Goal: Task Accomplishment & Management: Manage account settings

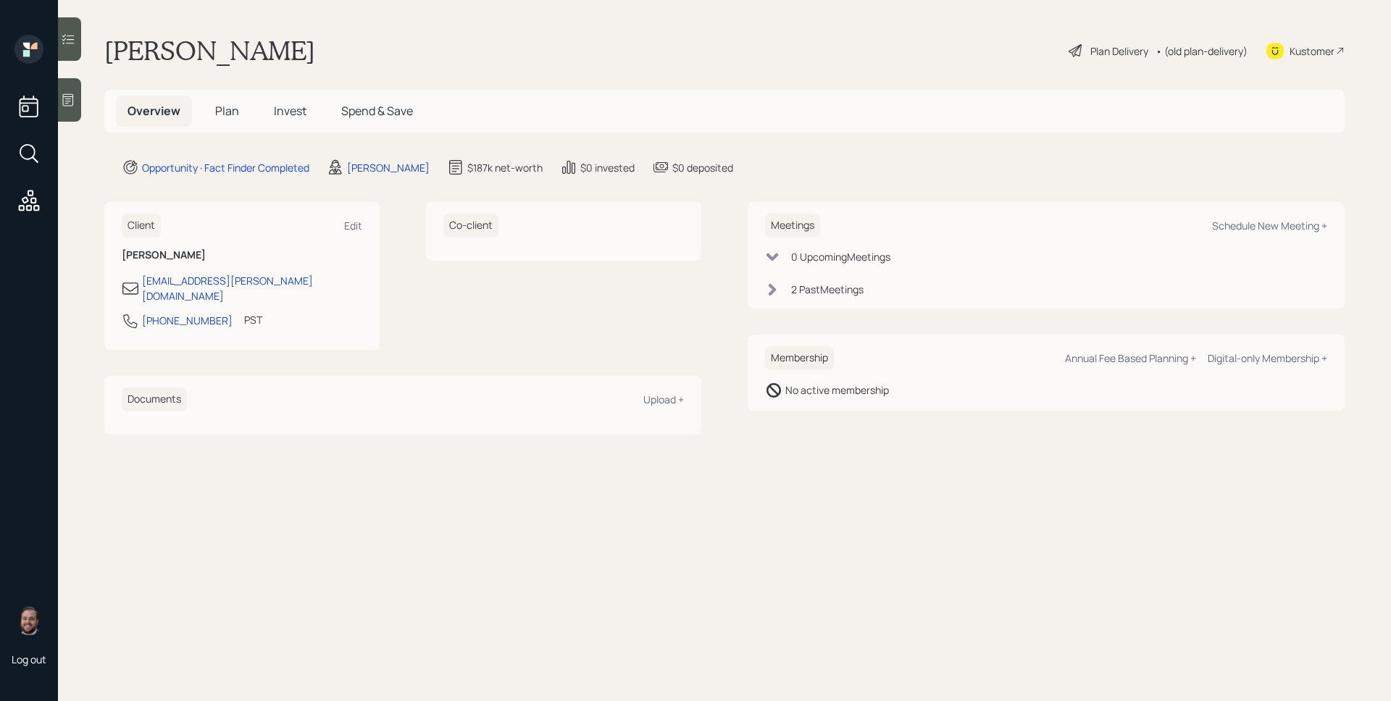
click at [808, 289] on div "2 Past Meeting s" at bounding box center [827, 289] width 72 height 15
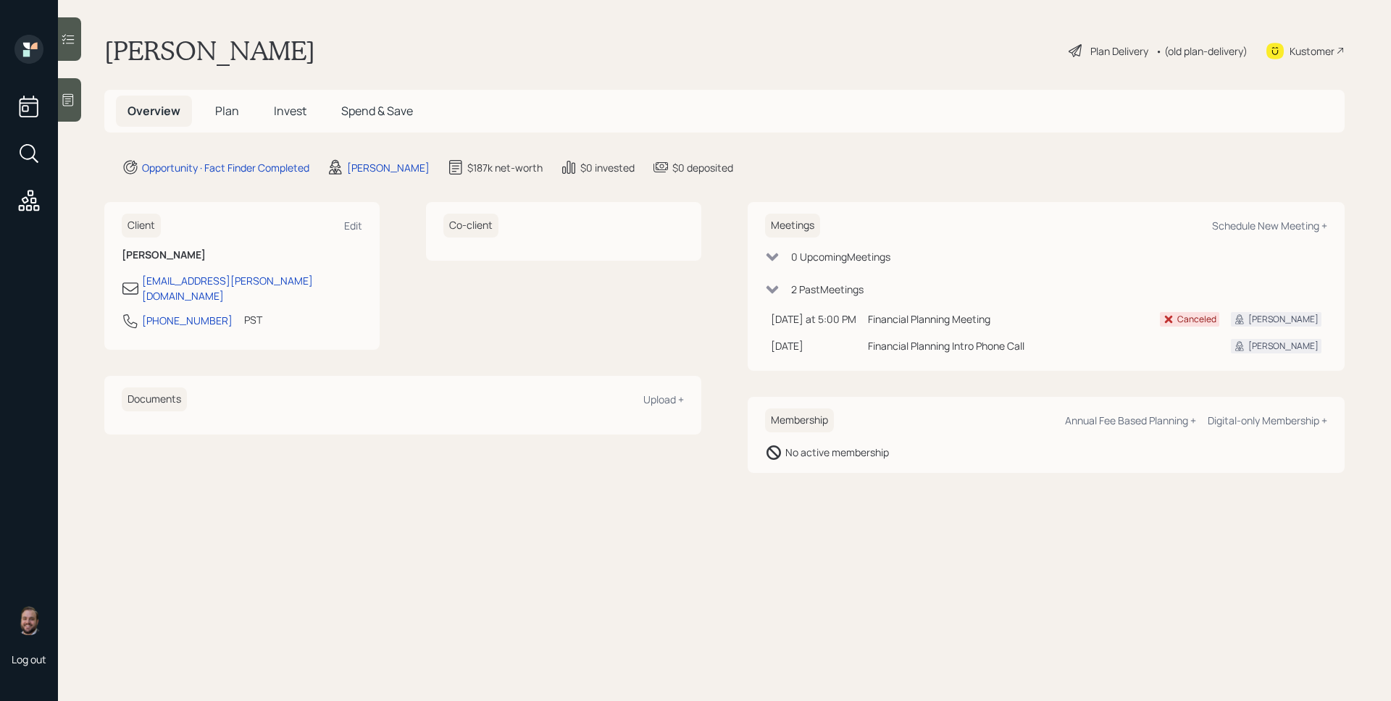
click at [440, 50] on div "[PERSON_NAME] Plan Delivery • (old plan-delivery) Kustomer" at bounding box center [724, 51] width 1240 height 32
click at [70, 99] on icon at bounding box center [68, 100] width 14 height 14
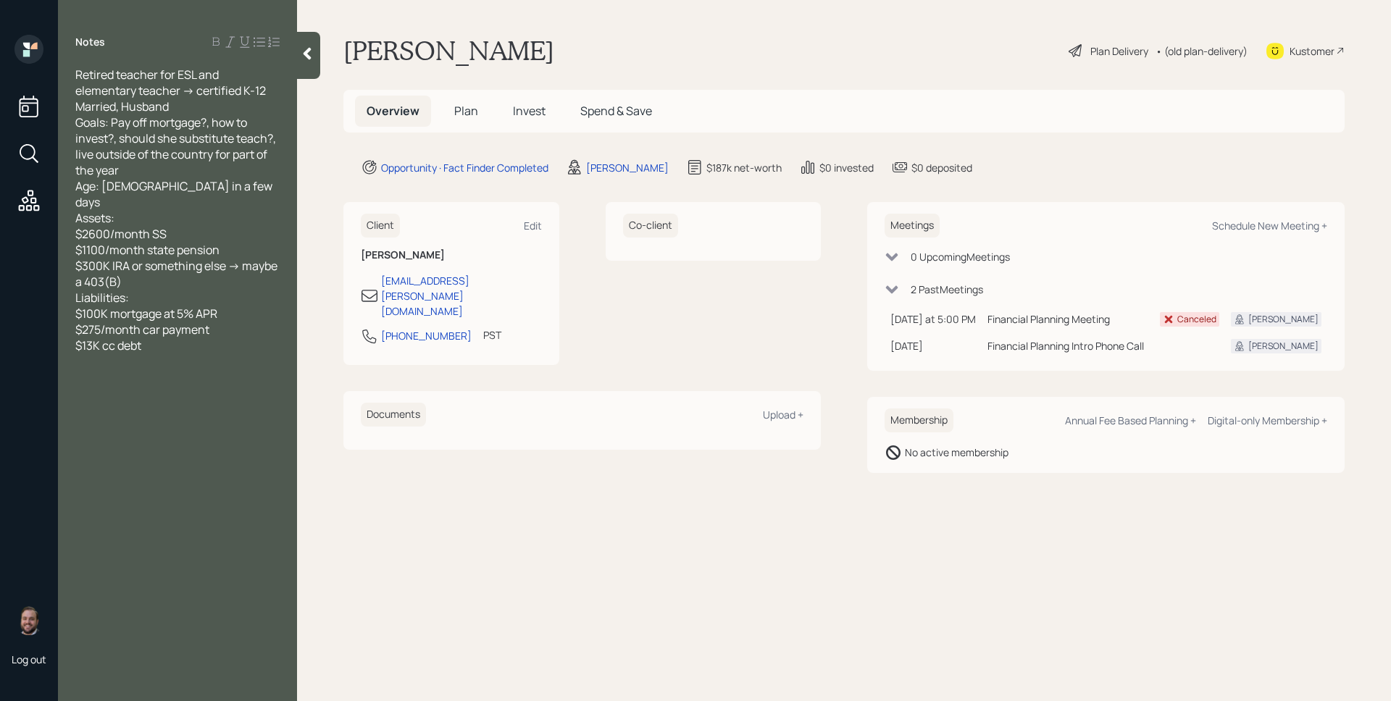
click at [456, 111] on span "Plan" at bounding box center [466, 111] width 24 height 16
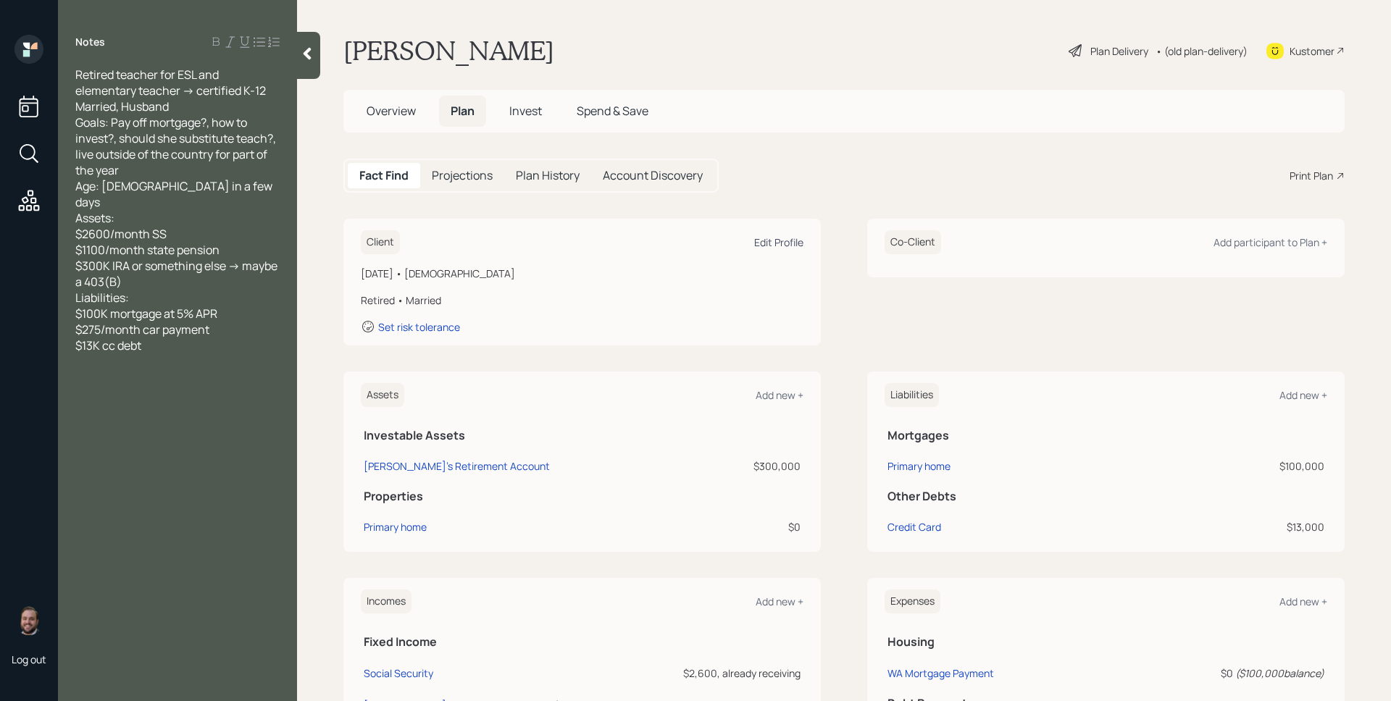
click at [779, 243] on div "Edit Profile" at bounding box center [778, 242] width 49 height 14
select select "8"
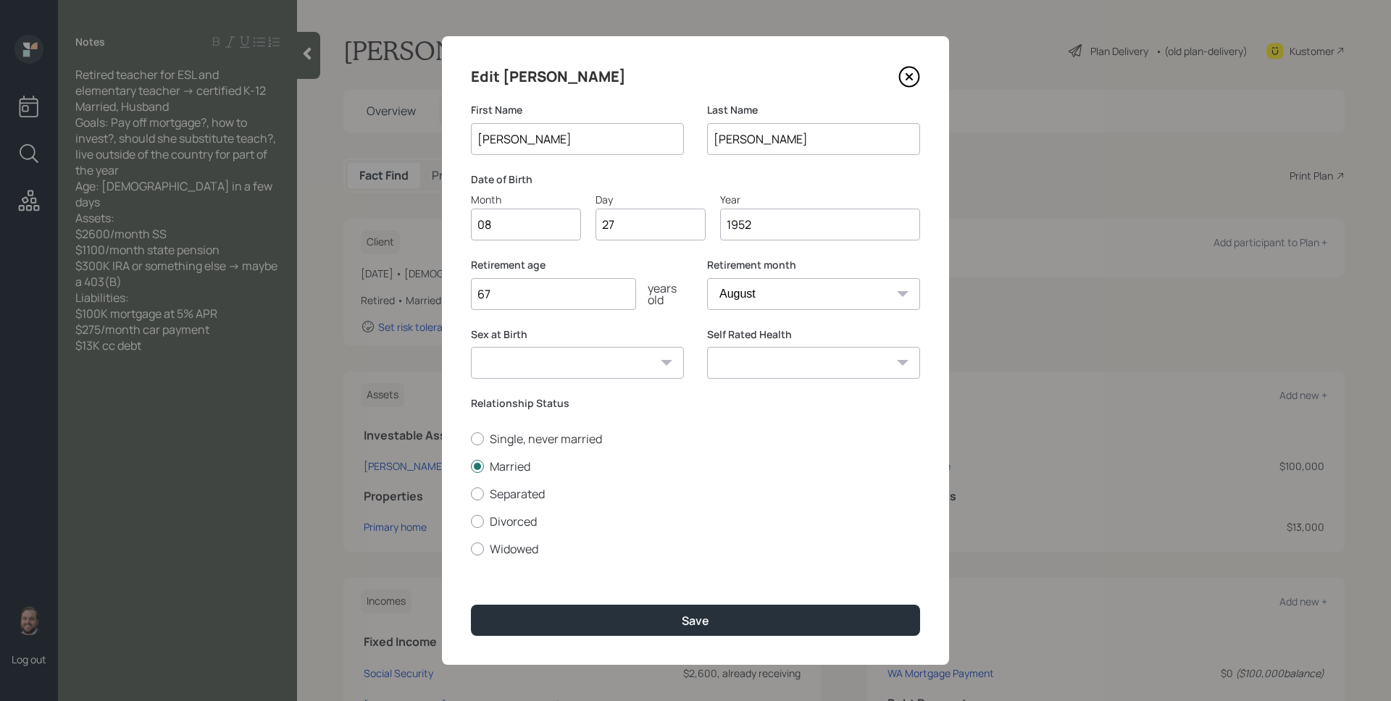
click at [635, 231] on input "27" at bounding box center [650, 225] width 110 height 32
type input "25"
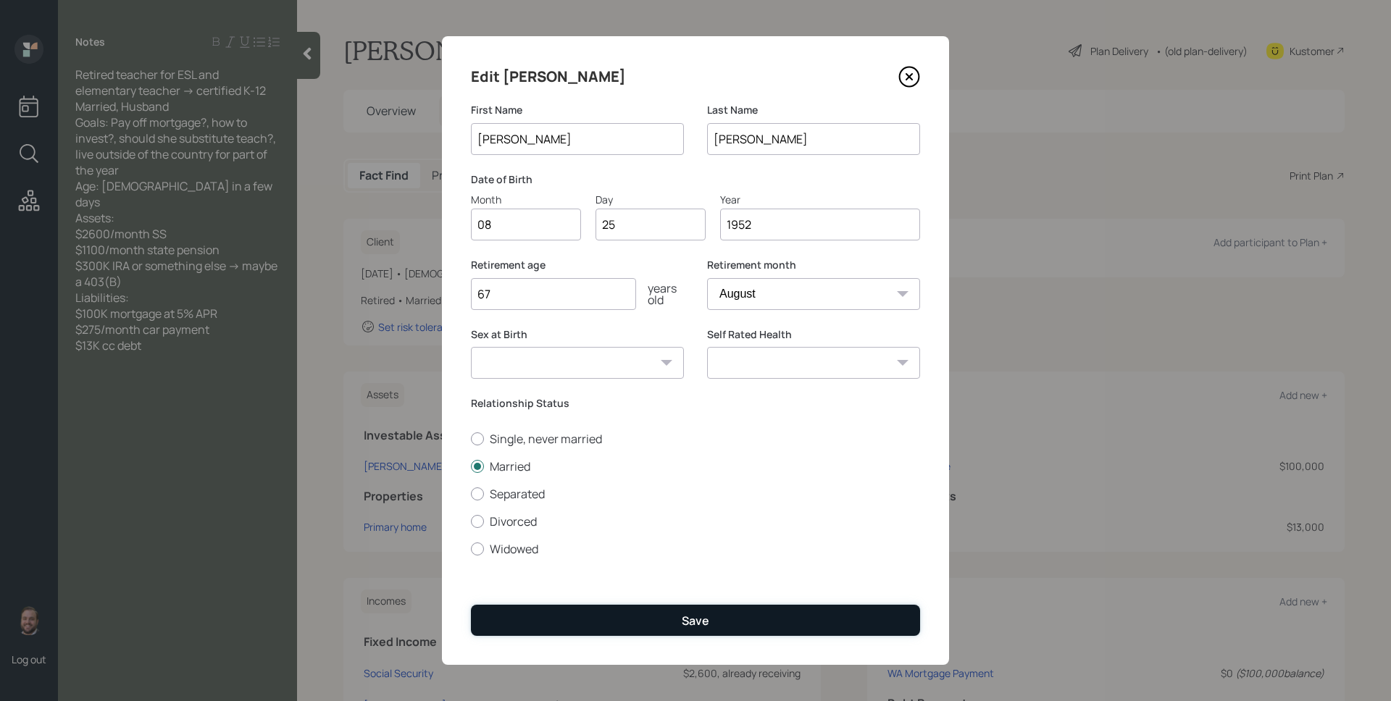
click at [728, 625] on button "Save" at bounding box center [695, 620] width 449 height 31
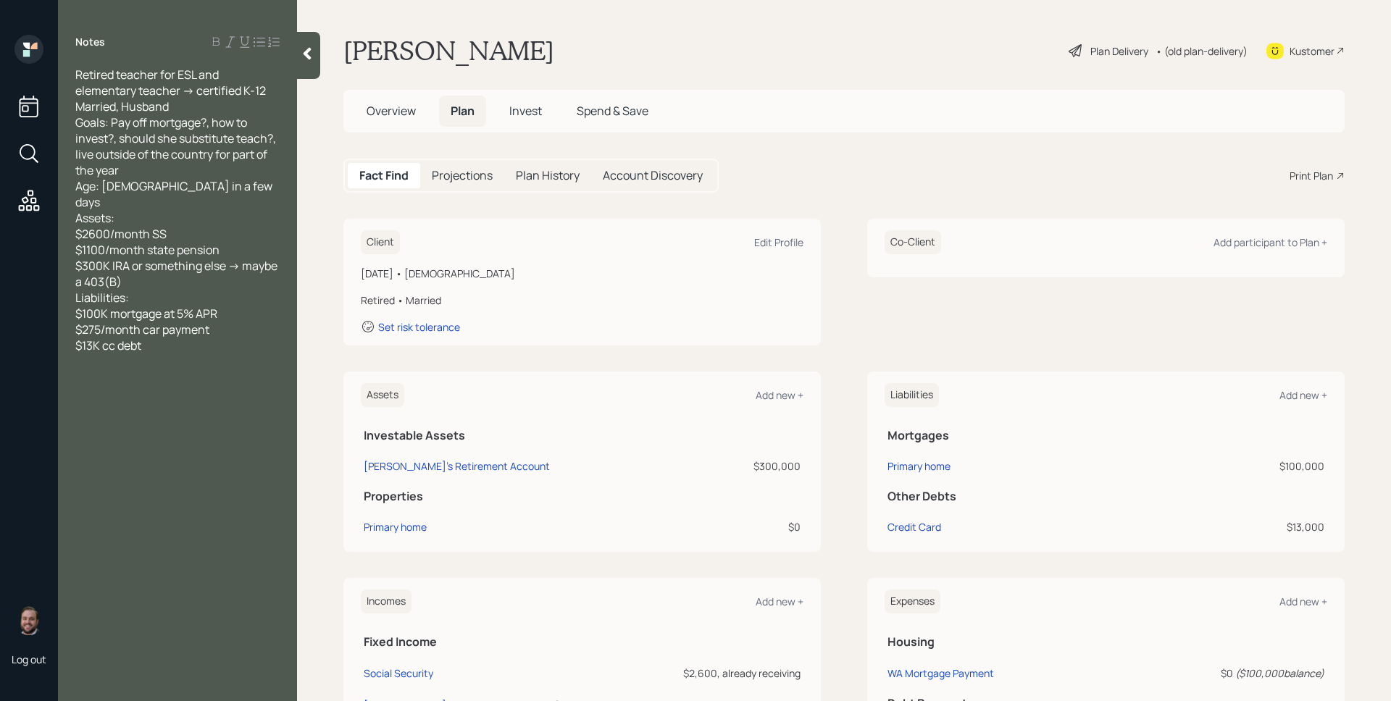
click at [1107, 43] on div "Plan Delivery" at bounding box center [1119, 50] width 58 height 15
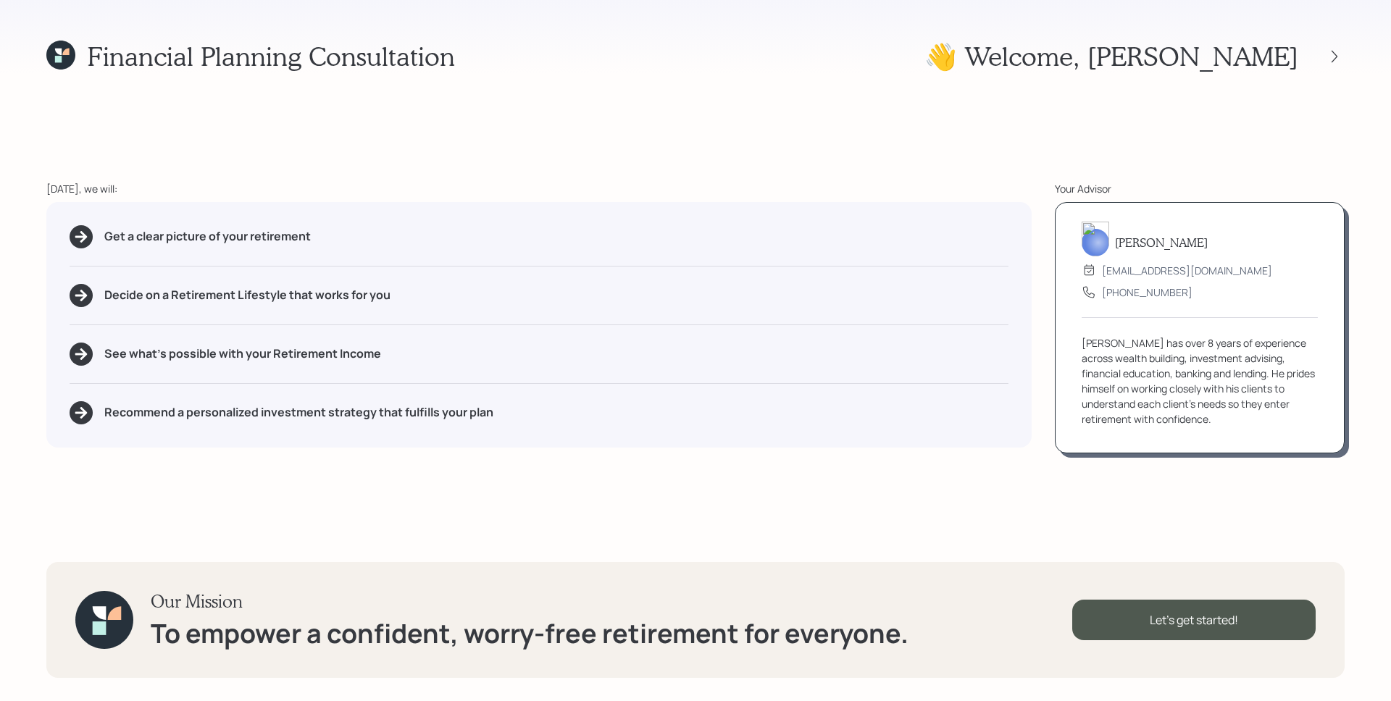
click at [916, 136] on div "Financial Planning Consultation 👋 Welcome , [PERSON_NAME] [DATE], we will: Get …" at bounding box center [695, 350] width 1391 height 701
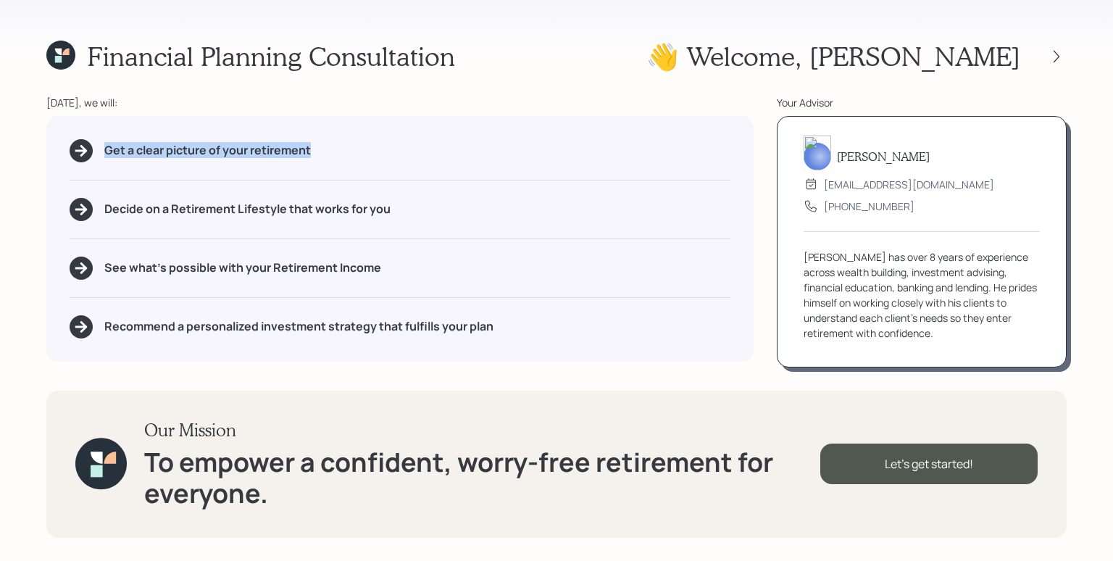
drag, startPoint x: 318, startPoint y: 148, endPoint x: 86, endPoint y: 147, distance: 231.8
click at [86, 147] on div "Get a clear picture of your retirement" at bounding box center [400, 150] width 661 height 23
click at [104, 160] on div "Get a clear picture of your retirement" at bounding box center [400, 150] width 661 height 23
drag, startPoint x: 382, startPoint y: 212, endPoint x: 132, endPoint y: 217, distance: 250.7
click at [132, 217] on div "Decide on a Retirement Lifestyle that works for you" at bounding box center [400, 209] width 661 height 23
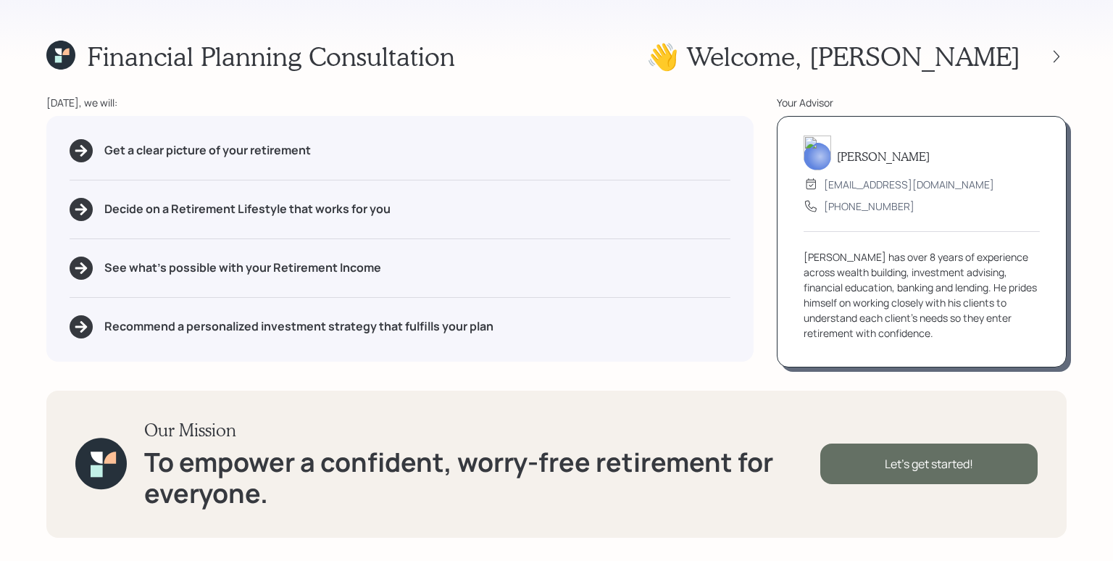
click at [953, 465] on div "Let's get started!" at bounding box center [928, 463] width 217 height 41
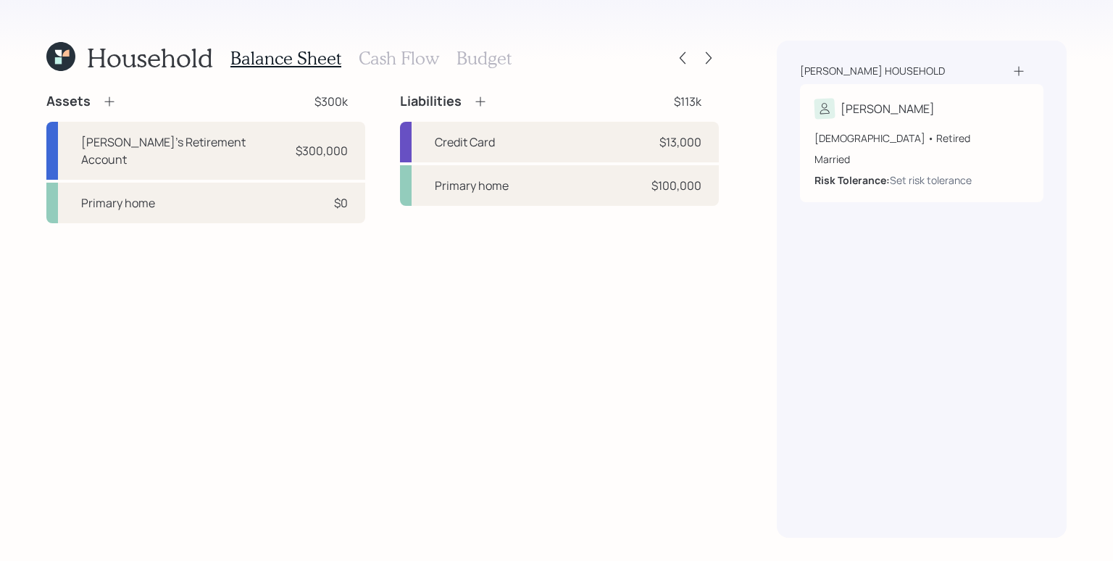
click at [104, 104] on icon at bounding box center [109, 101] width 14 height 14
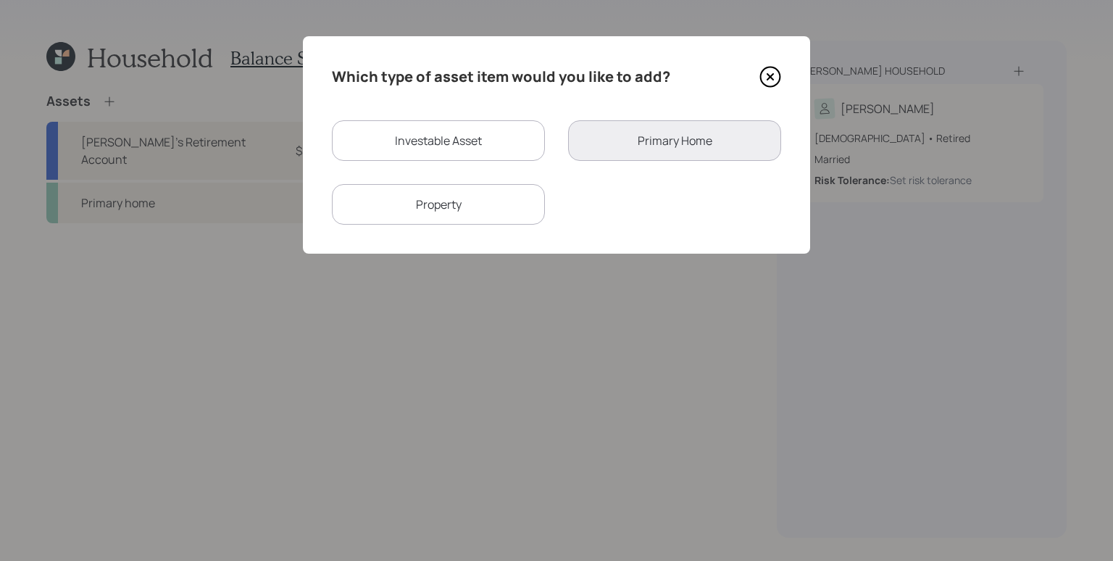
click at [440, 148] on div "Investable Asset" at bounding box center [438, 140] width 213 height 41
select select "taxable"
select select "balanced"
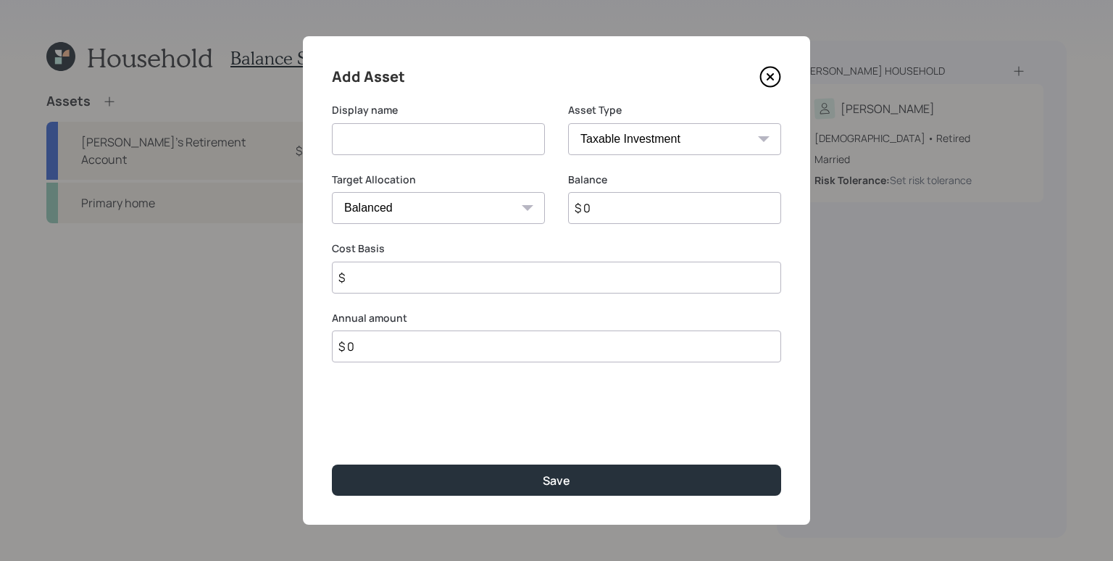
click at [446, 138] on input at bounding box center [438, 139] width 213 height 32
type input "Emergency Savings"
click at [657, 135] on select "SEP [PERSON_NAME] IRA 401(k) [PERSON_NAME] 401(k) 403(b) [PERSON_NAME] 403(b) 4…" at bounding box center [674, 139] width 213 height 32
select select "emergency_fund"
click at [568, 123] on select "SEP [PERSON_NAME] IRA 401(k) [PERSON_NAME] 401(k) 403(b) [PERSON_NAME] 403(b) 4…" at bounding box center [674, 139] width 213 height 32
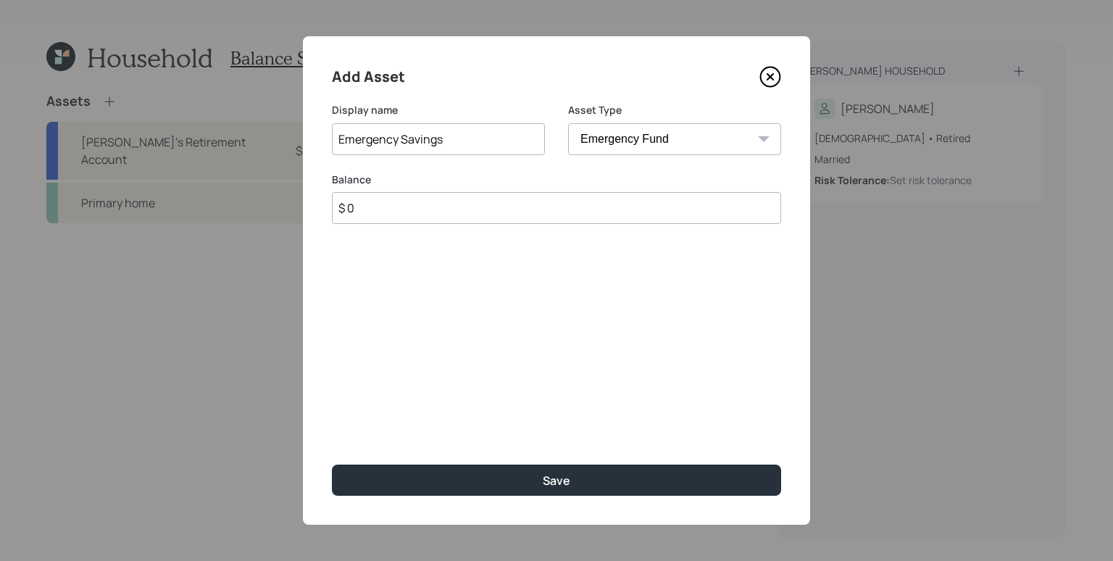
click at [620, 198] on input "$ 0" at bounding box center [556, 208] width 449 height 32
click at [619, 208] on input "$ 0" at bounding box center [556, 208] width 449 height 32
type input "$ 25,000"
click at [332, 464] on button "Save" at bounding box center [556, 479] width 449 height 31
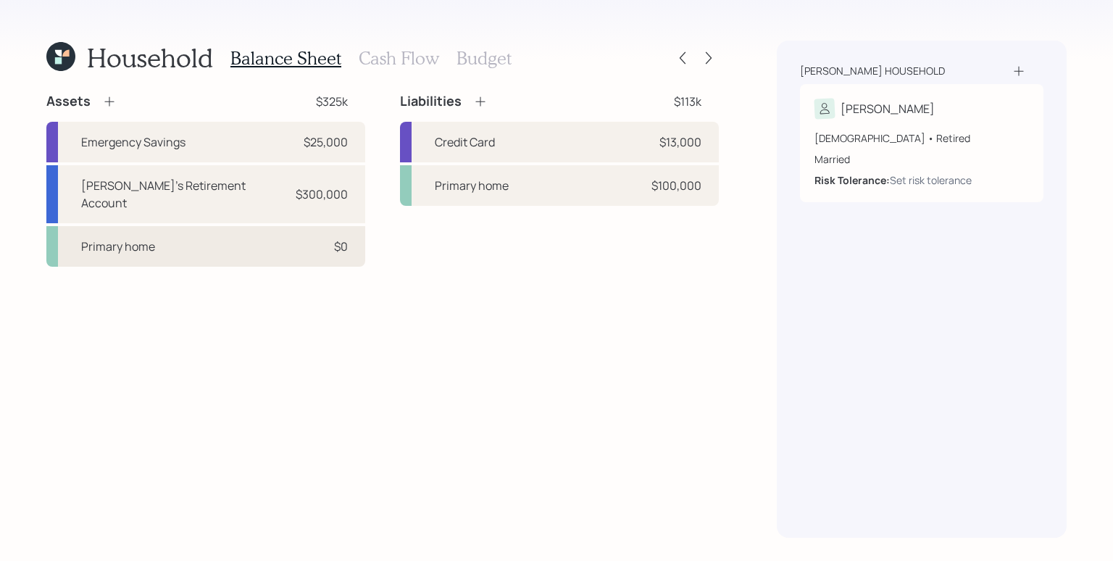
click at [242, 229] on div "Primary home $0" at bounding box center [205, 246] width 319 height 41
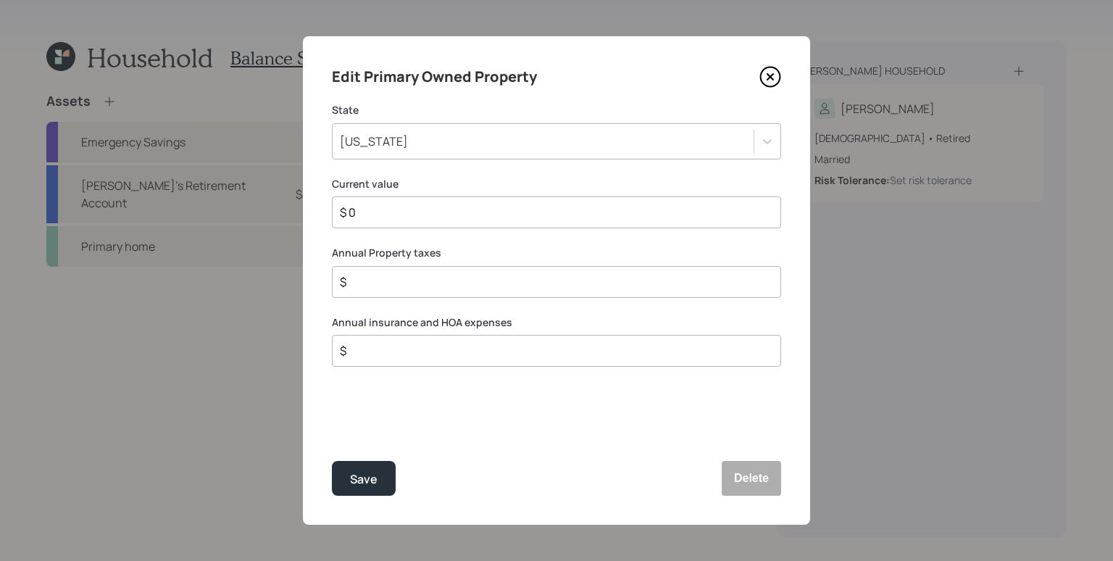
click at [456, 216] on input "$ 0" at bounding box center [550, 212] width 424 height 17
type input "$ 340,000"
click at [435, 186] on label "Current value" at bounding box center [556, 184] width 449 height 14
click at [458, 287] on input "$" at bounding box center [550, 281] width 424 height 17
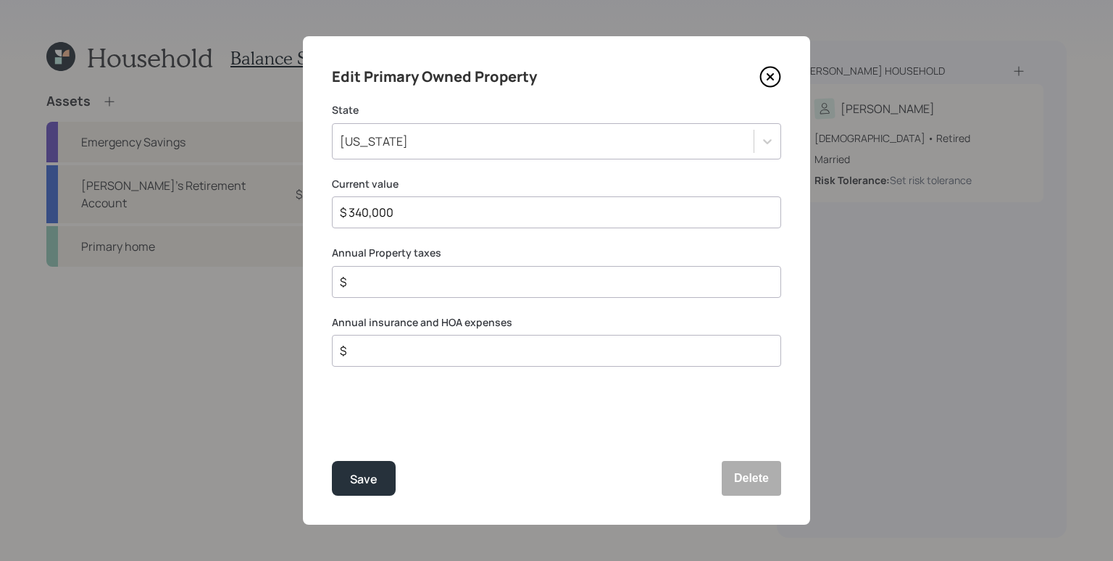
click at [458, 287] on input "$" at bounding box center [550, 281] width 424 height 17
click at [458, 285] on input "$" at bounding box center [550, 281] width 424 height 17
click at [403, 289] on input "$" at bounding box center [550, 281] width 424 height 17
type input "$ 2,400"
type input "$ 1,200"
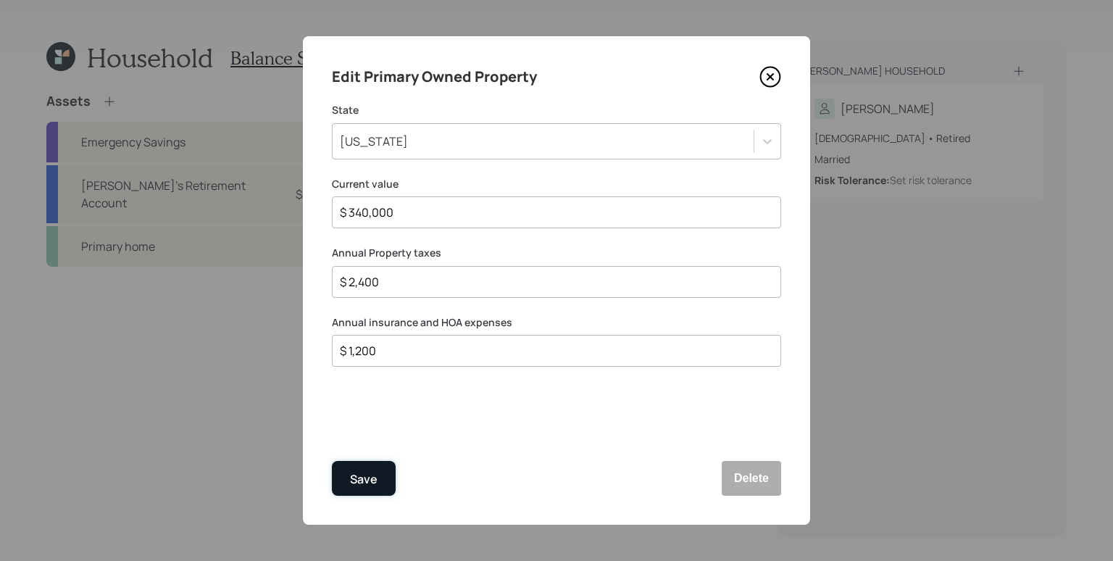
click at [364, 474] on div "Save" at bounding box center [364, 479] width 28 height 20
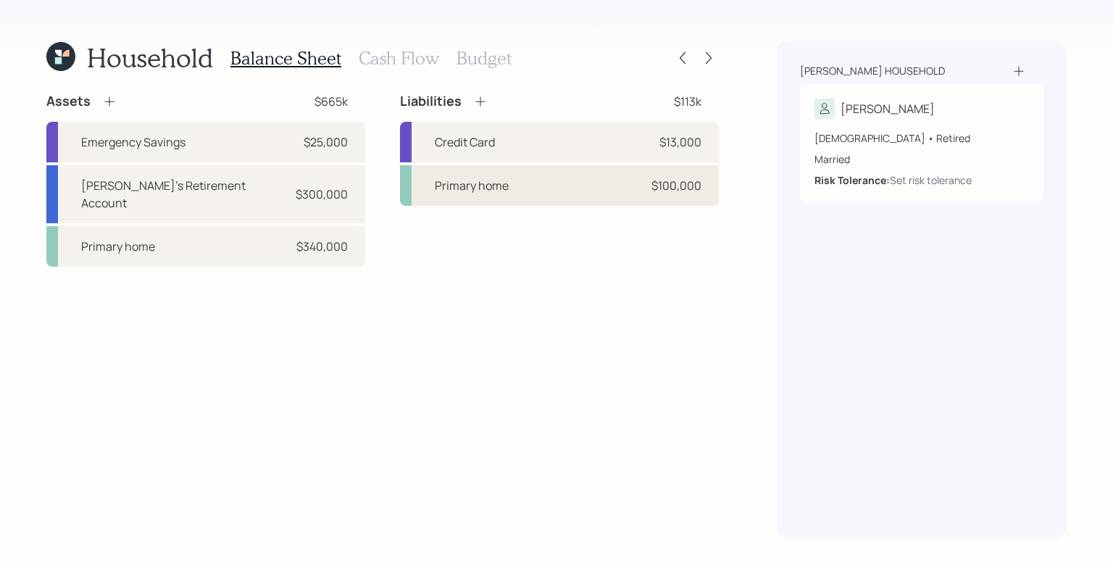
click at [477, 182] on div "Primary home" at bounding box center [472, 185] width 74 height 17
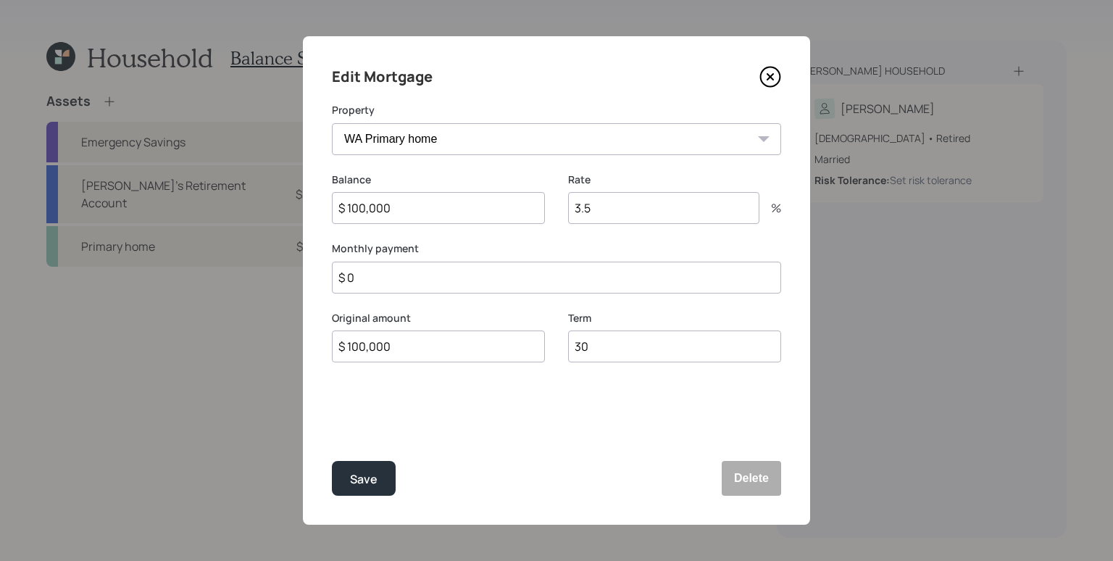
click at [424, 280] on input "$ 0" at bounding box center [556, 277] width 449 height 32
click at [438, 211] on input "$ 100,000" at bounding box center [438, 208] width 213 height 32
click at [658, 214] on input "3.5" at bounding box center [663, 208] width 191 height 32
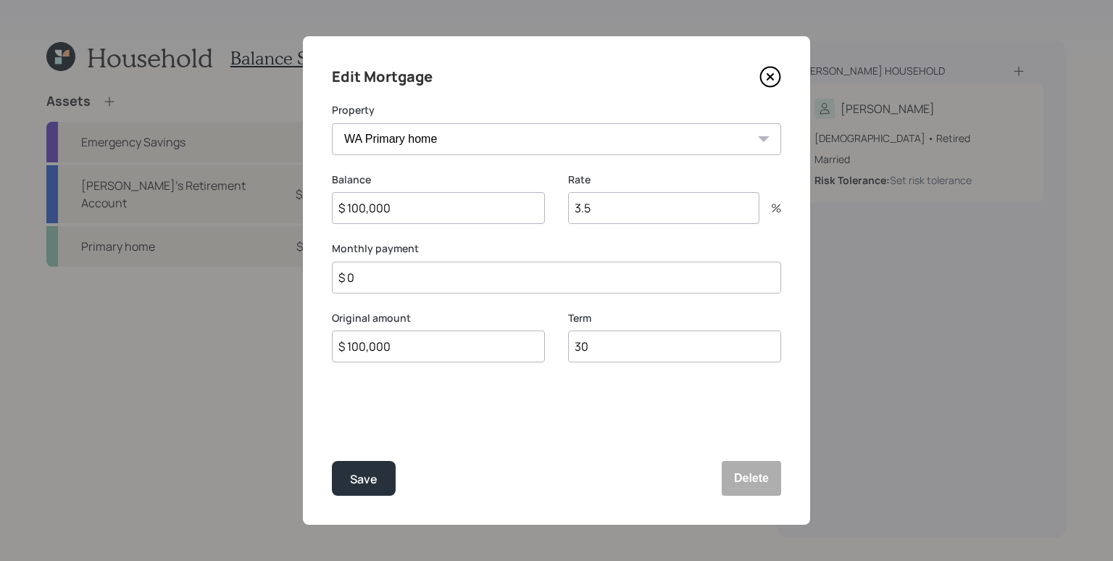
click at [658, 214] on input "3.5" at bounding box center [663, 208] width 191 height 32
type input "5"
click at [616, 240] on div "Rate 5 %" at bounding box center [674, 207] width 213 height 70
click at [555, 283] on input "$ 0" at bounding box center [556, 277] width 449 height 32
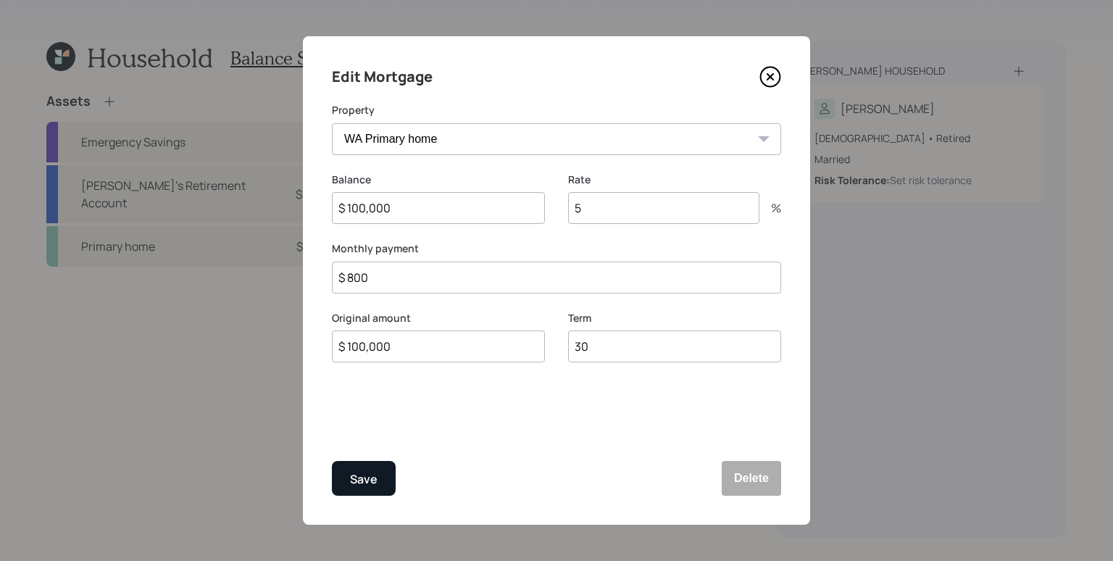
type input "$ 800"
click at [375, 479] on div "Save" at bounding box center [364, 479] width 28 height 20
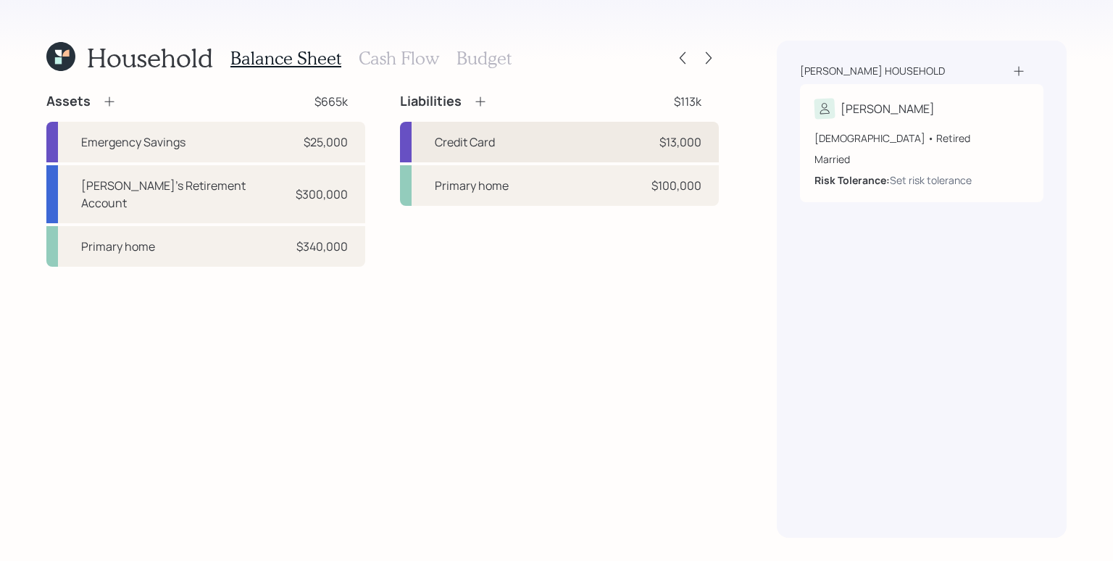
click at [574, 148] on div "Credit Card $13,000" at bounding box center [559, 142] width 319 height 41
select select "credit_card"
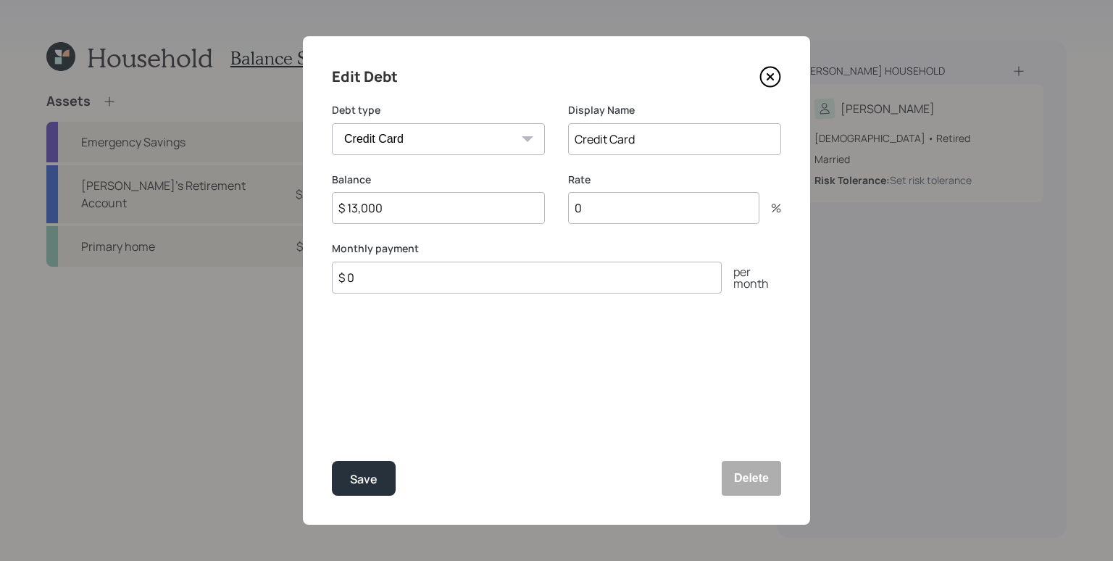
click at [599, 201] on input "0" at bounding box center [663, 208] width 191 height 32
type input "3"
type input "$ 500"
click at [332, 461] on button "Save" at bounding box center [364, 478] width 64 height 35
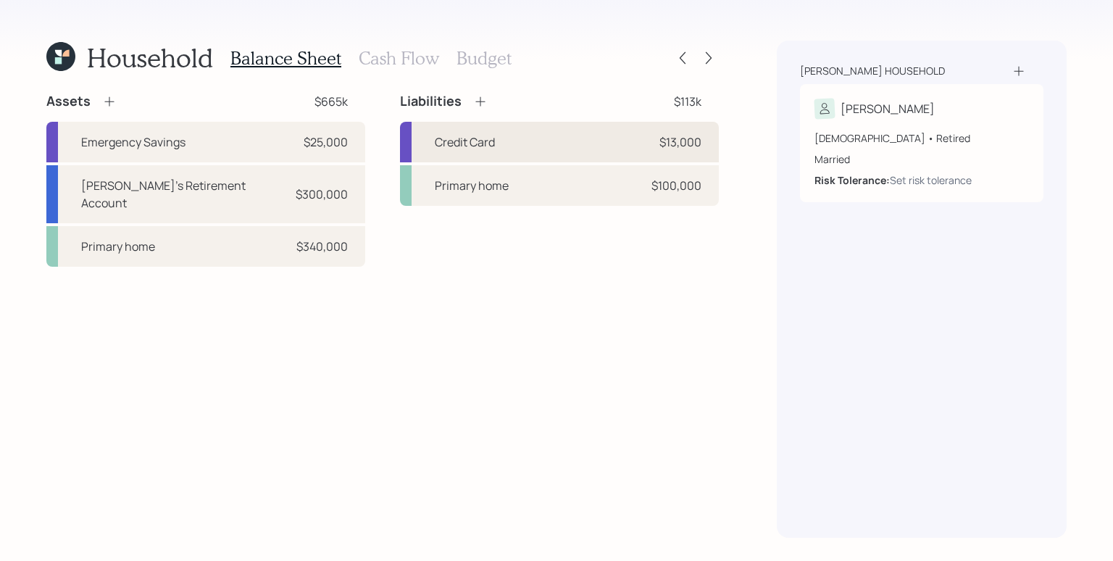
click at [551, 137] on div "Credit Card $13,000" at bounding box center [559, 142] width 319 height 41
select select "credit_card"
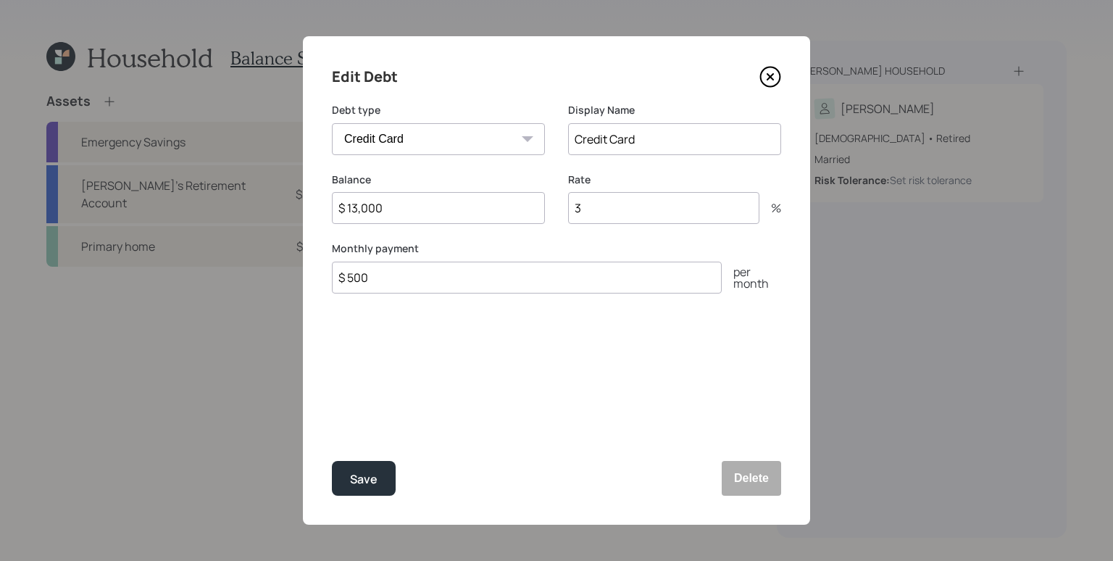
click at [359, 496] on div "Edit Debt Debt type Car Credit Card Medical Student Other Display Name Credit C…" at bounding box center [556, 280] width 507 height 488
click at [367, 483] on div "Save" at bounding box center [364, 479] width 28 height 20
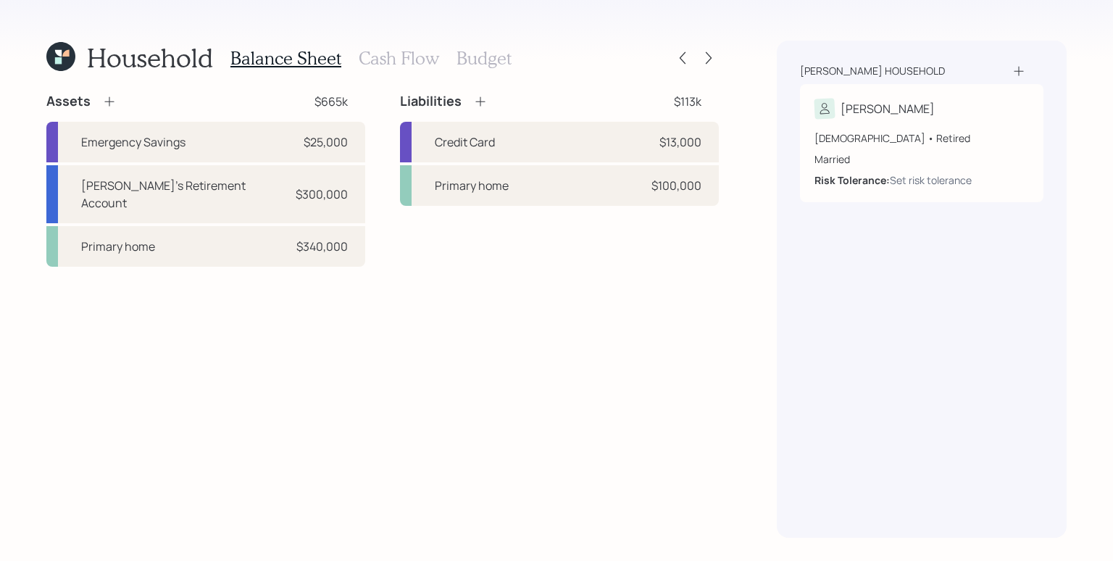
click at [478, 99] on icon at bounding box center [480, 101] width 14 height 14
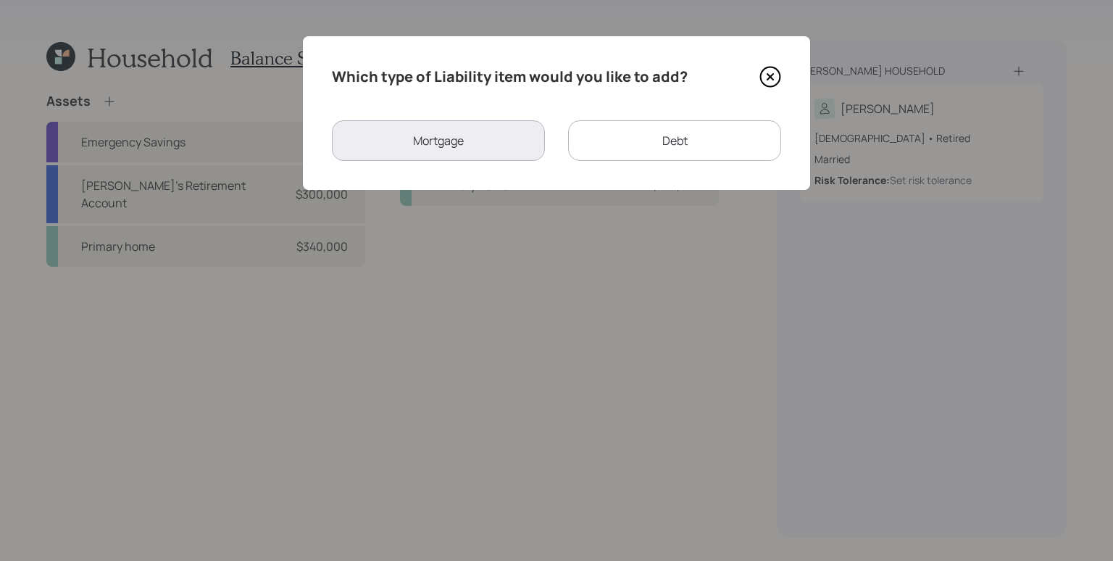
click at [679, 157] on div "Debt" at bounding box center [674, 140] width 213 height 41
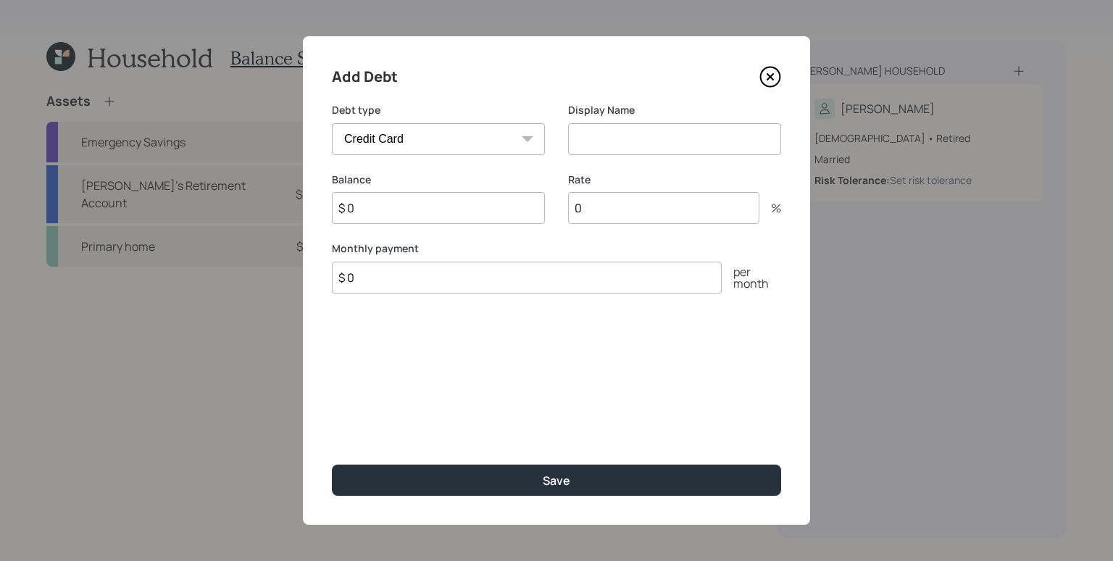
click at [444, 136] on select "Car Credit Card Medical Student Other" at bounding box center [438, 139] width 213 height 32
select select "student"
click at [332, 123] on select "Car Credit Card Medical Student Other" at bounding box center [438, 139] width 213 height 32
click at [409, 285] on input "$ 0" at bounding box center [527, 277] width 390 height 32
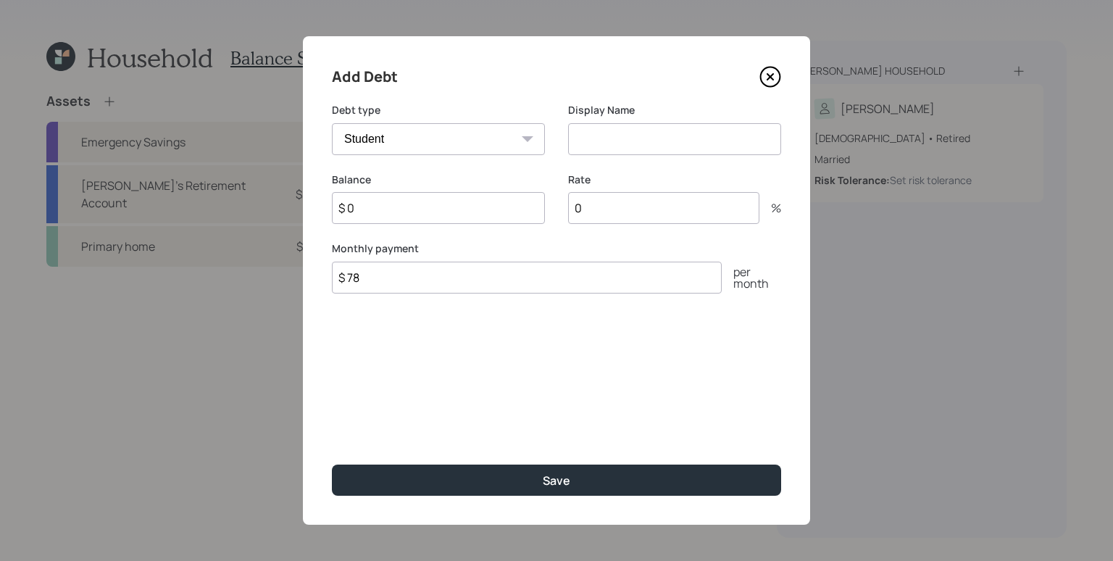
type input "$ 78"
click at [638, 137] on input at bounding box center [674, 139] width 213 height 32
click at [408, 208] on input "$ 0" at bounding box center [438, 208] width 213 height 32
click at [703, 140] on input "Student Loan" at bounding box center [674, 139] width 213 height 32
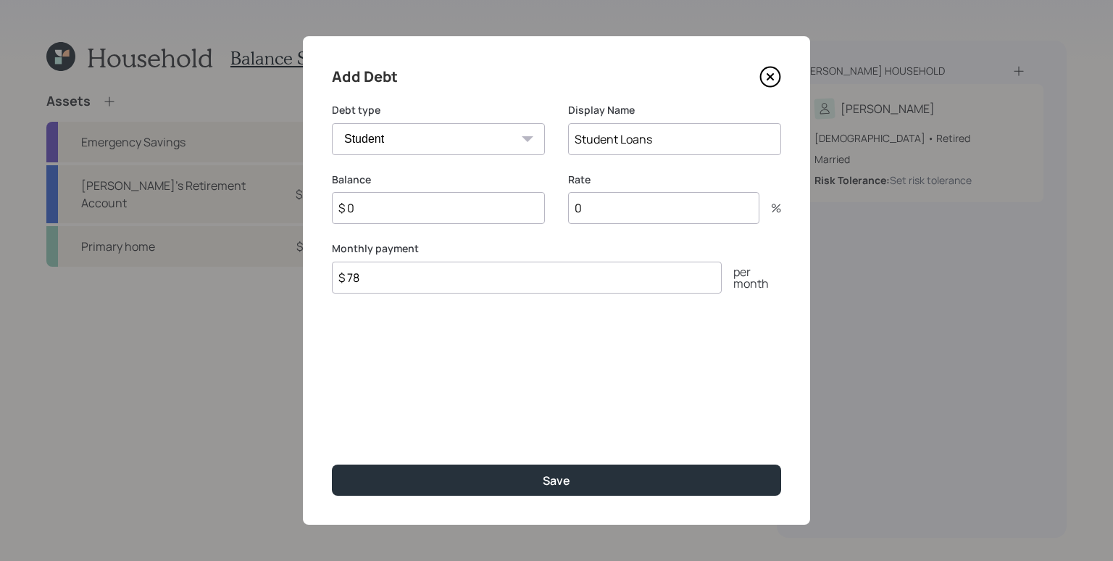
type input "Student Loans"
click at [494, 201] on input "$ 0" at bounding box center [438, 208] width 213 height 32
type input "$ 100,000"
click at [669, 217] on input "0" at bounding box center [663, 208] width 191 height 32
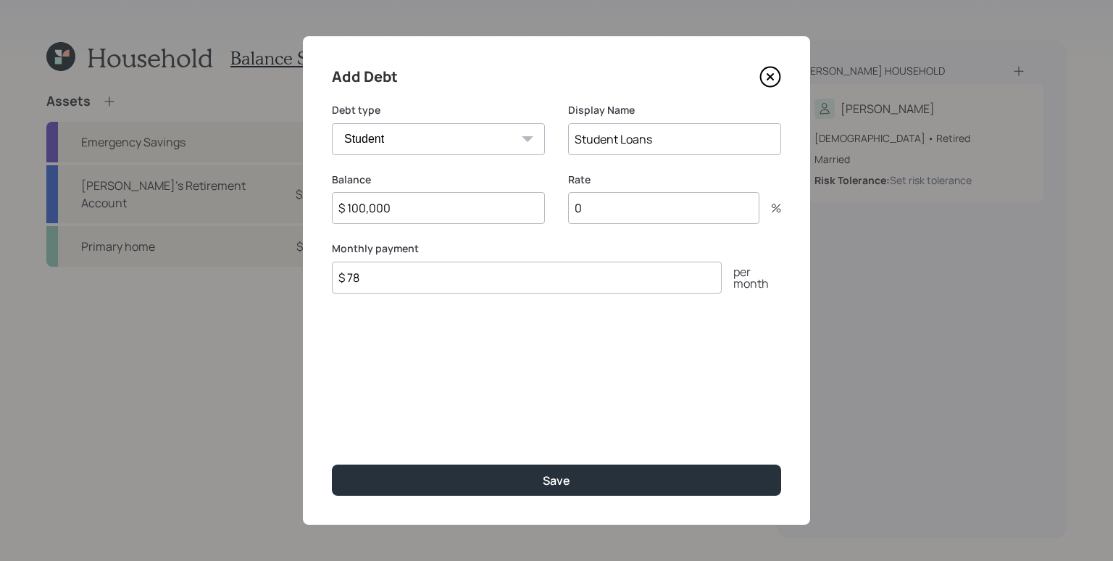
click at [669, 217] on input "0" at bounding box center [663, 208] width 191 height 32
type input "7"
click at [332, 464] on button "Save" at bounding box center [556, 479] width 449 height 31
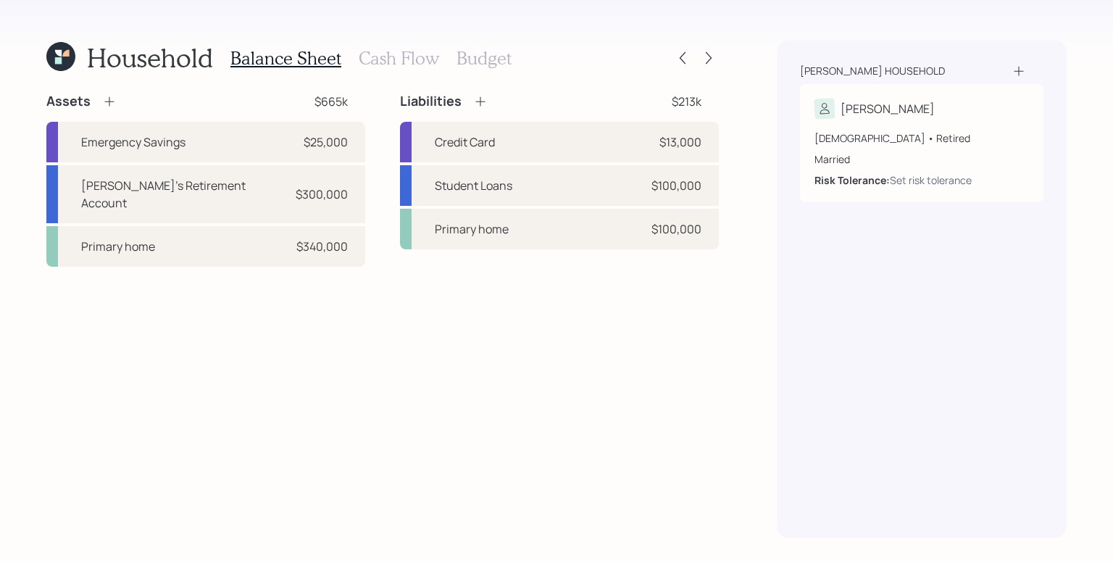
click at [406, 58] on h3 "Cash Flow" at bounding box center [399, 58] width 80 height 21
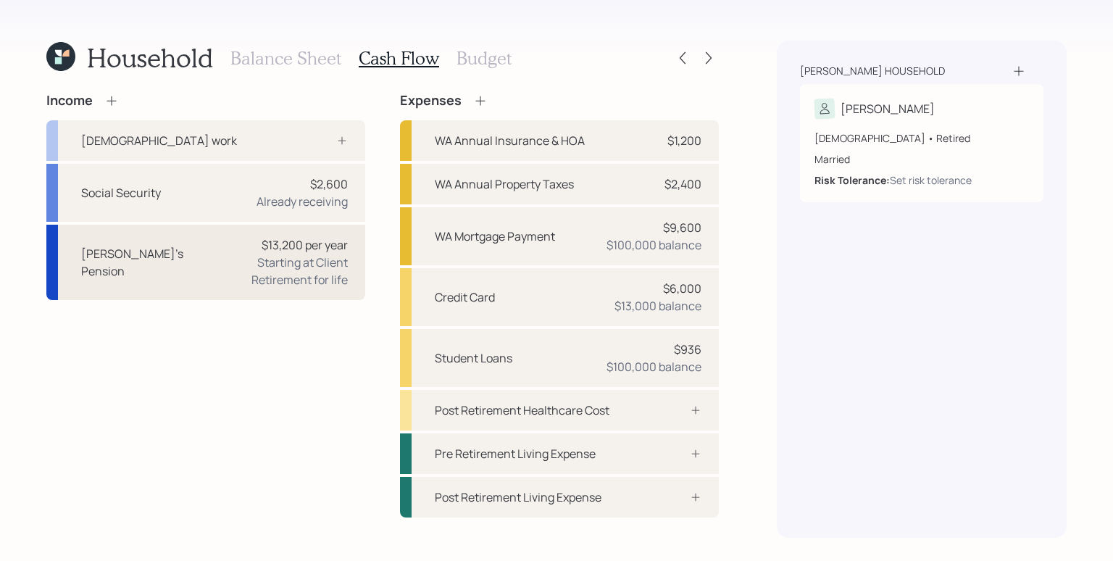
click at [284, 271] on div "Starting at Client Retirement for life" at bounding box center [275, 271] width 143 height 35
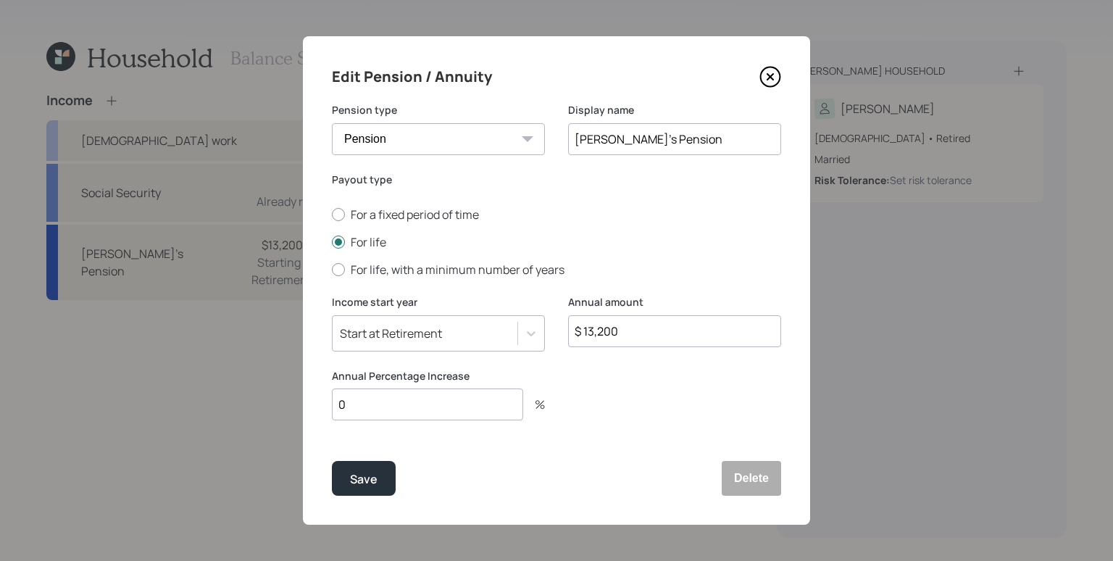
click at [373, 396] on input "0" at bounding box center [427, 404] width 191 height 32
type input "2"
click at [352, 485] on div "Save" at bounding box center [364, 479] width 28 height 20
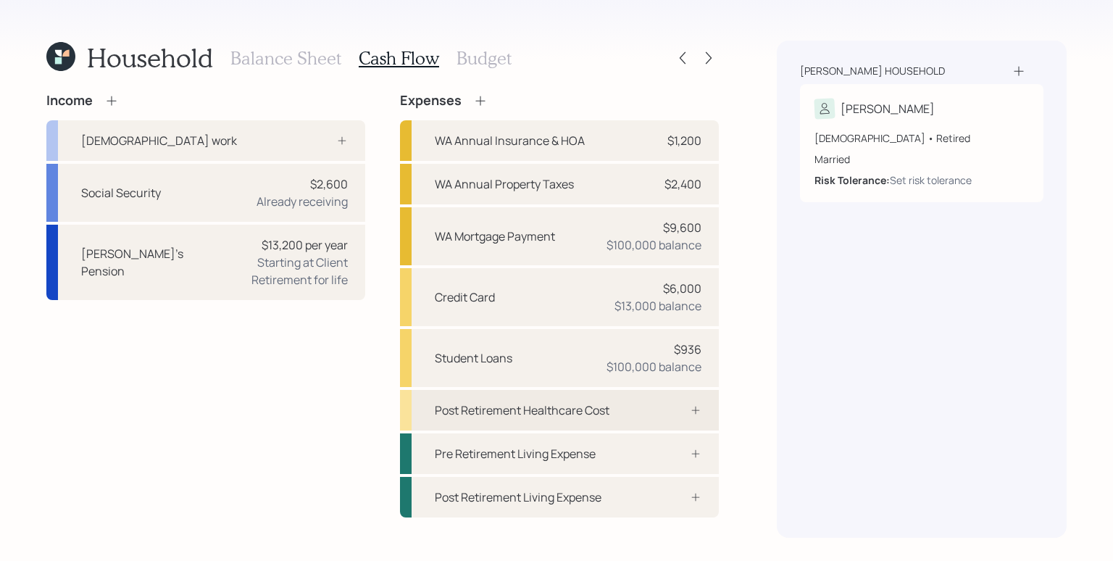
click at [633, 410] on div "Post Retirement Healthcare Cost" at bounding box center [559, 410] width 319 height 41
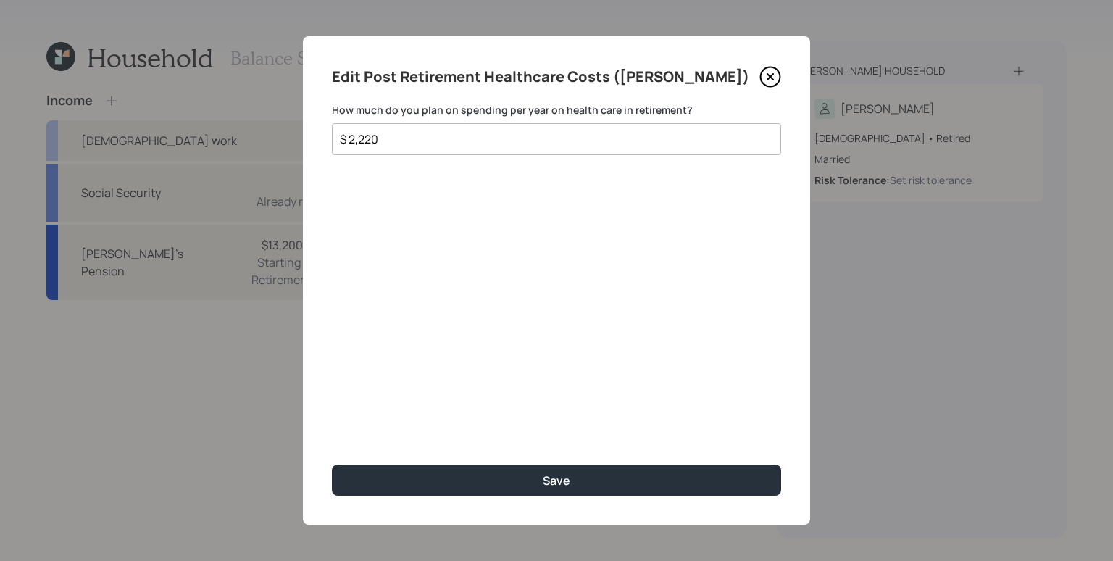
type input "$ 2,220"
click at [332, 464] on button "Save" at bounding box center [556, 479] width 449 height 31
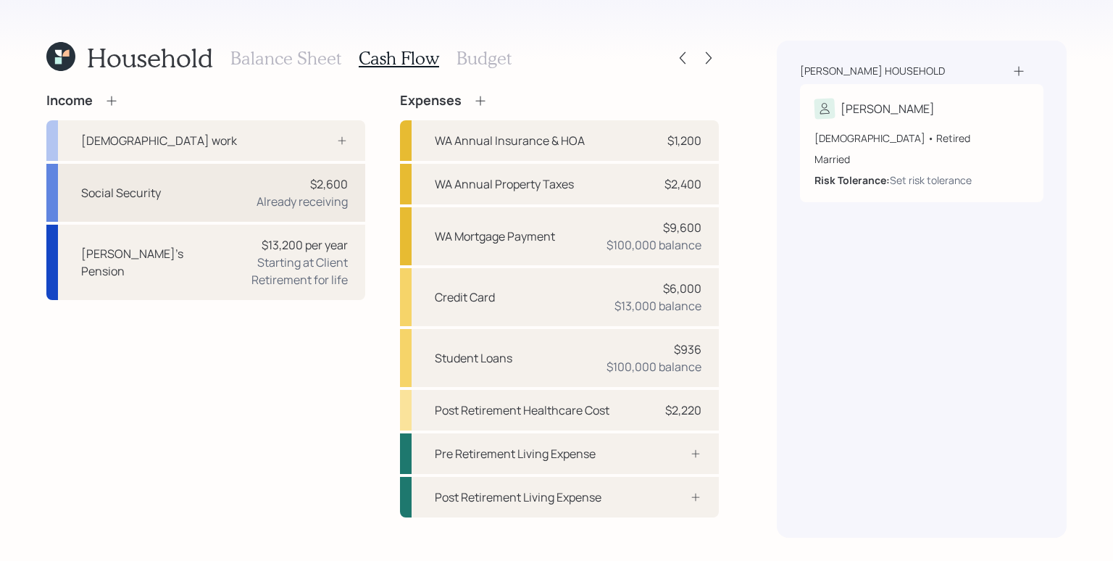
click at [298, 205] on div "Already receiving" at bounding box center [301, 201] width 91 height 17
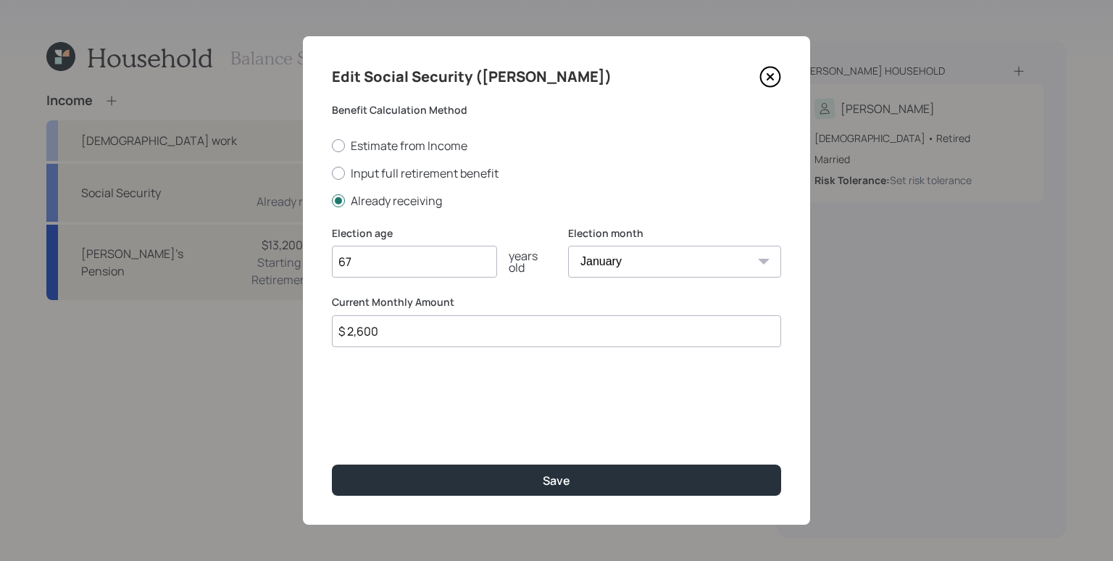
click at [393, 335] on input "$ 2,600" at bounding box center [556, 331] width 449 height 32
type input "$ 2,285"
click at [332, 464] on button "Save" at bounding box center [556, 479] width 449 height 31
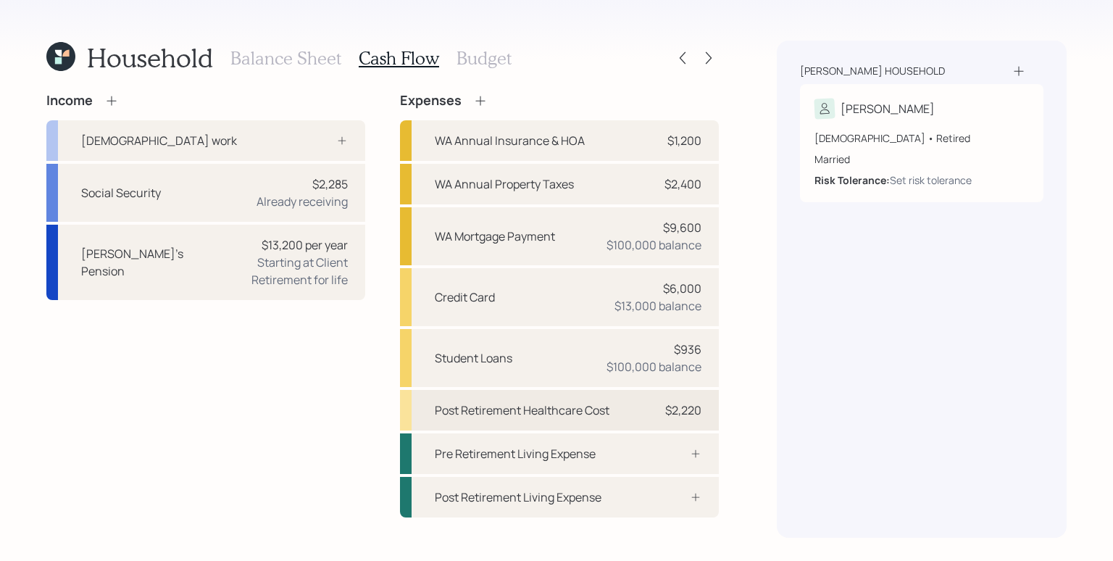
click at [672, 403] on div "$2,220" at bounding box center [683, 409] width 36 height 17
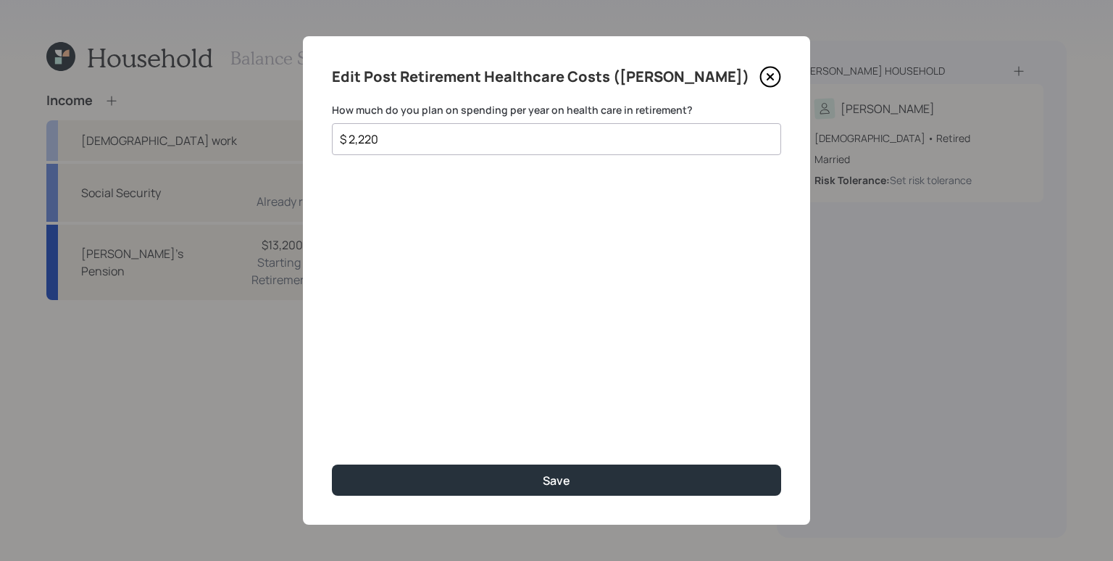
click at [519, 135] on input "$ 2,220" at bounding box center [550, 138] width 424 height 17
type input "$ 3,000"
click at [332, 464] on button "Save" at bounding box center [556, 479] width 449 height 31
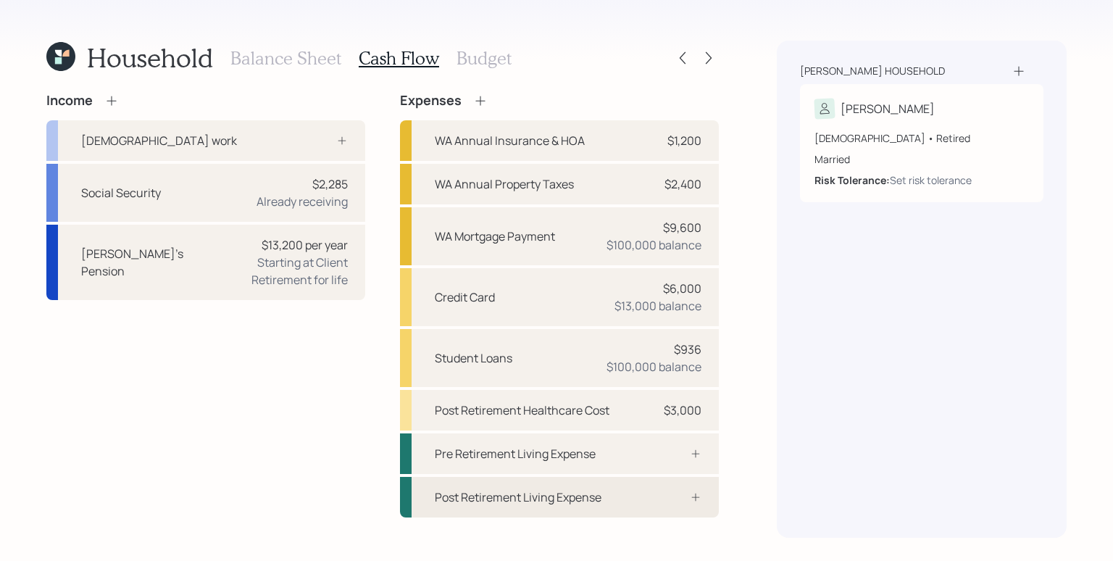
click at [633, 500] on div "Post Retirement Living Expense" at bounding box center [559, 497] width 319 height 41
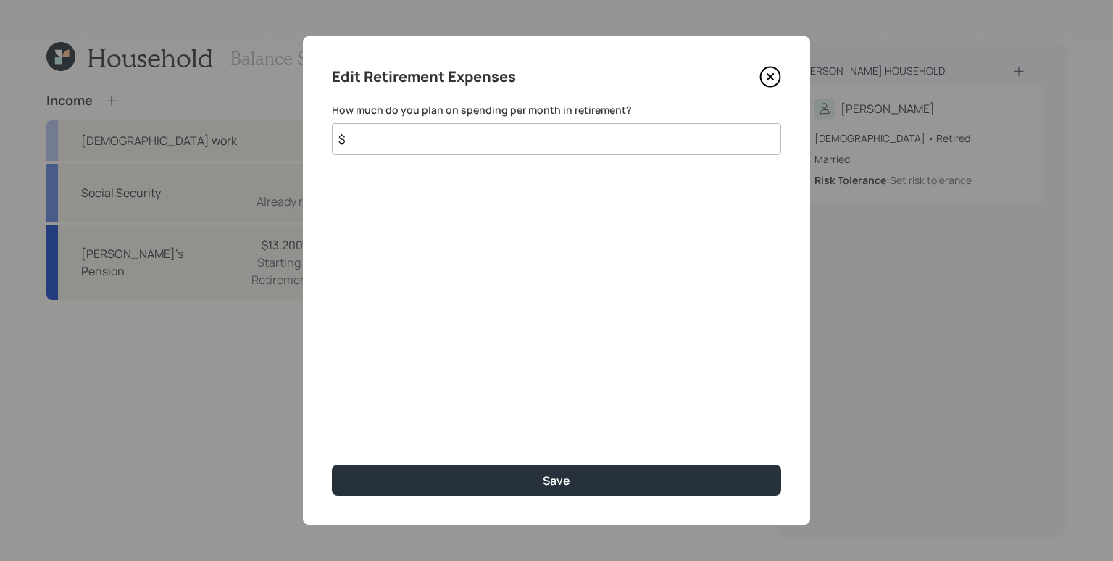
drag, startPoint x: 753, startPoint y: 80, endPoint x: 767, endPoint y: 79, distance: 13.8
click at [756, 80] on div "Edit Retirement Expenses" at bounding box center [556, 76] width 449 height 23
click at [766, 78] on icon at bounding box center [770, 77] width 22 height 22
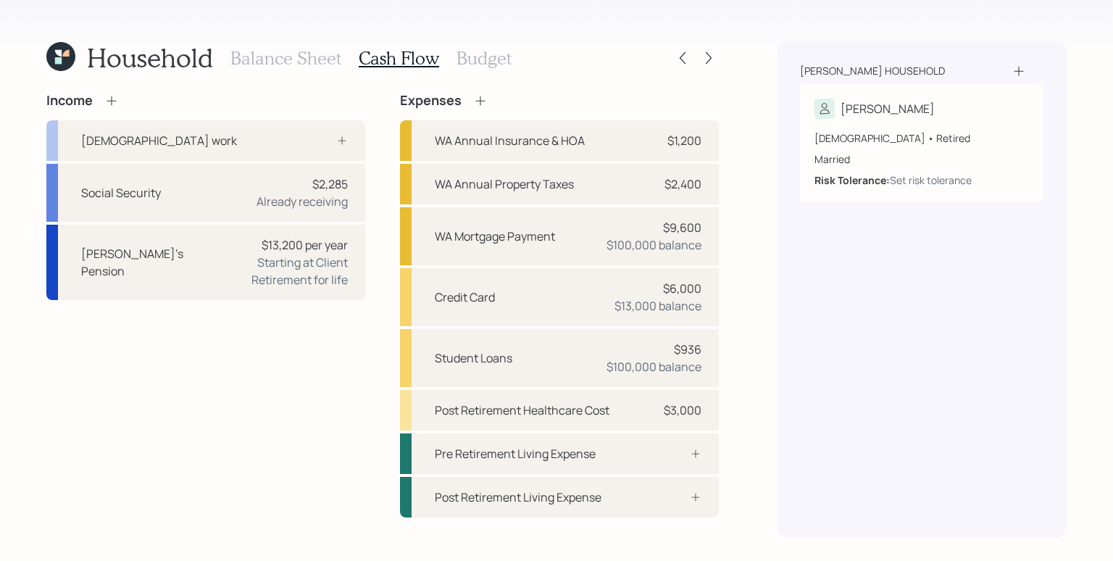
click at [501, 59] on h3 "Budget" at bounding box center [483, 58] width 55 height 21
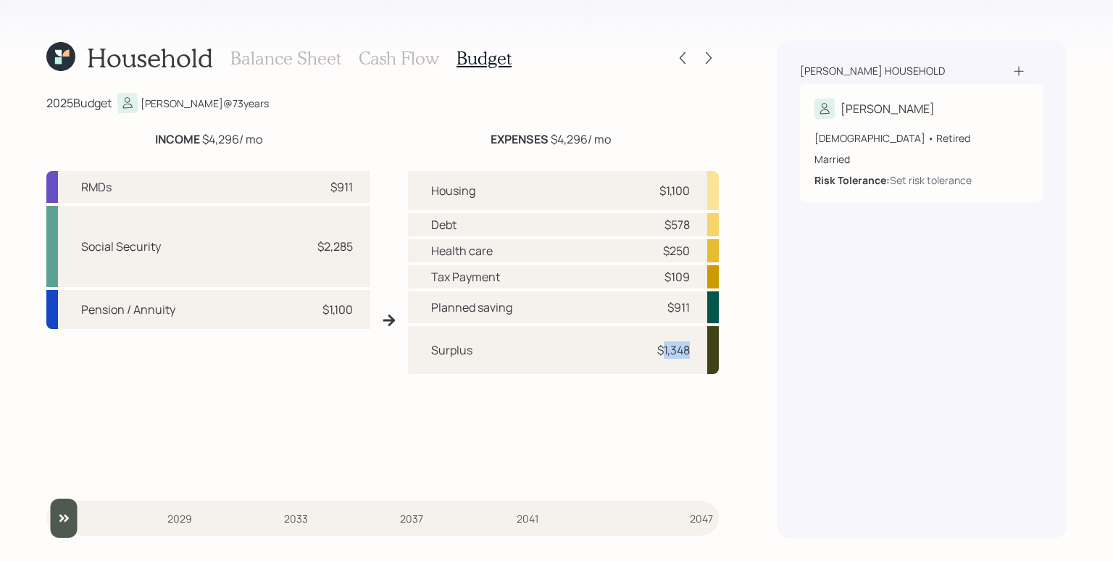
drag, startPoint x: 662, startPoint y: 351, endPoint x: 690, endPoint y: 350, distance: 28.3
click at [690, 350] on div "Surplus $1,348" at bounding box center [563, 350] width 311 height 48
click at [387, 56] on h3 "Cash Flow" at bounding box center [399, 58] width 80 height 21
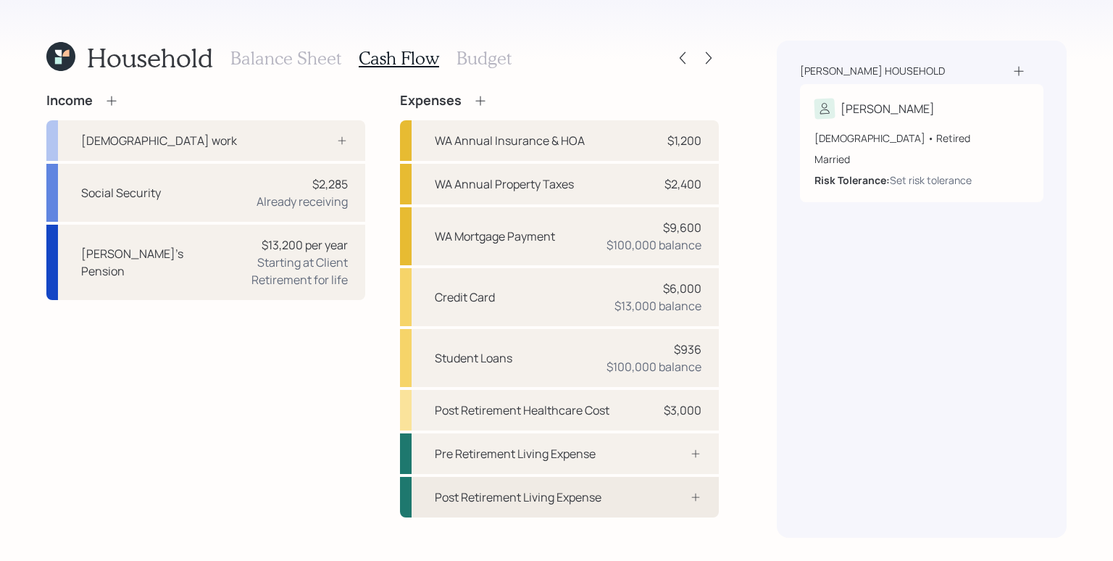
click at [700, 504] on div "Post Retirement Living Expense" at bounding box center [559, 497] width 319 height 41
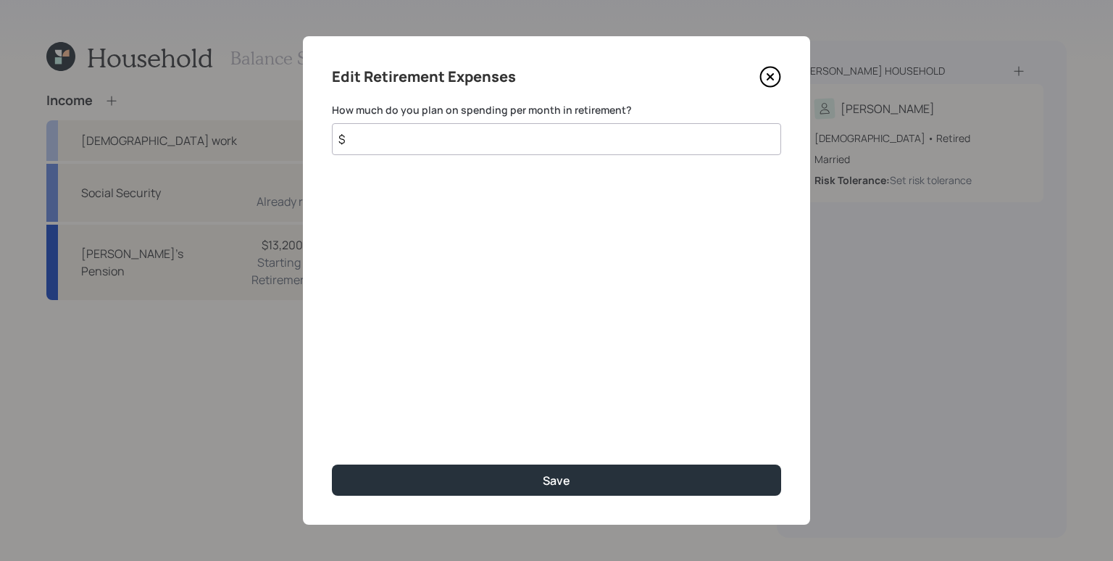
click at [453, 152] on input "$" at bounding box center [556, 139] width 449 height 32
type input "$ 1,300"
click at [332, 464] on button "Save" at bounding box center [556, 479] width 449 height 31
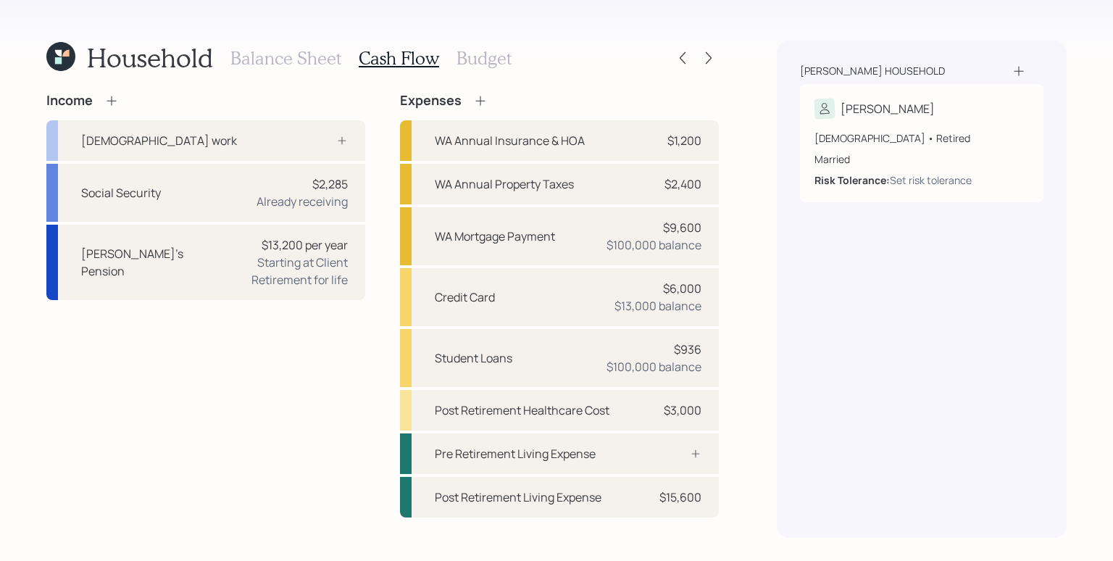
click at [488, 59] on h3 "Budget" at bounding box center [483, 58] width 55 height 21
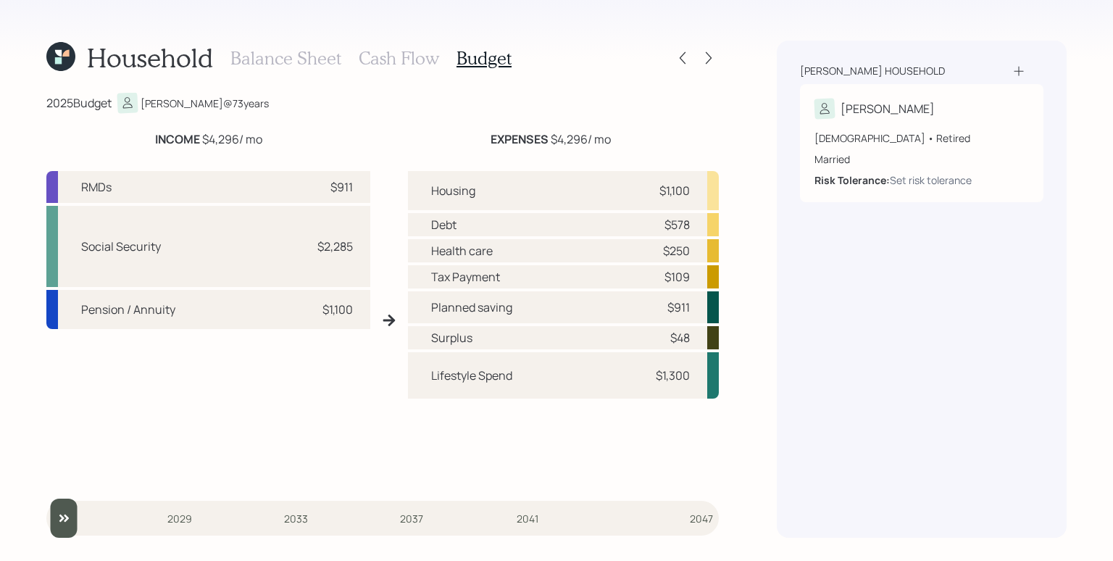
click at [298, 59] on h3 "Balance Sheet" at bounding box center [285, 58] width 111 height 21
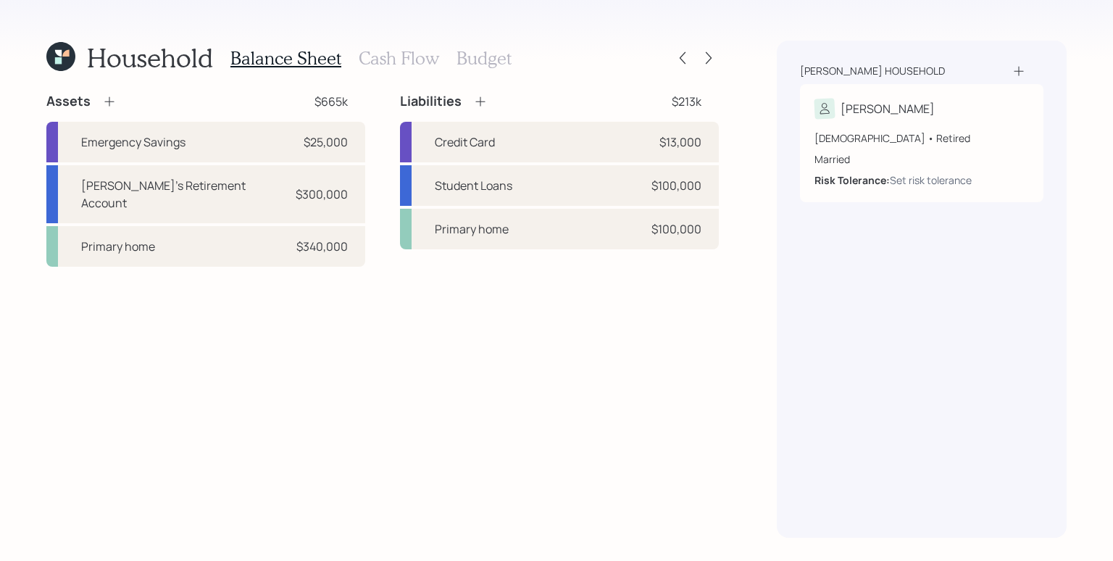
click at [425, 52] on h3 "Cash Flow" at bounding box center [399, 58] width 80 height 21
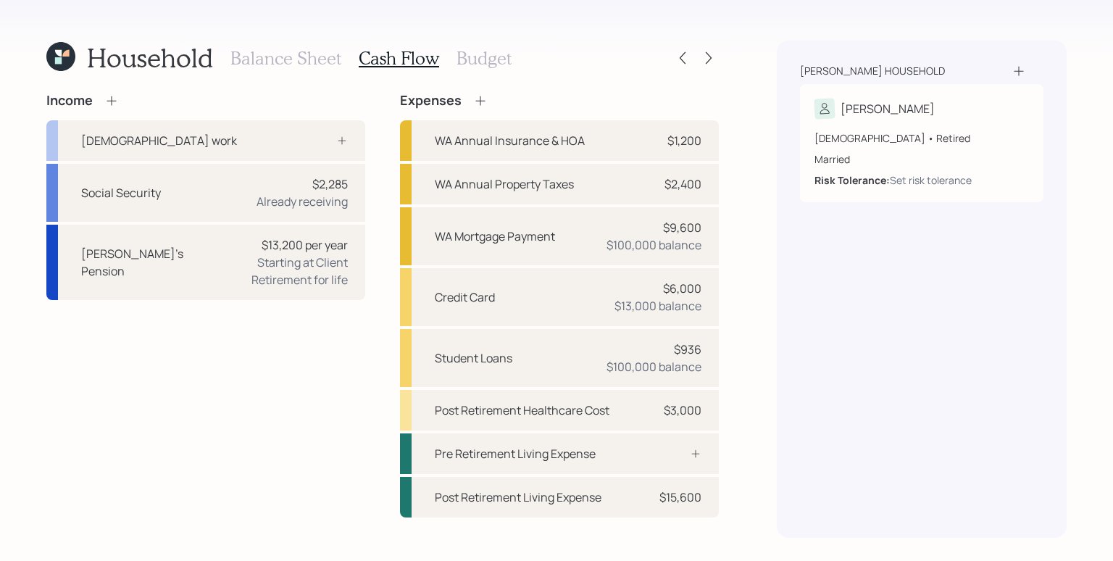
click at [492, 65] on h3 "Budget" at bounding box center [483, 58] width 55 height 21
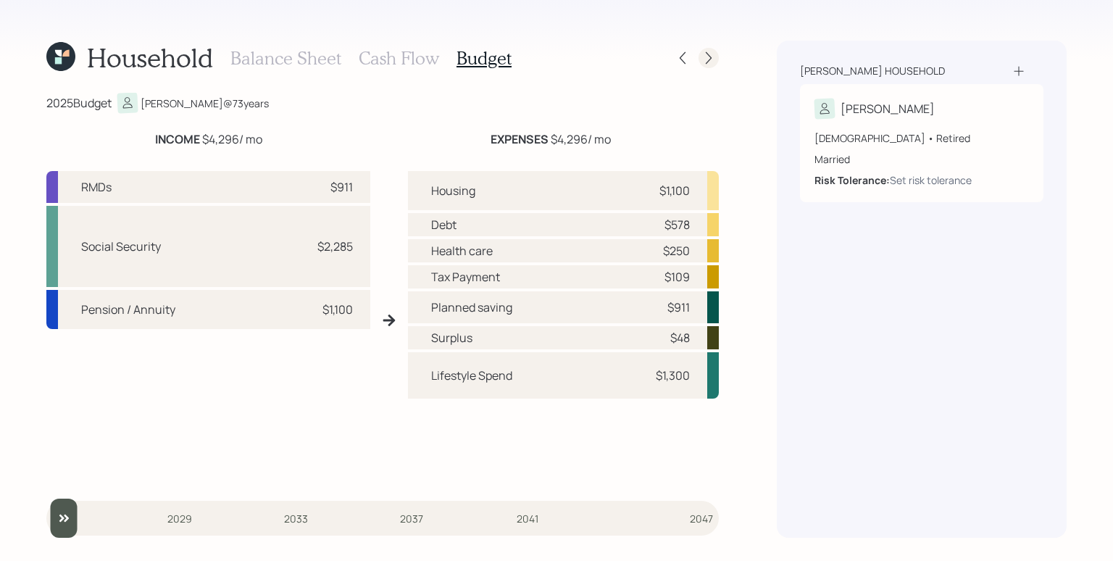
click at [712, 62] on icon at bounding box center [708, 58] width 14 height 14
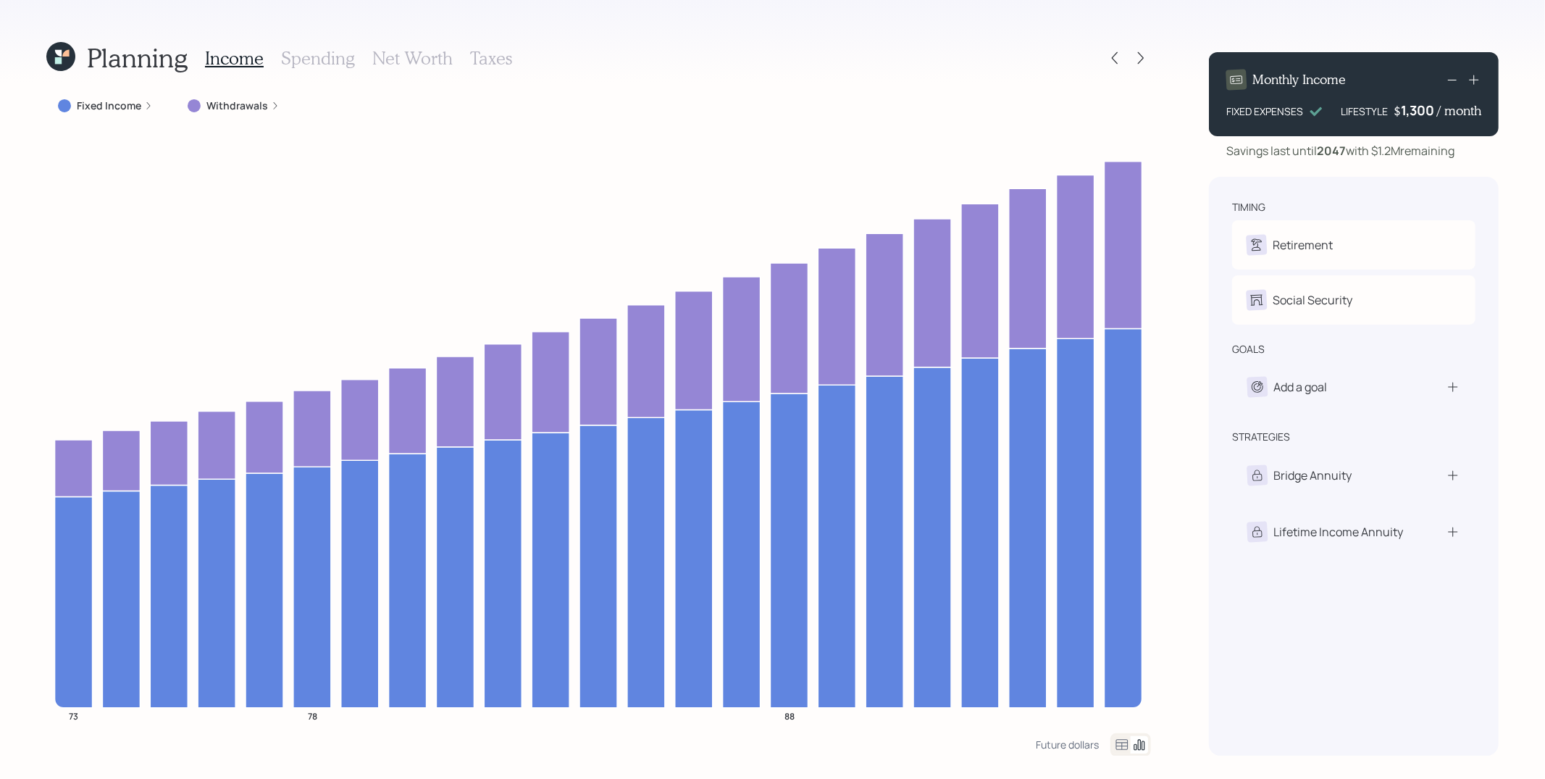
click at [144, 111] on div "Fixed Income" at bounding box center [105, 106] width 95 height 14
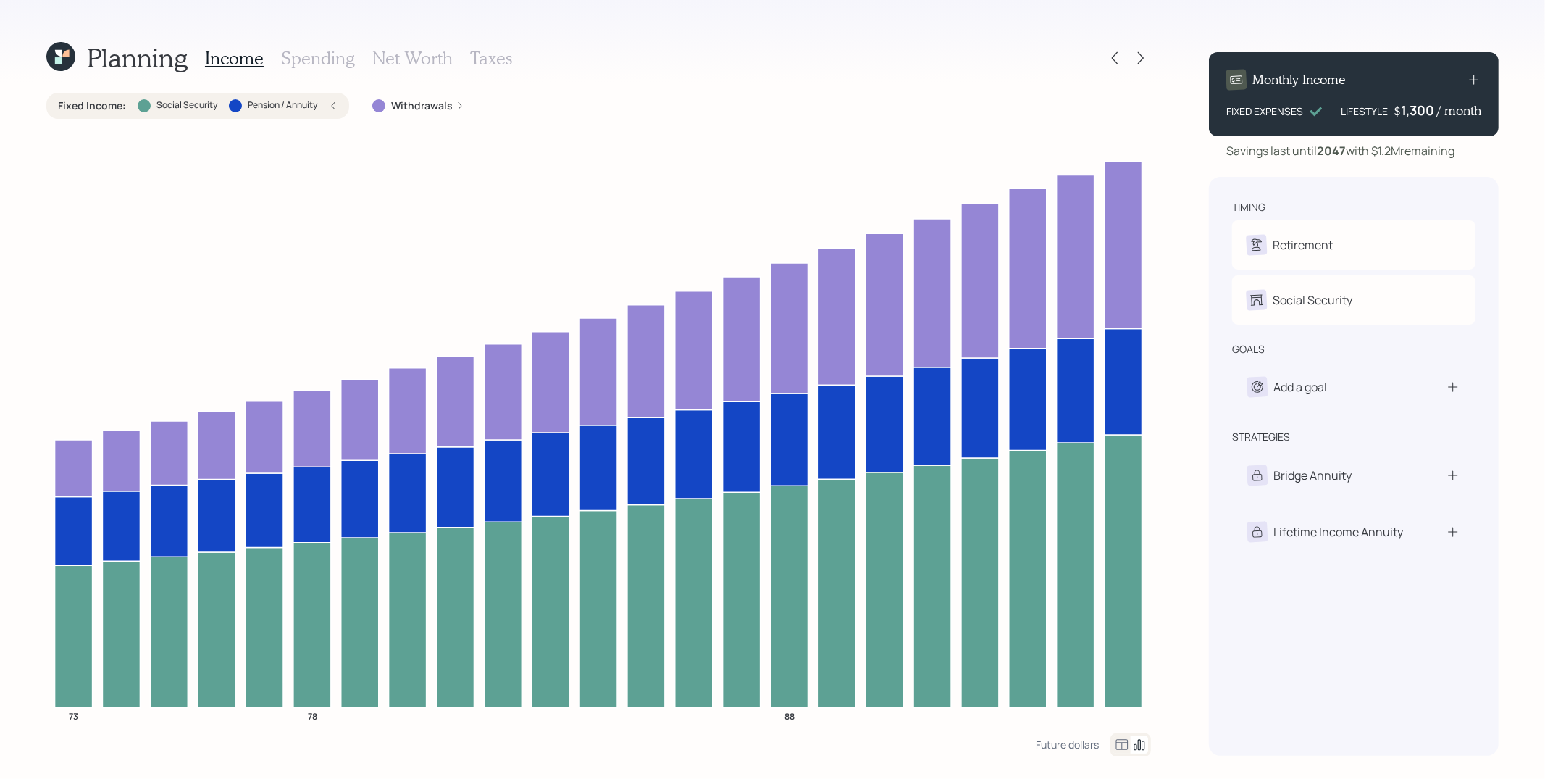
click at [333, 104] on icon at bounding box center [333, 105] width 9 height 9
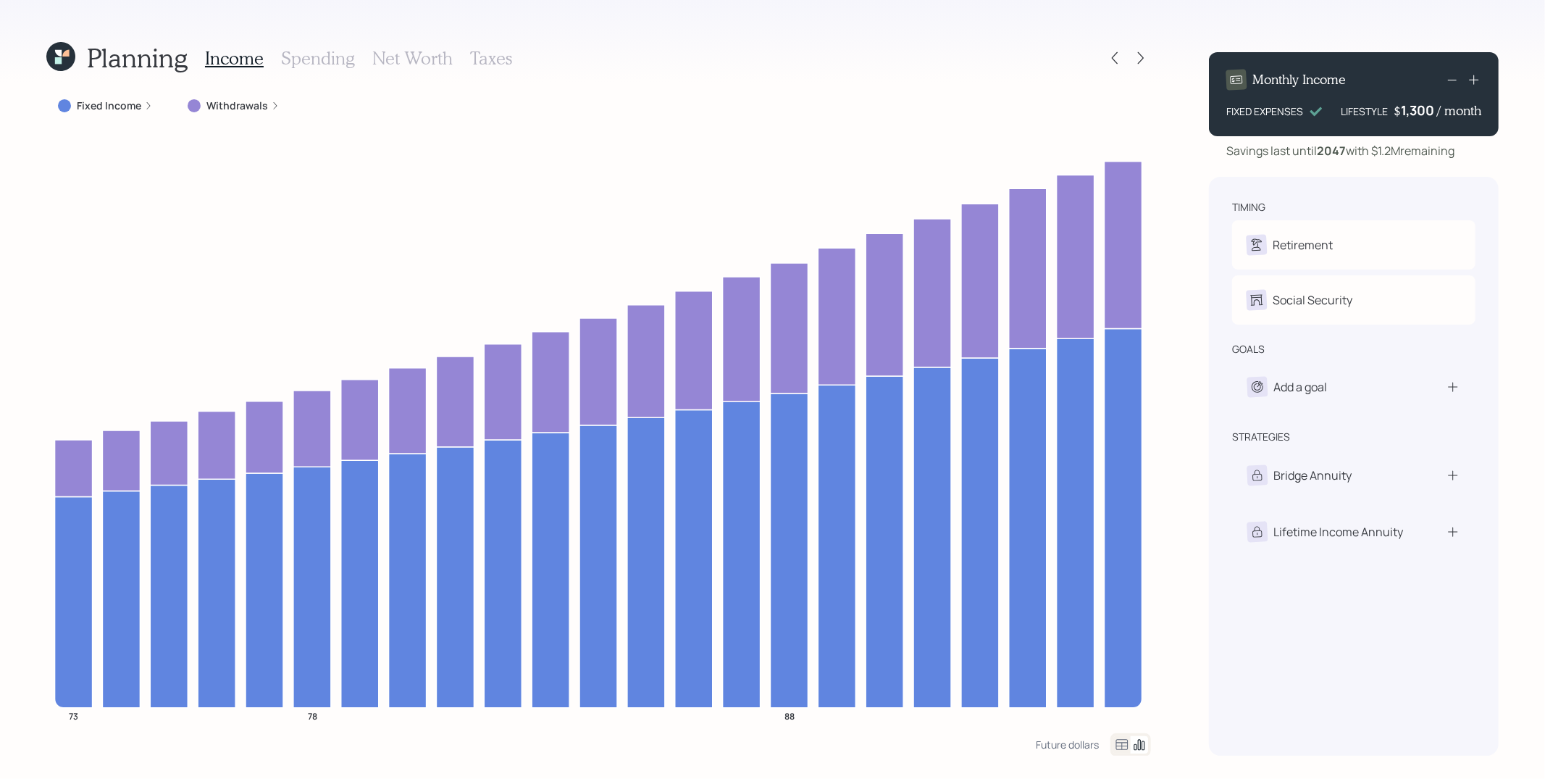
click at [272, 106] on icon at bounding box center [275, 105] width 9 height 9
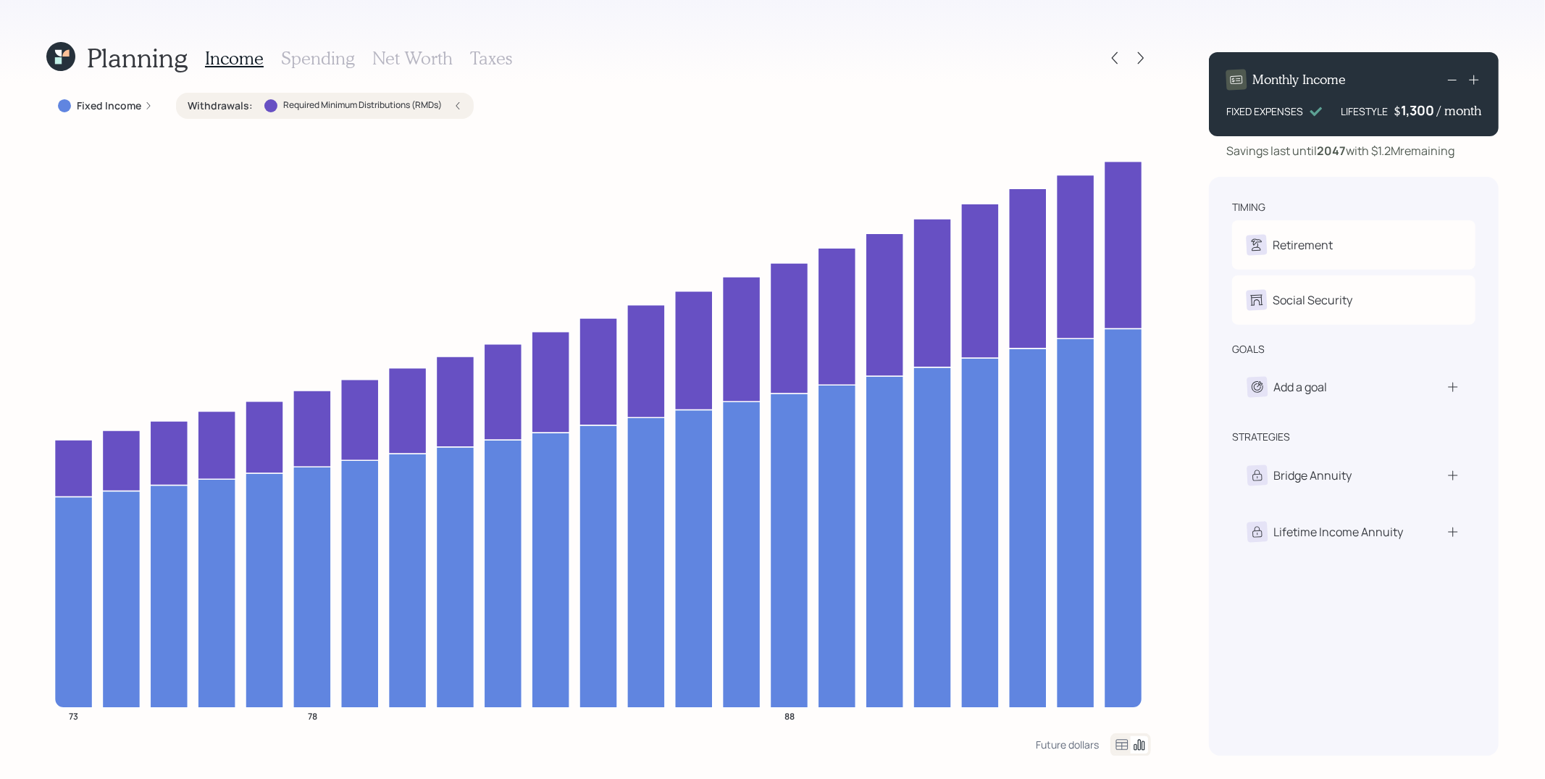
click at [328, 59] on h3 "Spending" at bounding box center [318, 58] width 74 height 21
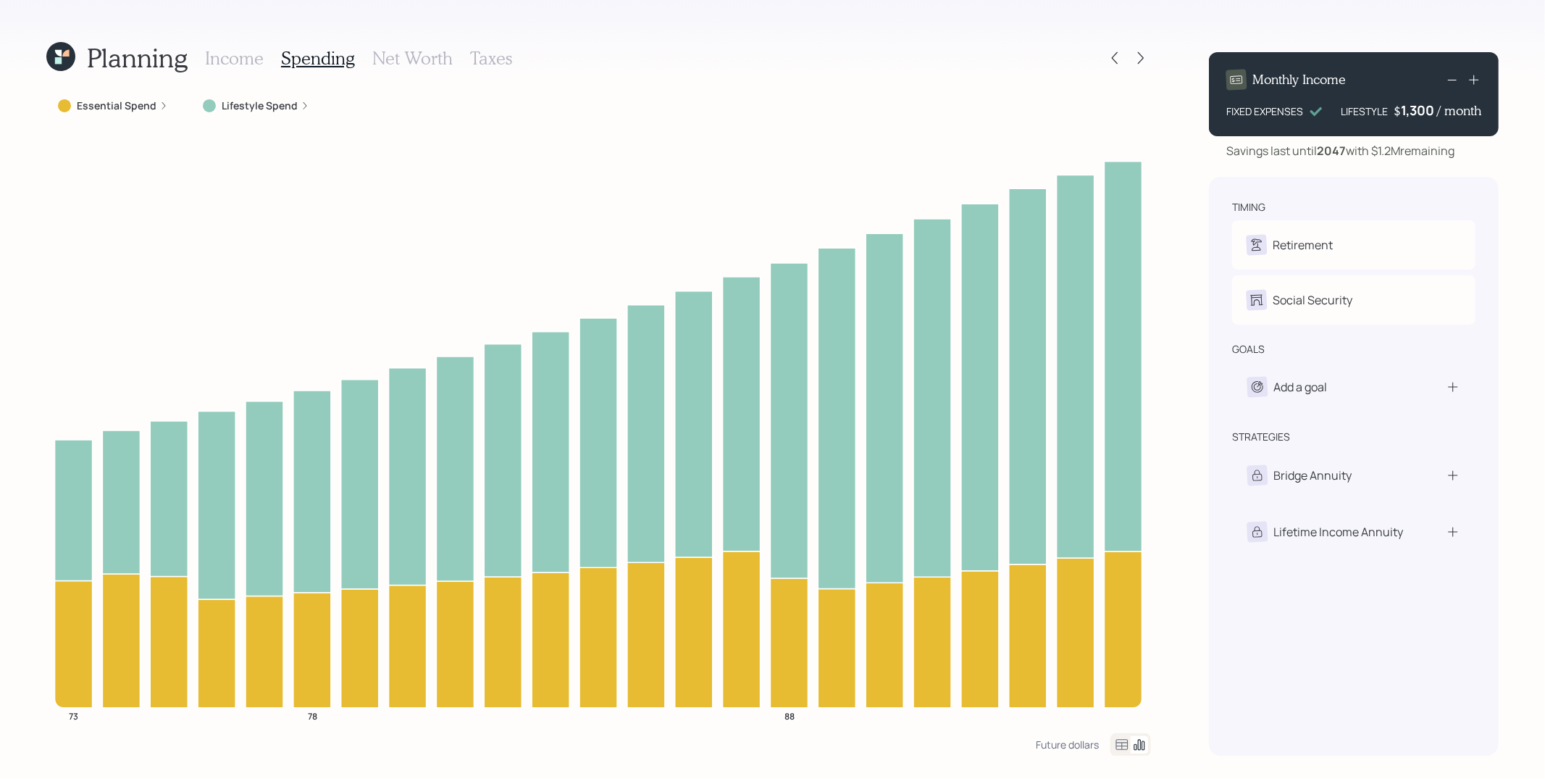
click at [156, 104] on div "Essential Spend" at bounding box center [113, 106] width 110 height 14
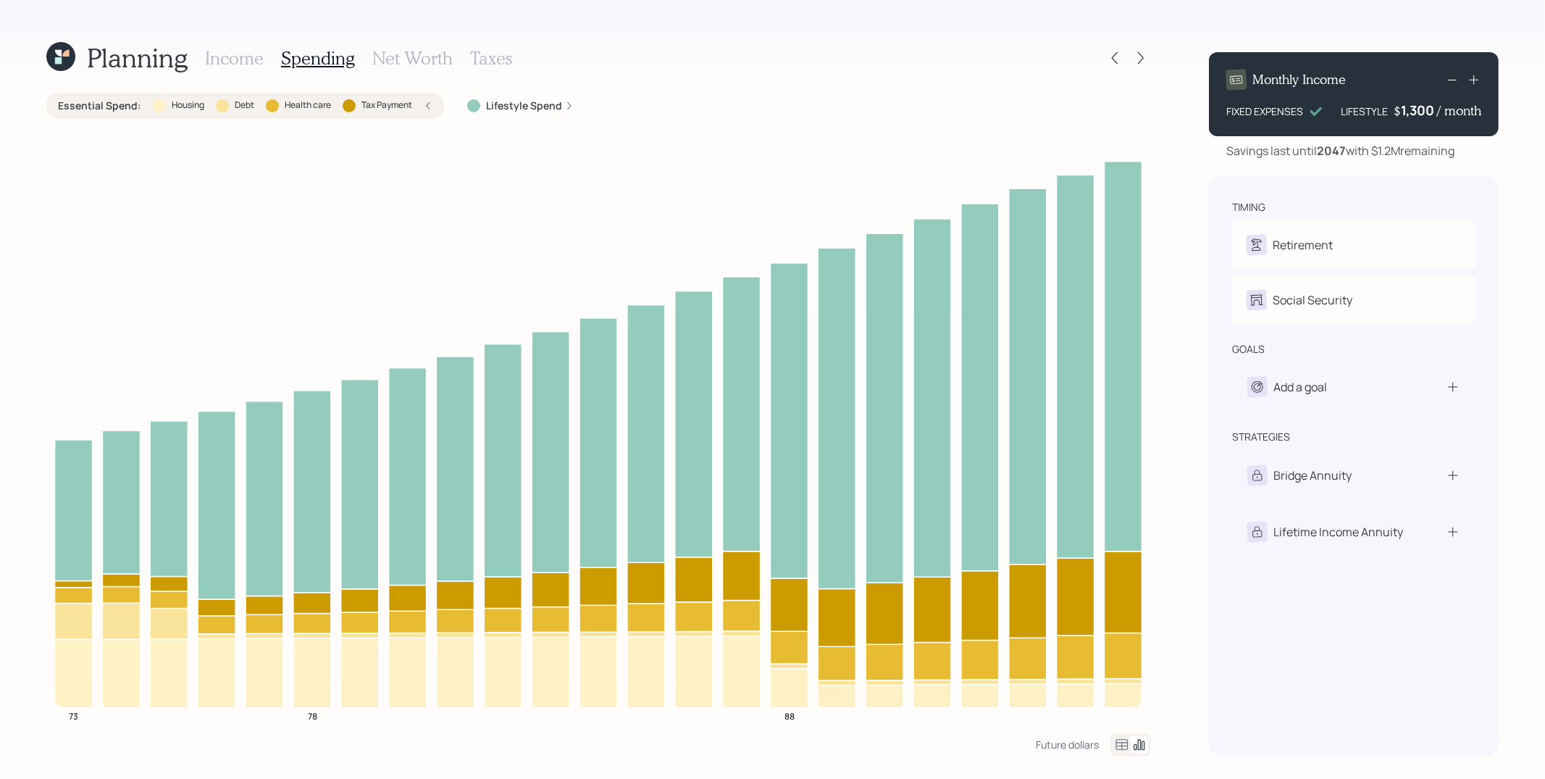
click at [421, 104] on div "Essential Spend : Housing Debt Health care Tax Payment" at bounding box center [245, 106] width 374 height 14
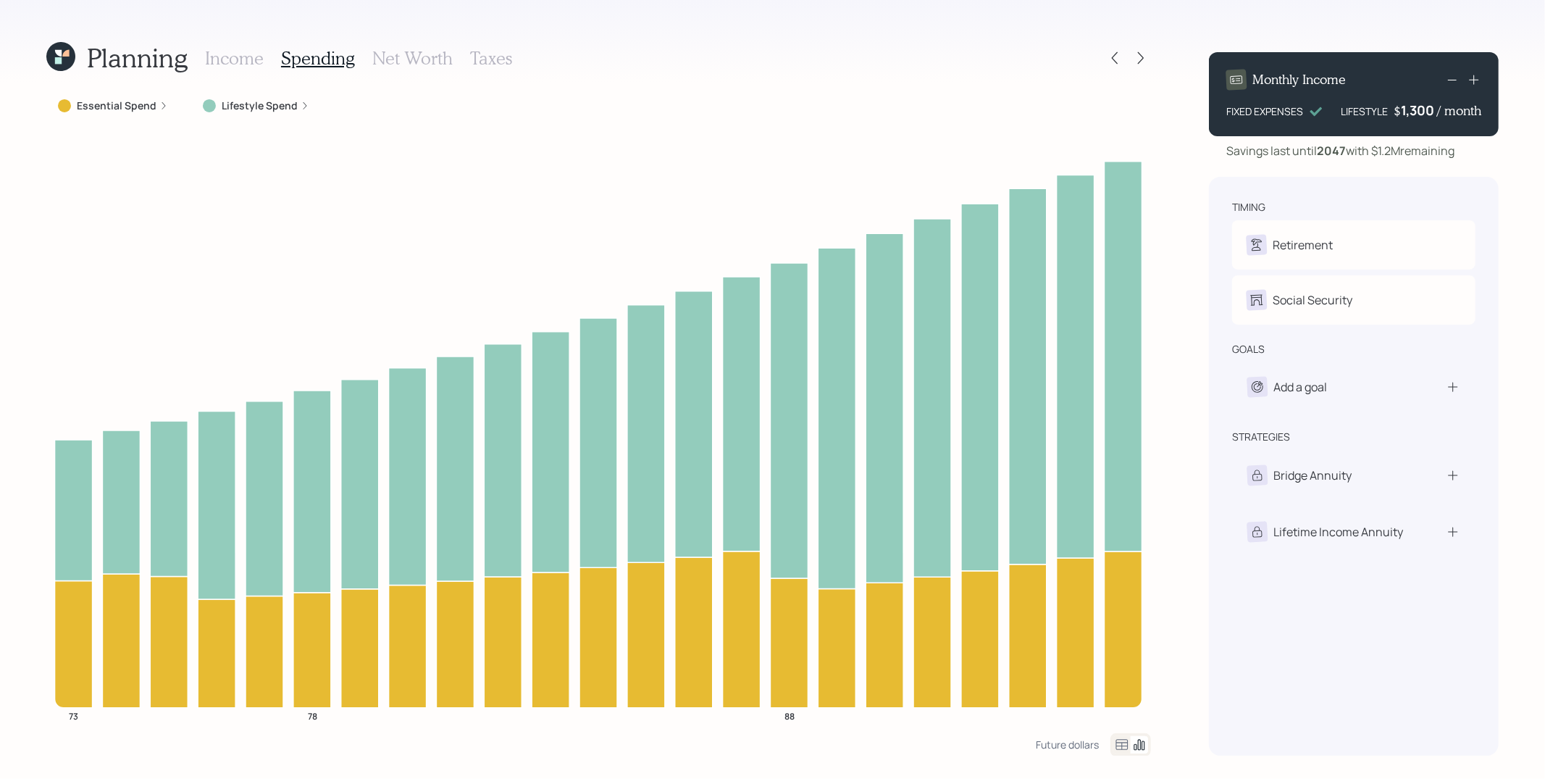
click at [277, 113] on div "Lifestyle Spend" at bounding box center [256, 106] width 130 height 26
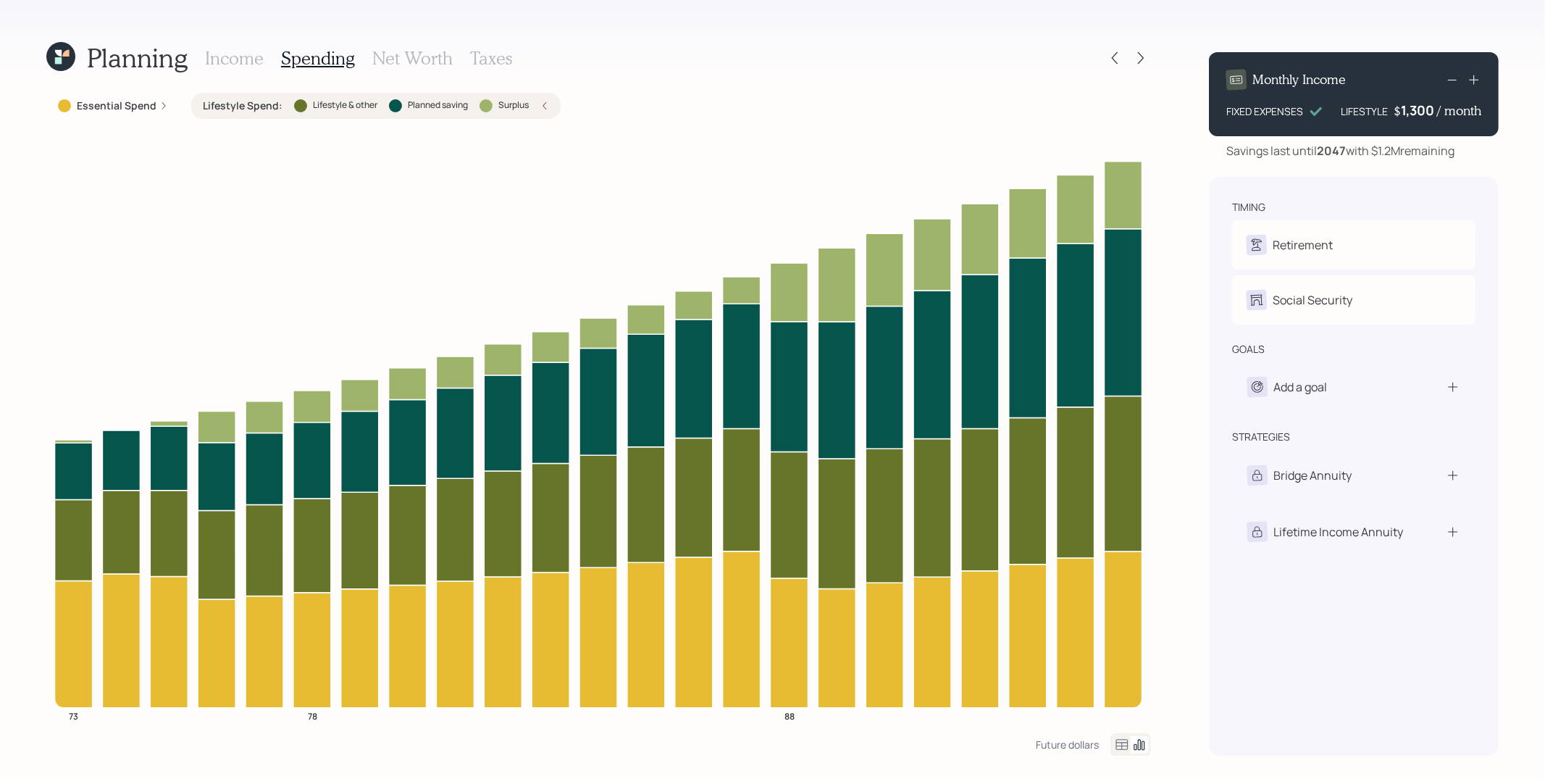
click at [227, 61] on h3 "Income" at bounding box center [234, 58] width 59 height 21
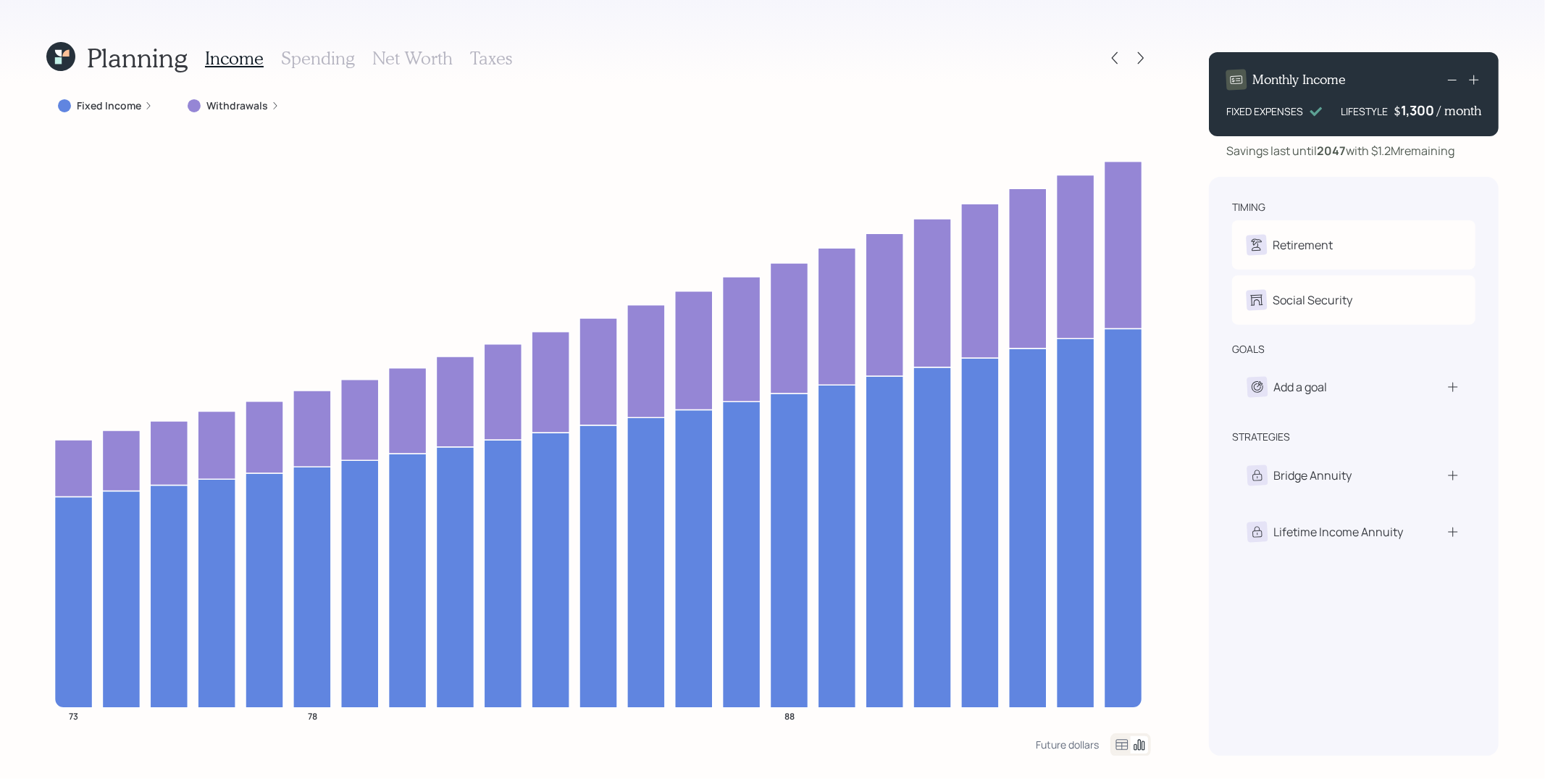
click at [390, 66] on h3 "Net Worth" at bounding box center [412, 58] width 80 height 21
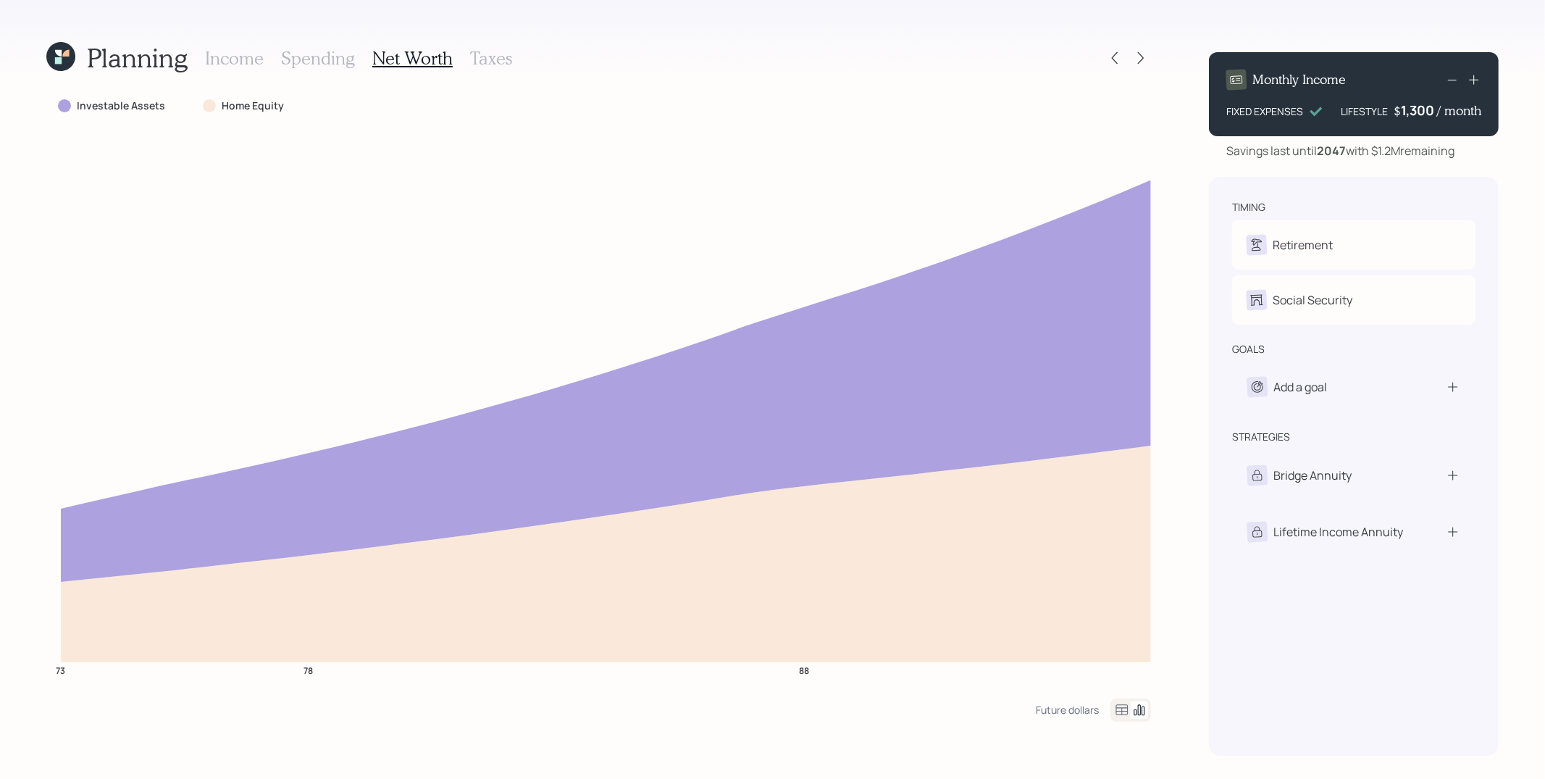
click at [322, 71] on div "Income Spending Net Worth Taxes" at bounding box center [358, 58] width 307 height 35
click at [322, 63] on h3 "Spending" at bounding box center [318, 58] width 74 height 21
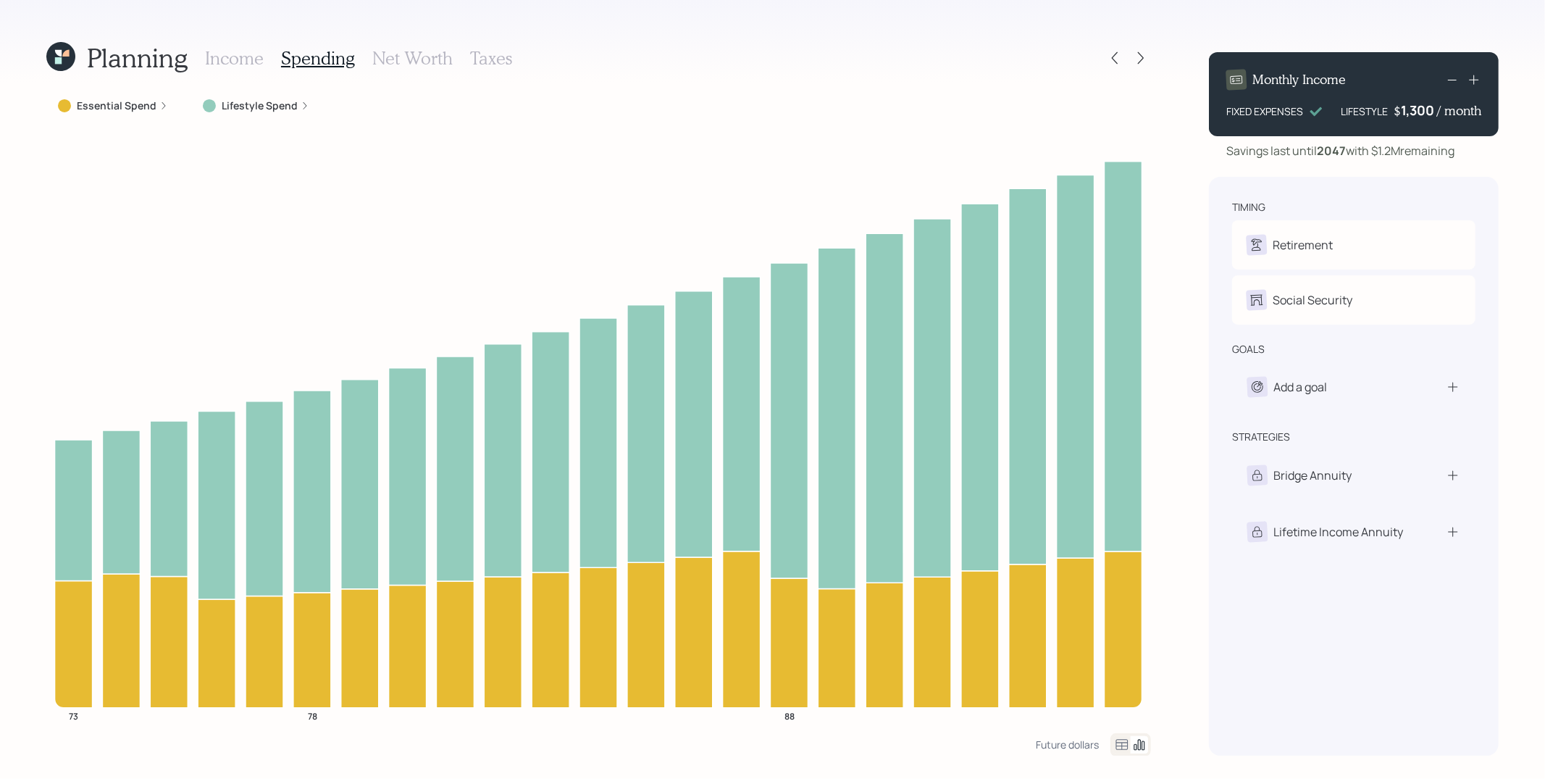
click at [253, 61] on h3 "Income" at bounding box center [234, 58] width 59 height 21
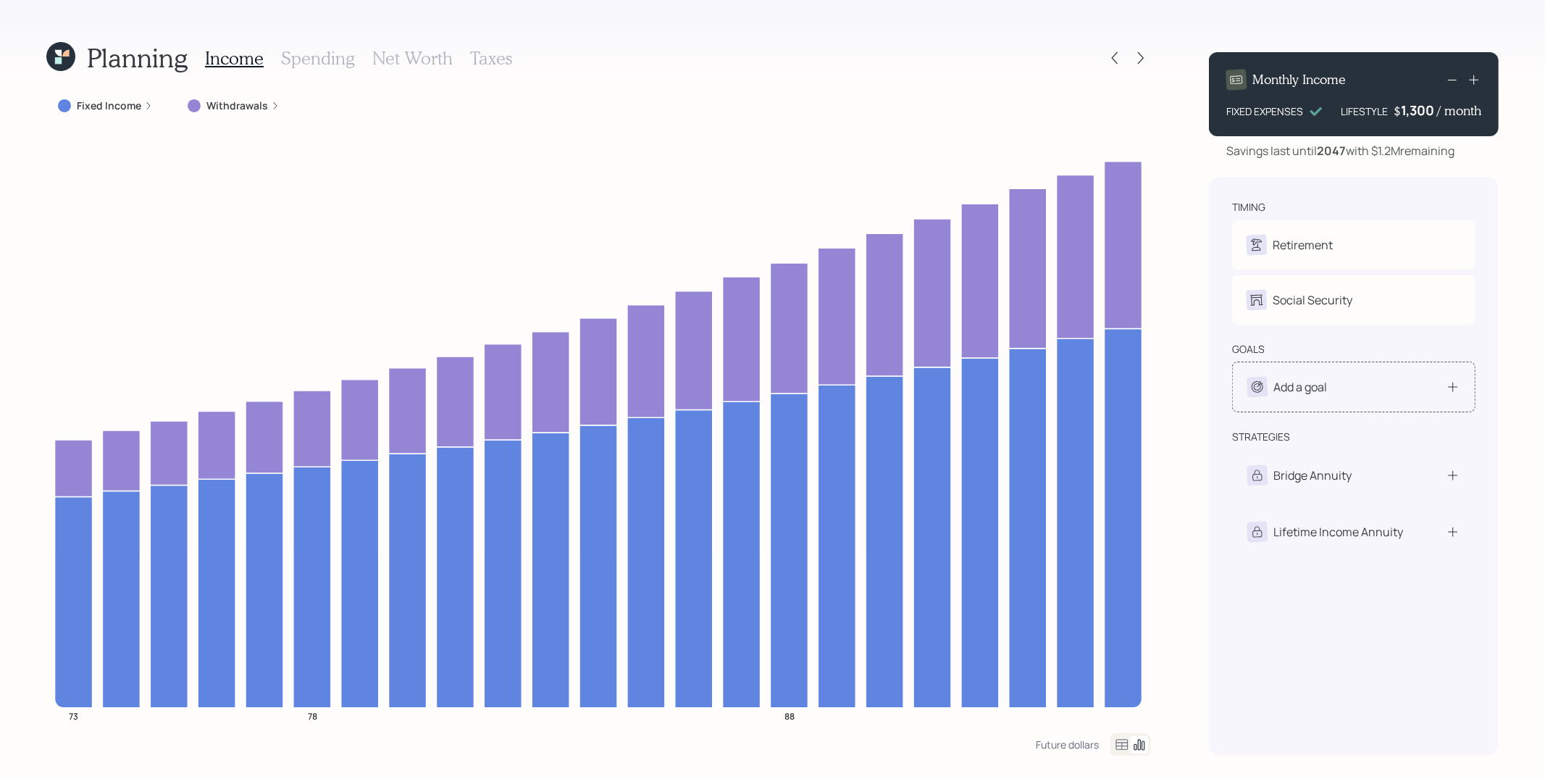
click at [1315, 393] on div "Add a goal" at bounding box center [1300, 386] width 54 height 17
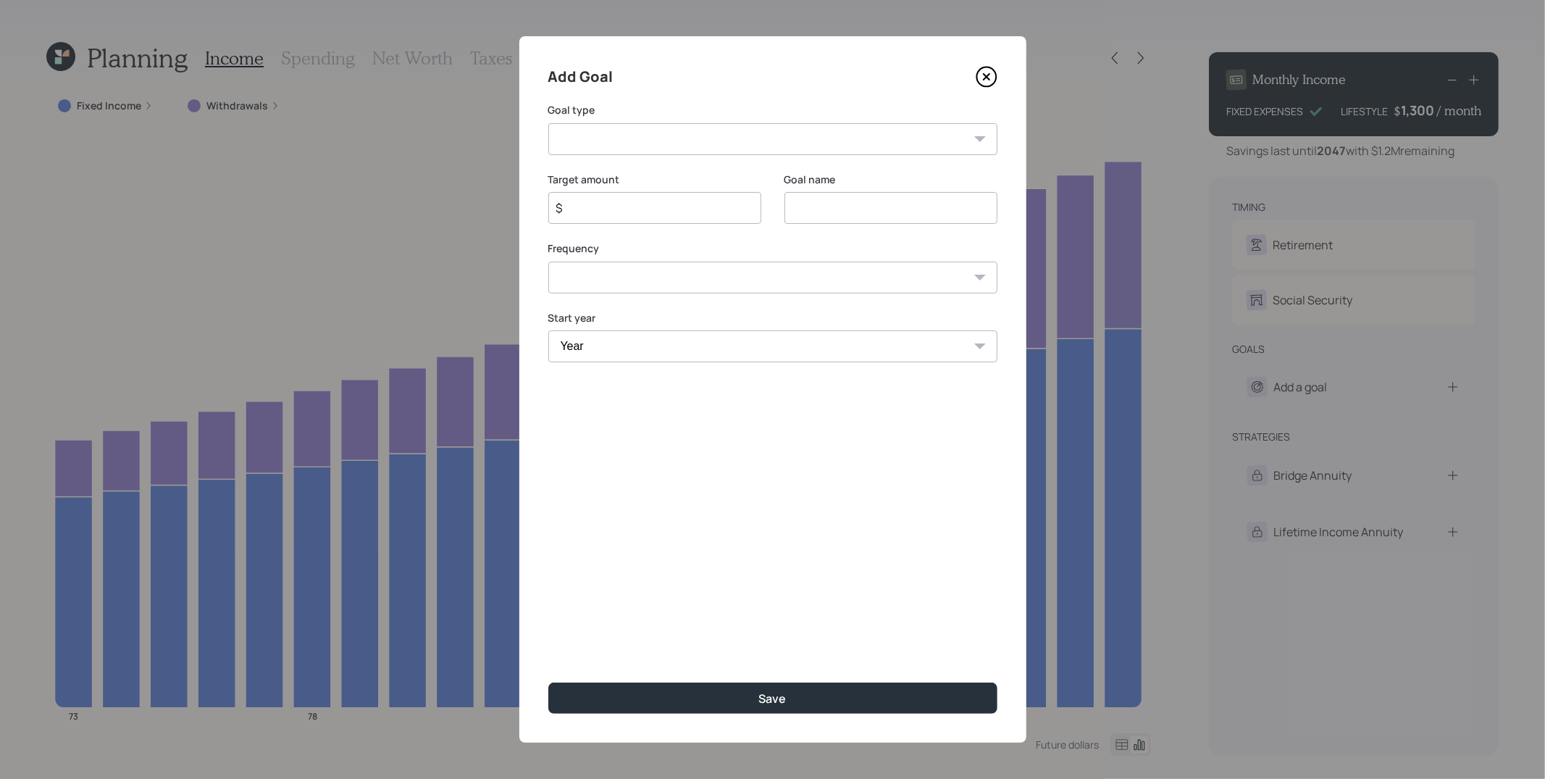
click at [771, 134] on select "Create an emergency fund Donate to charity Purchase a home Make a purchase Supp…" at bounding box center [772, 139] width 449 height 32
select select "vacation"
click at [548, 123] on select "Create an emergency fund Donate to charity Purchase a home Make a purchase Supp…" at bounding box center [772, 139] width 449 height 32
type input "Plan for travel"
click at [787, 233] on div "Goal name Plan for travel" at bounding box center [890, 207] width 213 height 70
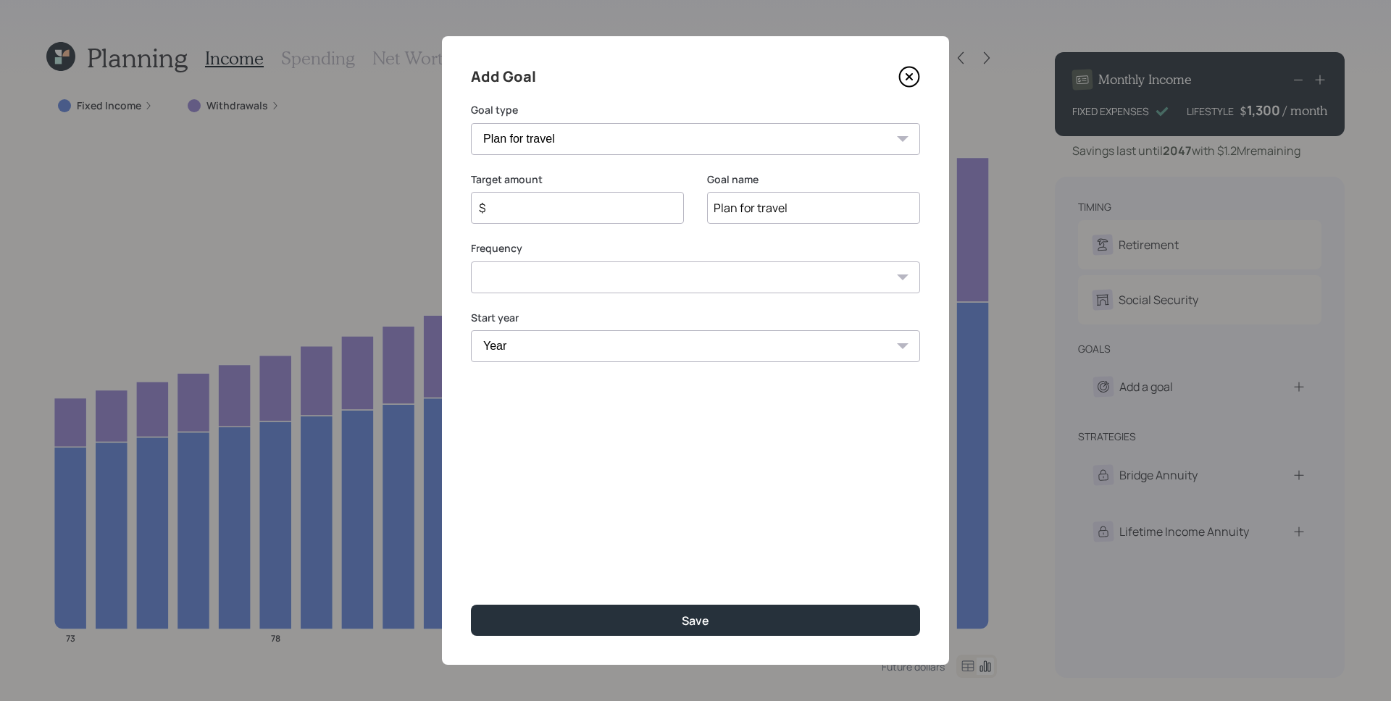
click at [582, 213] on input "$" at bounding box center [571, 207] width 188 height 17
type input "$ 6,000"
click at [679, 288] on select "One time Every 1 year Every 2 years Every 3 years Every 4 years Every 5 years E…" at bounding box center [695, 277] width 449 height 32
select select "1"
click at [471, 261] on select "One time Every 1 year Every 2 years Every 3 years Every 4 years Every 5 years E…" at bounding box center [695, 277] width 449 height 32
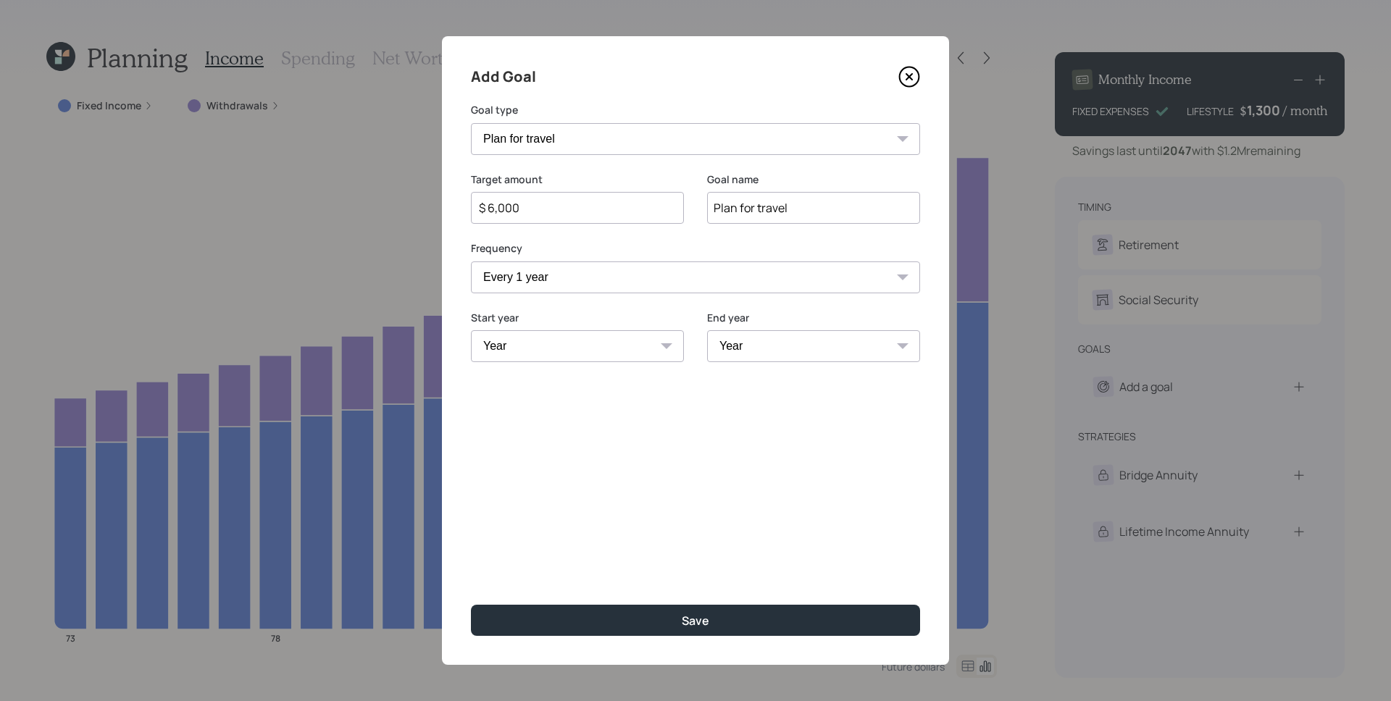
click at [581, 237] on div "Target amount $ 6,000" at bounding box center [577, 207] width 213 height 70
click at [570, 341] on select "Year [DATE] 2026 2027 2028 2029 2030 2031 2032 2033 2034 2035 2036 2037 2038 20…" at bounding box center [577, 346] width 213 height 32
select select "2025"
click at [471, 330] on select "Year [DATE] 2026 2027 2028 2029 2030 2031 2032 2033 2034 2035 2036 2037 2038 20…" at bounding box center [577, 346] width 213 height 32
click at [753, 353] on select "Year [DATE] 2026 2027 2028 2029 2030 2031 2032 2033 2034 2035 2036 2037 2038 20…" at bounding box center [813, 346] width 213 height 32
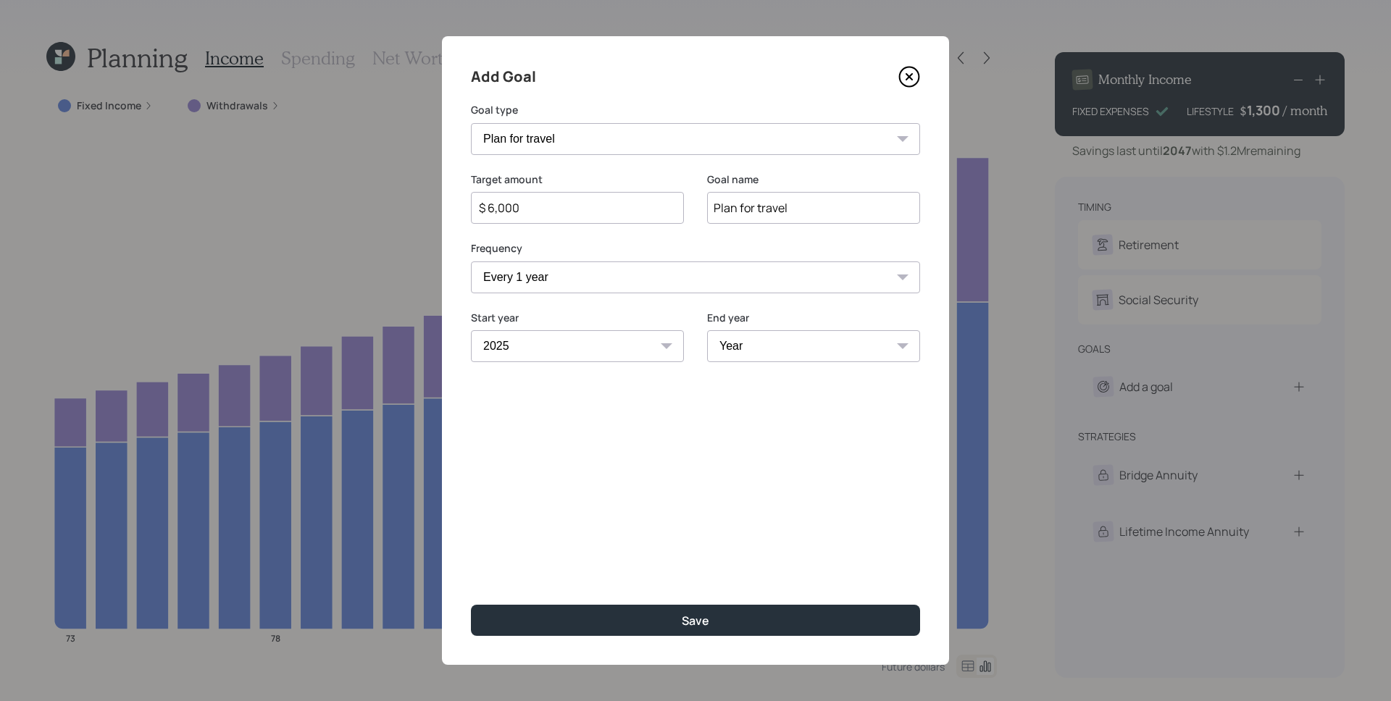
select select "2046"
click at [707, 330] on select "Year [DATE] 2026 2027 2028 2029 2030 2031 2032 2033 2034 2035 2036 2037 2038 20…" at bounding box center [813, 346] width 213 height 32
click at [598, 469] on div "Add Goal Goal type Create an emergency fund Donate to charity Purchase a home M…" at bounding box center [695, 350] width 507 height 629
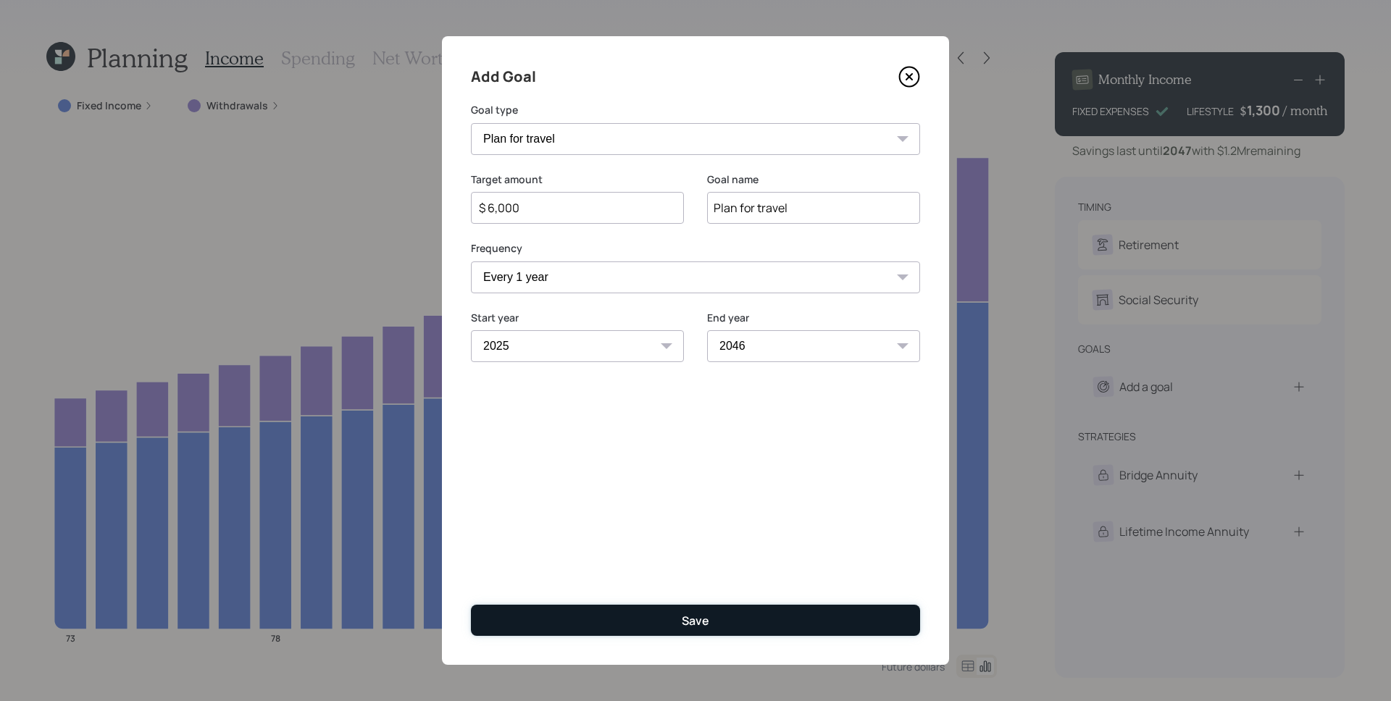
click at [728, 616] on button "Save" at bounding box center [695, 620] width 449 height 31
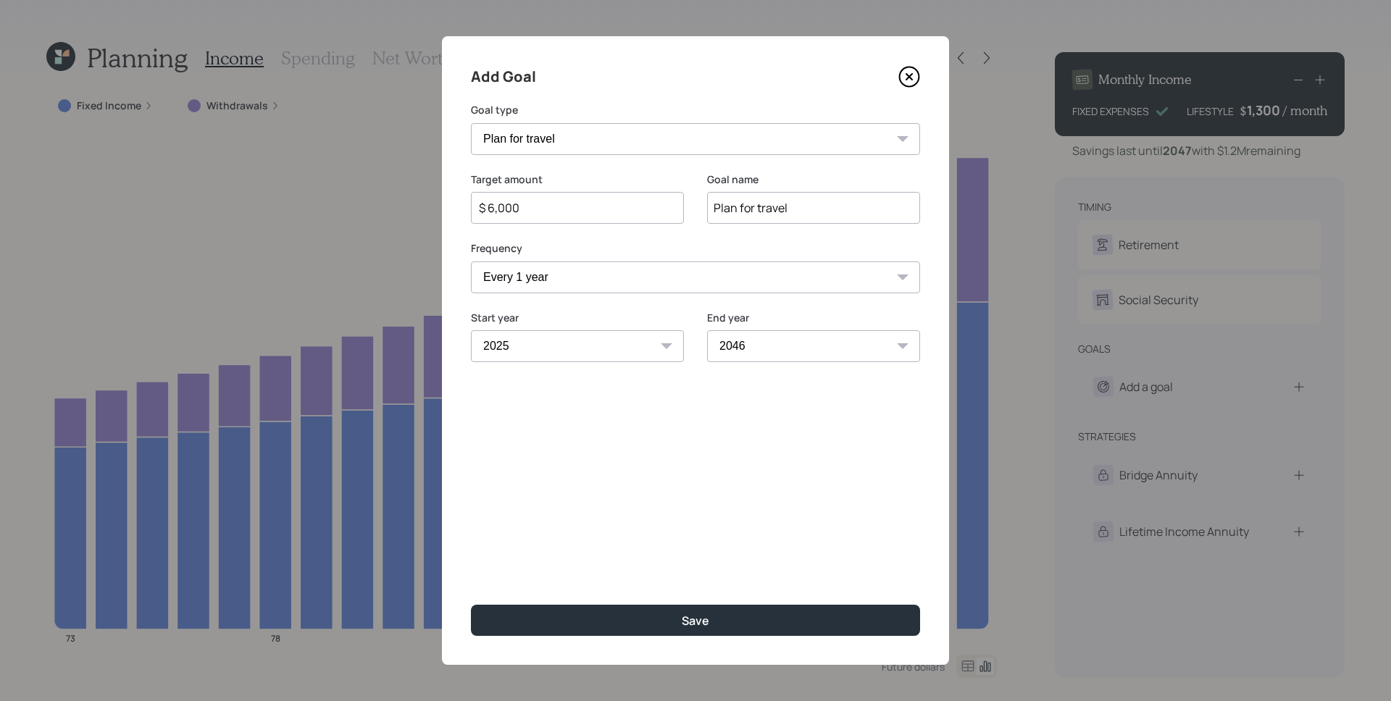
type input "$"
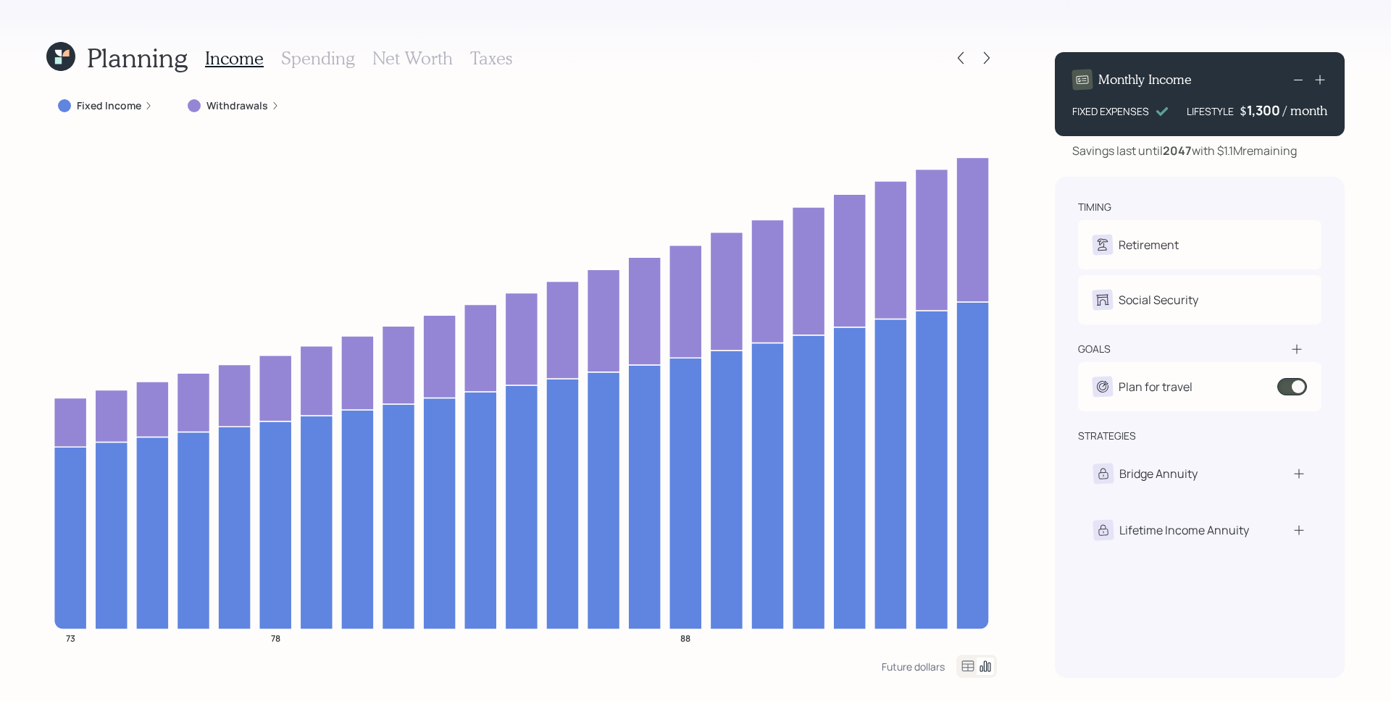
click at [318, 66] on h3 "Spending" at bounding box center [318, 58] width 74 height 21
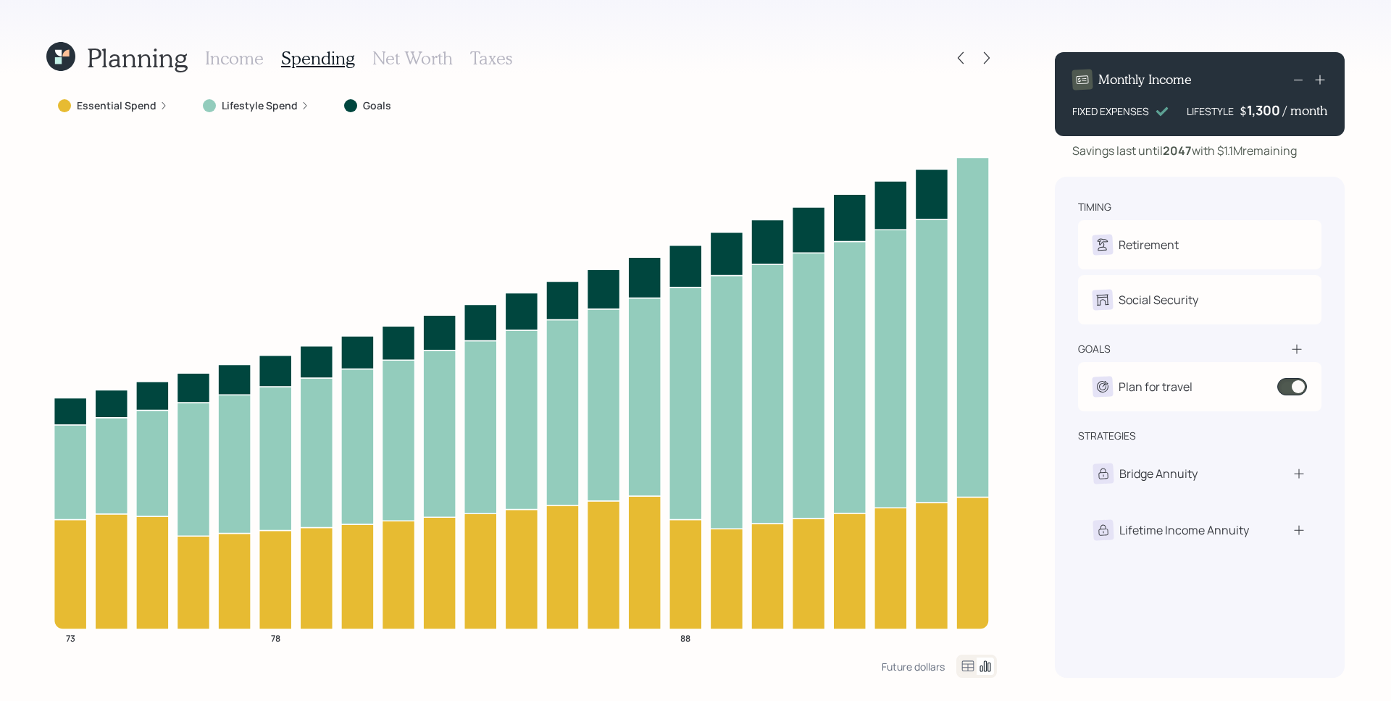
click at [256, 103] on label "Lifestyle Spend" at bounding box center [260, 106] width 76 height 14
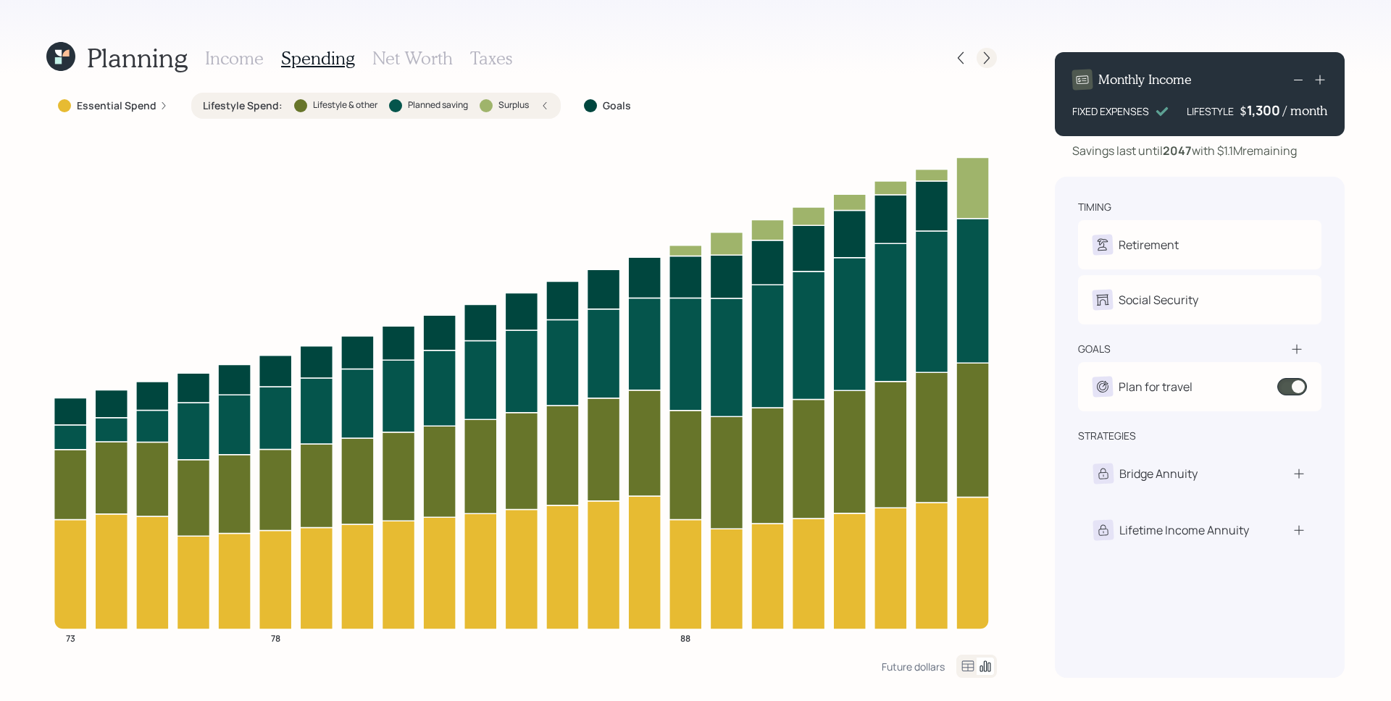
click at [989, 60] on icon at bounding box center [986, 58] width 14 height 14
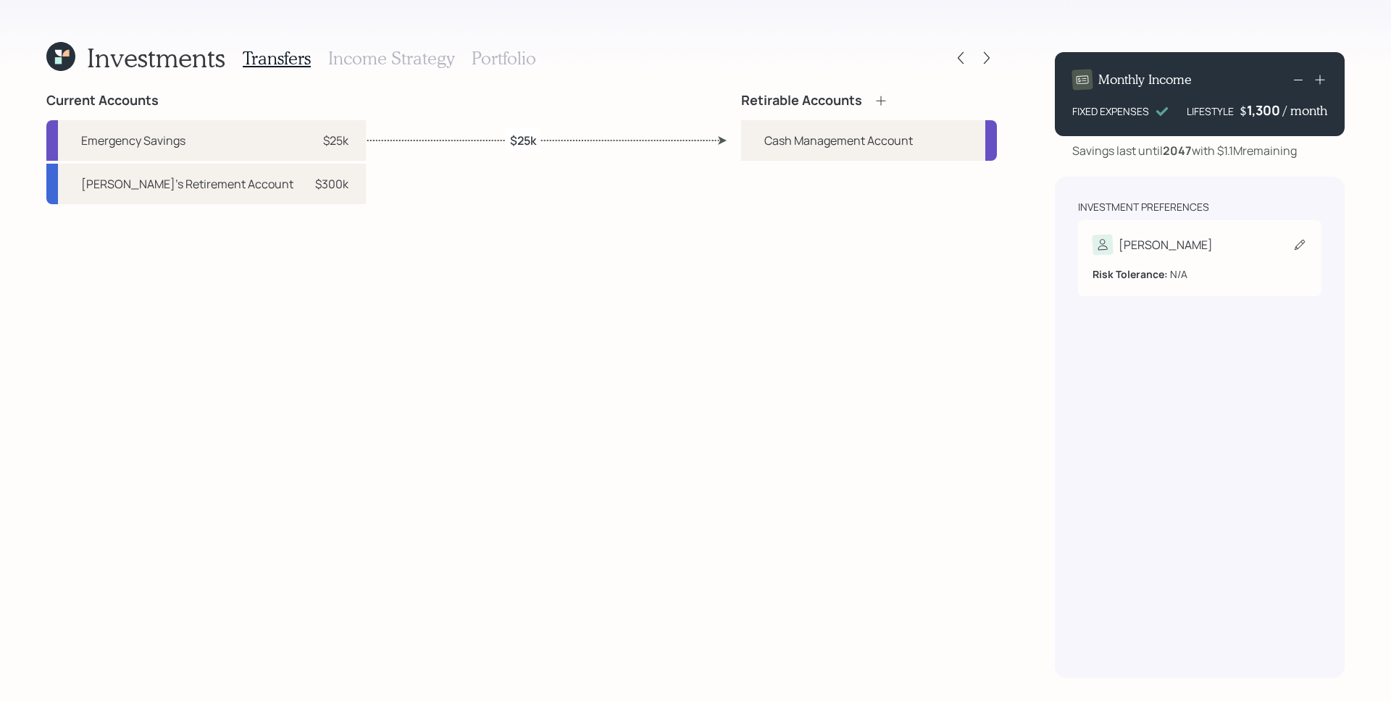
click at [1134, 250] on div "[PERSON_NAME]" at bounding box center [1165, 244] width 94 height 17
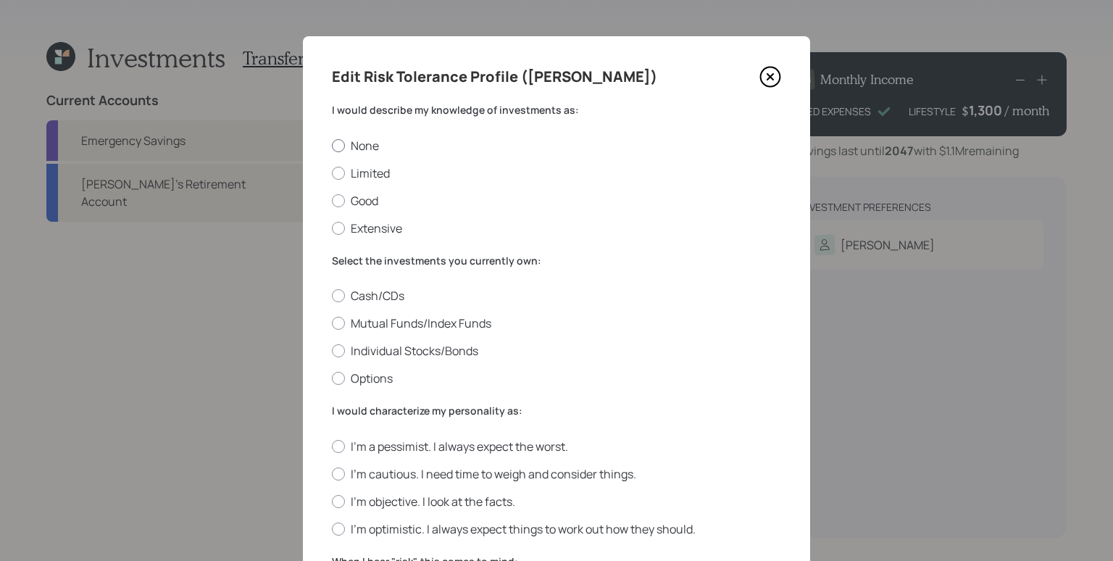
click at [356, 148] on label "None" at bounding box center [556, 146] width 449 height 16
click at [332, 146] on input "None" at bounding box center [331, 145] width 1 height 1
radio input "true"
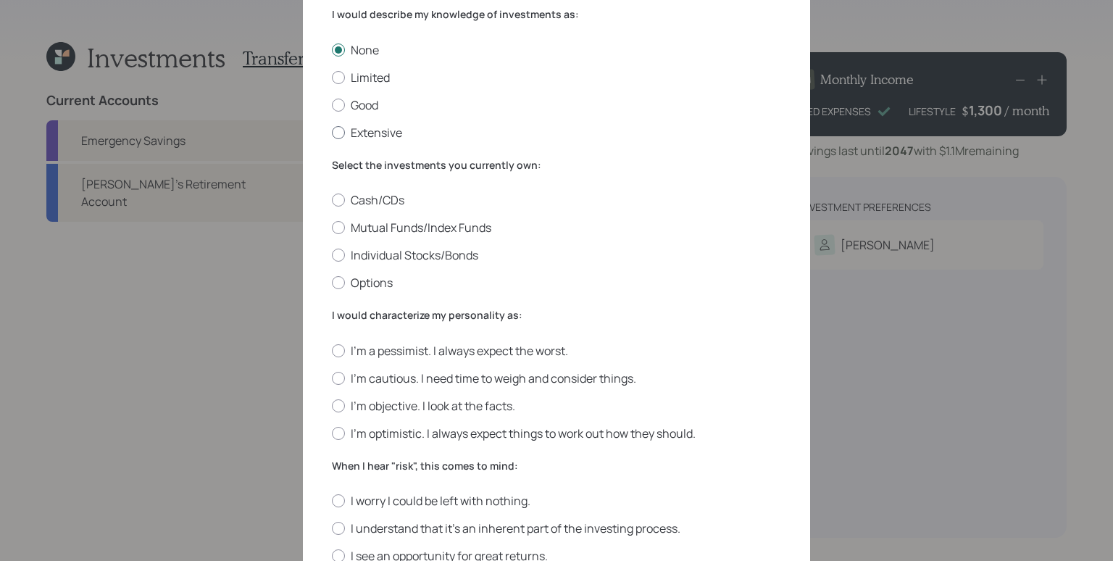
scroll to position [99, 0]
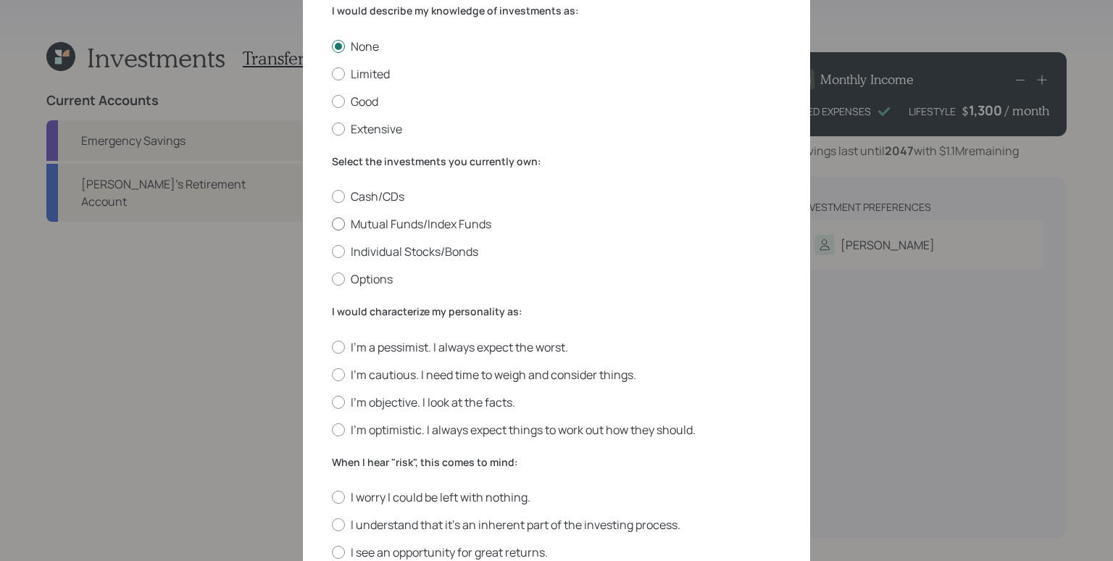
click at [382, 217] on label "Mutual Funds/Index Funds" at bounding box center [556, 224] width 449 height 16
click at [332, 224] on input "Mutual Funds/Index Funds" at bounding box center [331, 224] width 1 height 1
radio input "true"
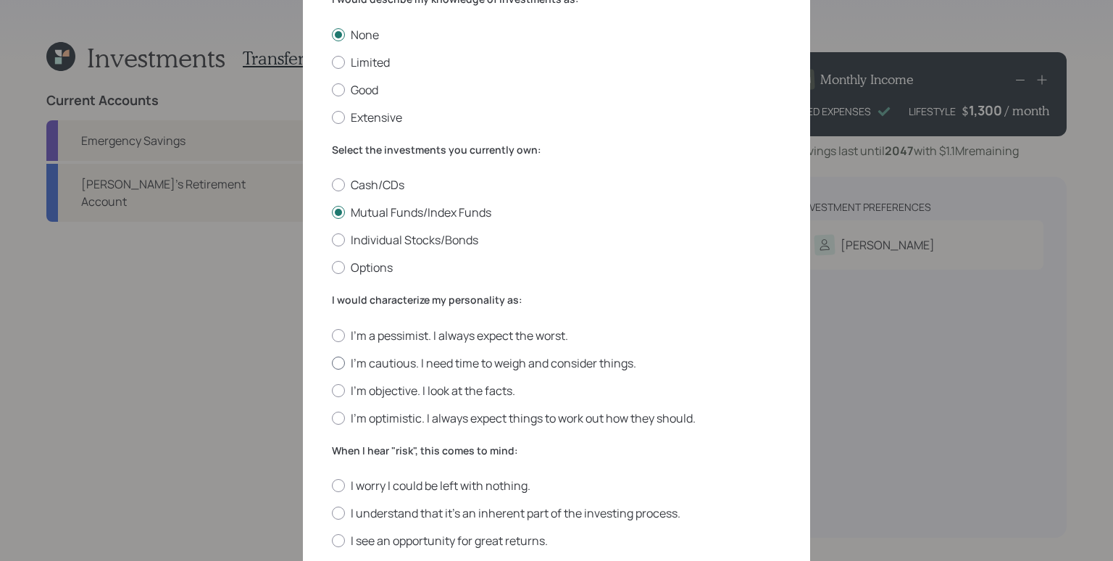
scroll to position [332, 0]
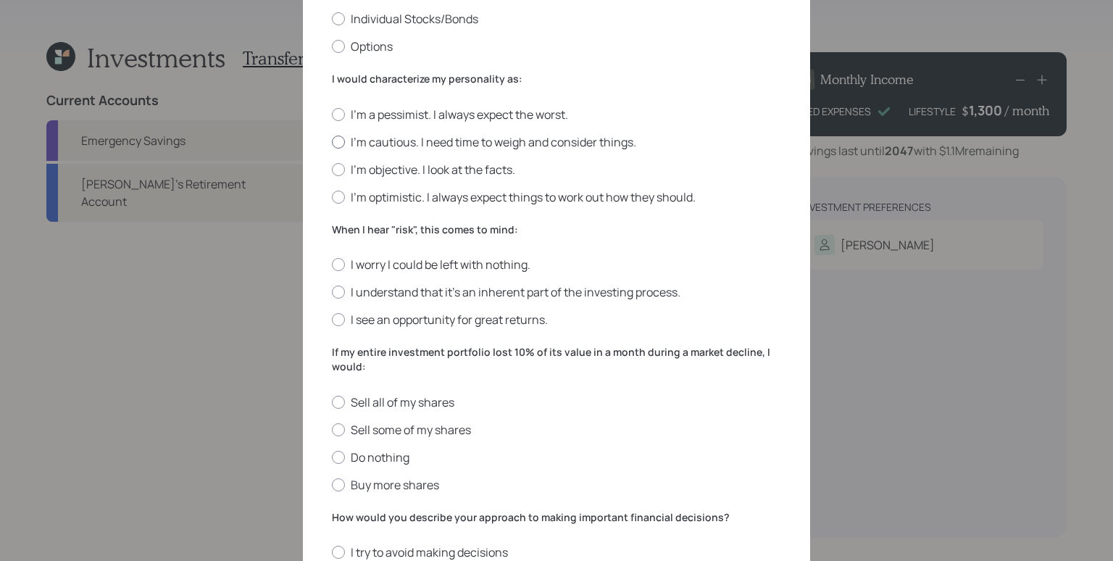
click at [366, 145] on label "I'm cautious. I need time to weigh and consider things." at bounding box center [556, 142] width 449 height 16
click at [332, 142] on input "I'm cautious. I need time to weigh and consider things." at bounding box center [331, 141] width 1 height 1
radio input "true"
click at [356, 165] on label "I'm objective. I look at the facts." at bounding box center [556, 170] width 449 height 16
click at [332, 169] on input "I'm objective. I look at the facts." at bounding box center [331, 169] width 1 height 1
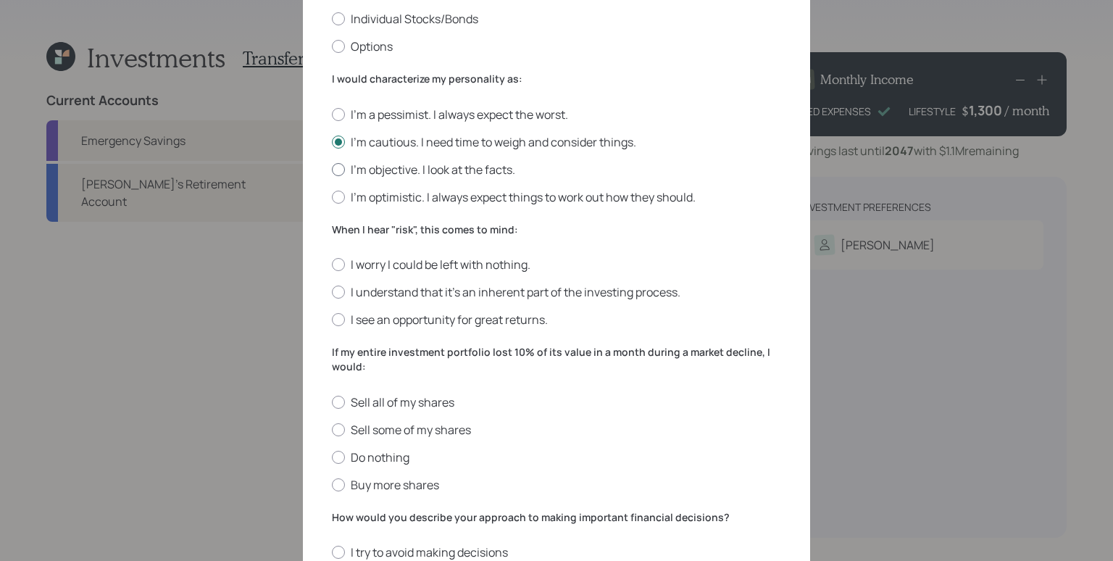
radio input "true"
click at [356, 142] on label "I'm cautious. I need time to weigh and consider things." at bounding box center [556, 142] width 449 height 16
click at [332, 142] on input "I'm cautious. I need time to weigh and consider things." at bounding box center [331, 141] width 1 height 1
radio input "true"
click at [363, 167] on label "I'm objective. I look at the facts." at bounding box center [556, 170] width 449 height 16
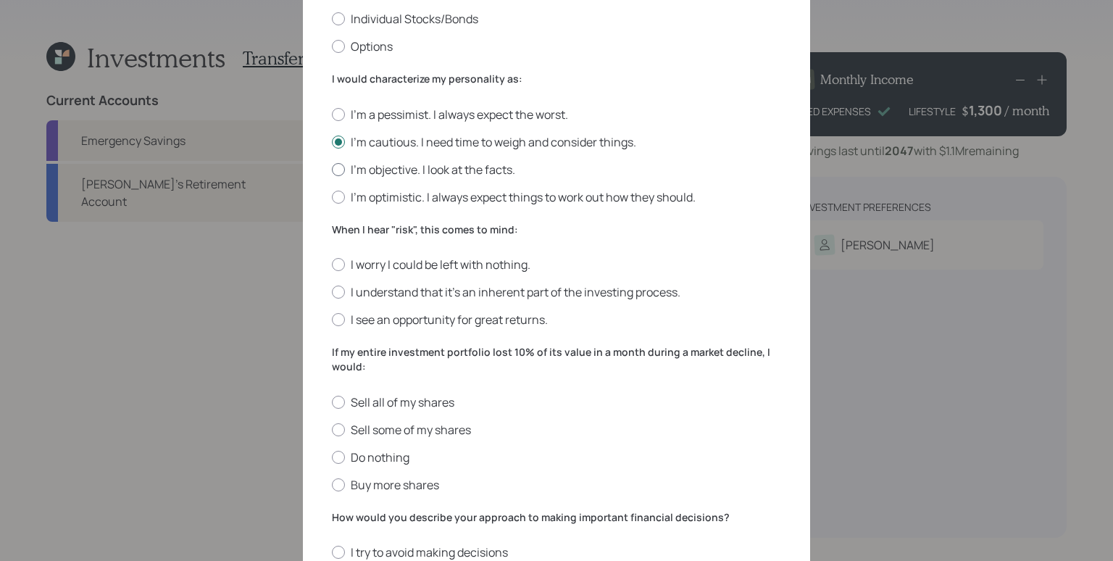
click at [332, 169] on input "I'm objective. I look at the facts." at bounding box center [331, 169] width 1 height 1
radio input "true"
click at [363, 140] on label "I'm cautious. I need time to weigh and consider things." at bounding box center [556, 142] width 449 height 16
click at [332, 141] on input "I'm cautious. I need time to weigh and consider things." at bounding box center [331, 141] width 1 height 1
radio input "true"
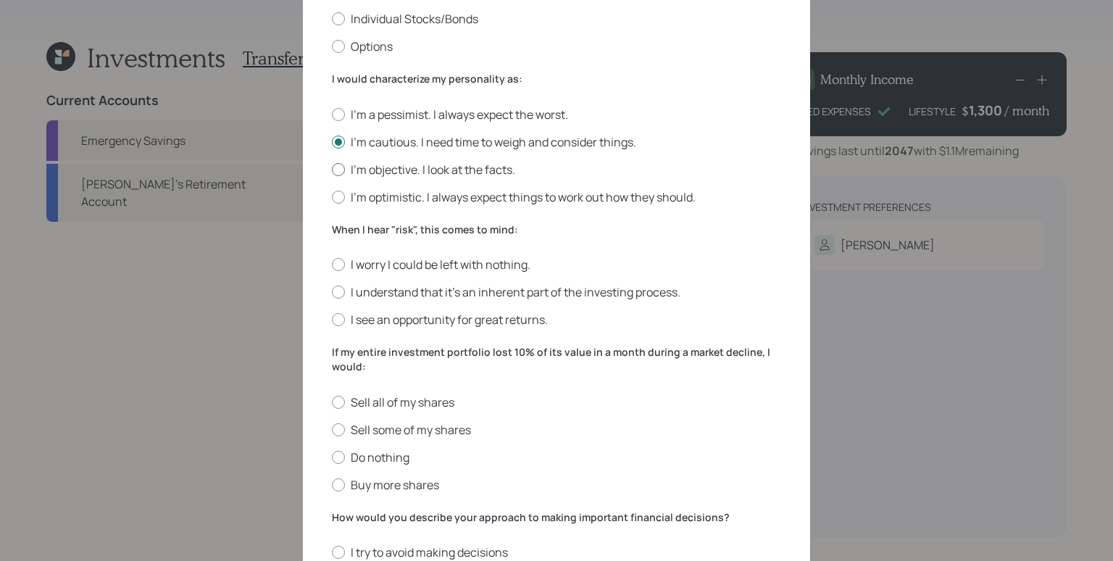
click at [362, 164] on label "I'm objective. I look at the facts." at bounding box center [556, 170] width 449 height 16
click at [332, 169] on input "I'm objective. I look at the facts." at bounding box center [331, 169] width 1 height 1
radio input "true"
click at [365, 143] on label "I'm cautious. I need time to weigh and consider things." at bounding box center [556, 142] width 449 height 16
click at [332, 142] on input "I'm cautious. I need time to weigh and consider things." at bounding box center [331, 141] width 1 height 1
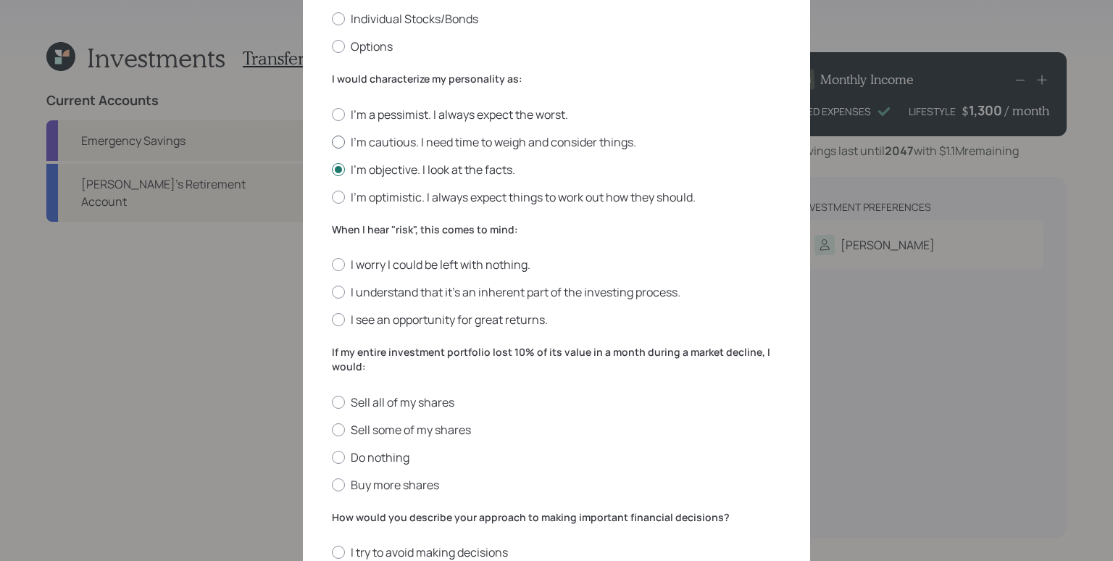
radio input "true"
click at [367, 168] on label "I'm objective. I look at the facts." at bounding box center [556, 170] width 449 height 16
click at [332, 169] on input "I'm objective. I look at the facts." at bounding box center [331, 169] width 1 height 1
radio input "true"
click at [369, 147] on label "I'm cautious. I need time to weigh and consider things." at bounding box center [556, 142] width 449 height 16
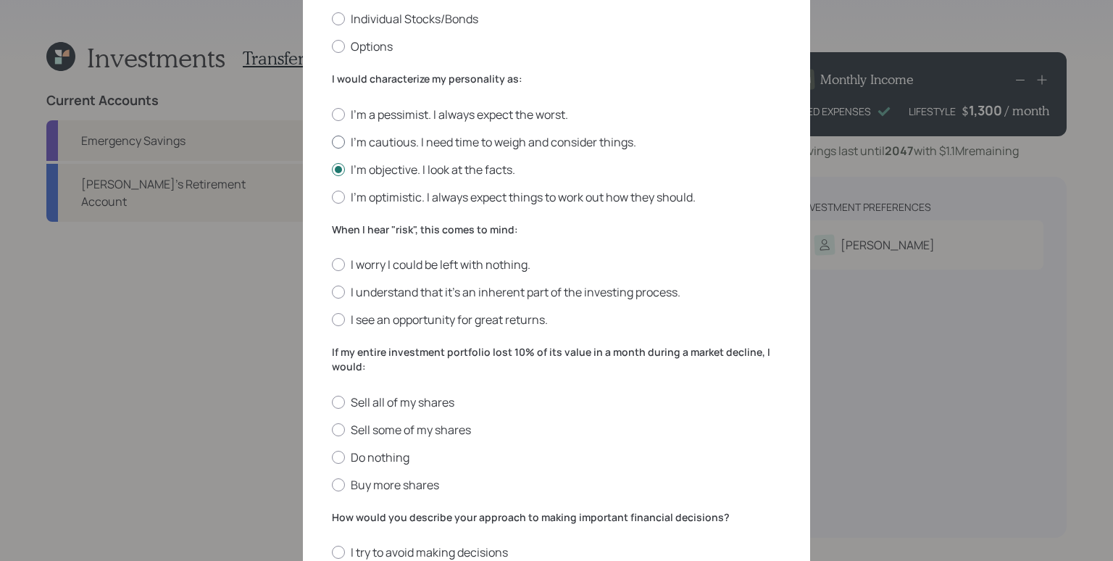
click at [332, 142] on input "I'm cautious. I need time to weigh and consider things." at bounding box center [331, 141] width 1 height 1
radio input "true"
click at [369, 162] on label "I'm objective. I look at the facts." at bounding box center [556, 170] width 449 height 16
click at [332, 169] on input "I'm objective. I look at the facts." at bounding box center [331, 169] width 1 height 1
radio input "true"
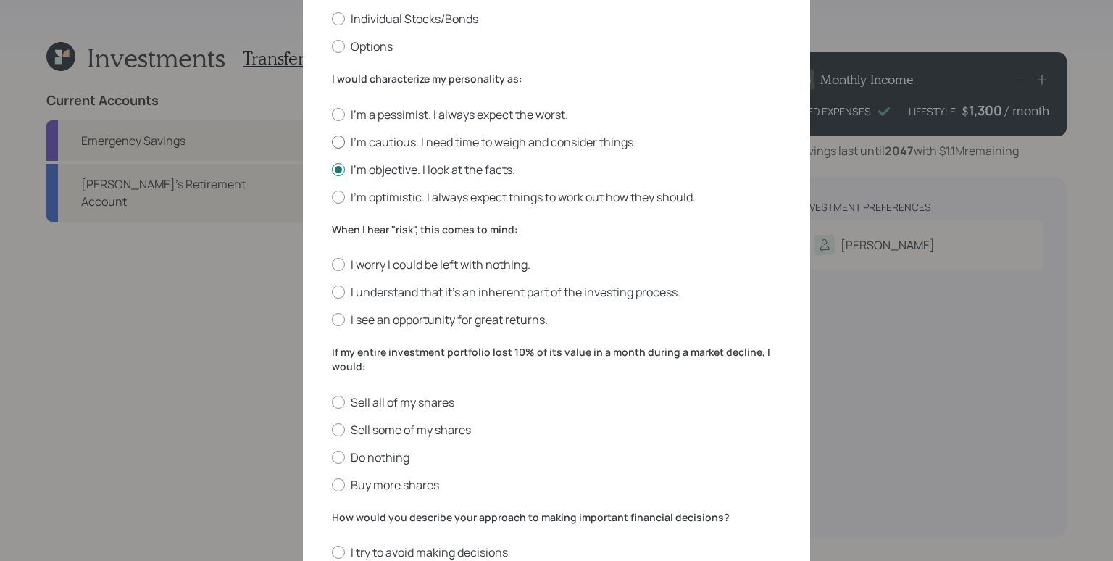
click at [589, 146] on label "I'm cautious. I need time to weigh and consider things." at bounding box center [556, 142] width 449 height 16
click at [332, 142] on input "I'm cautious. I need time to weigh and consider things." at bounding box center [331, 141] width 1 height 1
radio input "true"
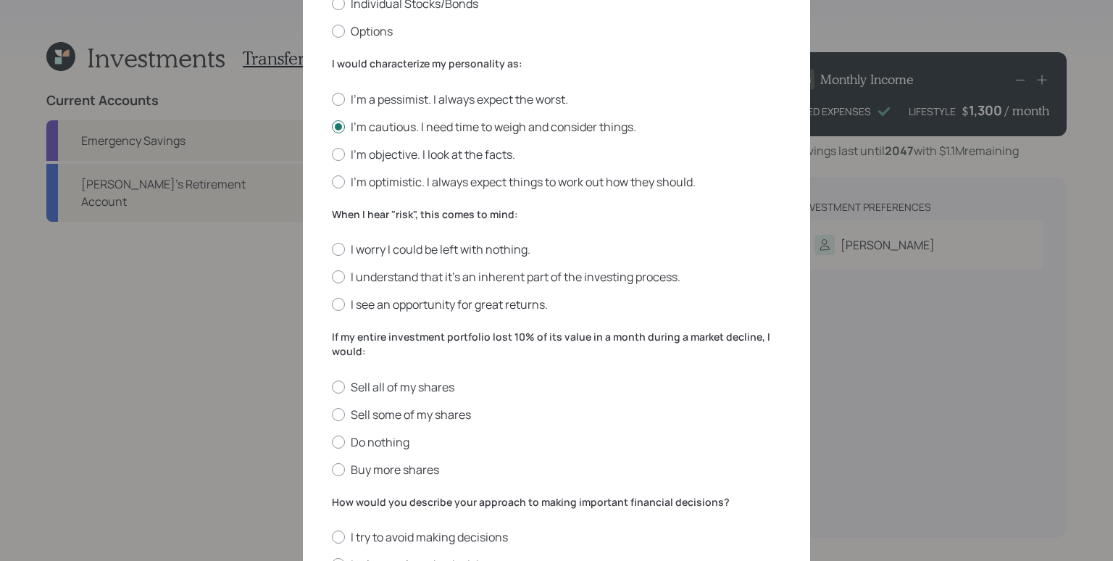
scroll to position [349, 0]
click at [438, 271] on label "I understand that it’s an inherent part of the investing process." at bounding box center [556, 275] width 449 height 16
click at [332, 275] on input "I understand that it’s an inherent part of the investing process." at bounding box center [331, 275] width 1 height 1
radio input "true"
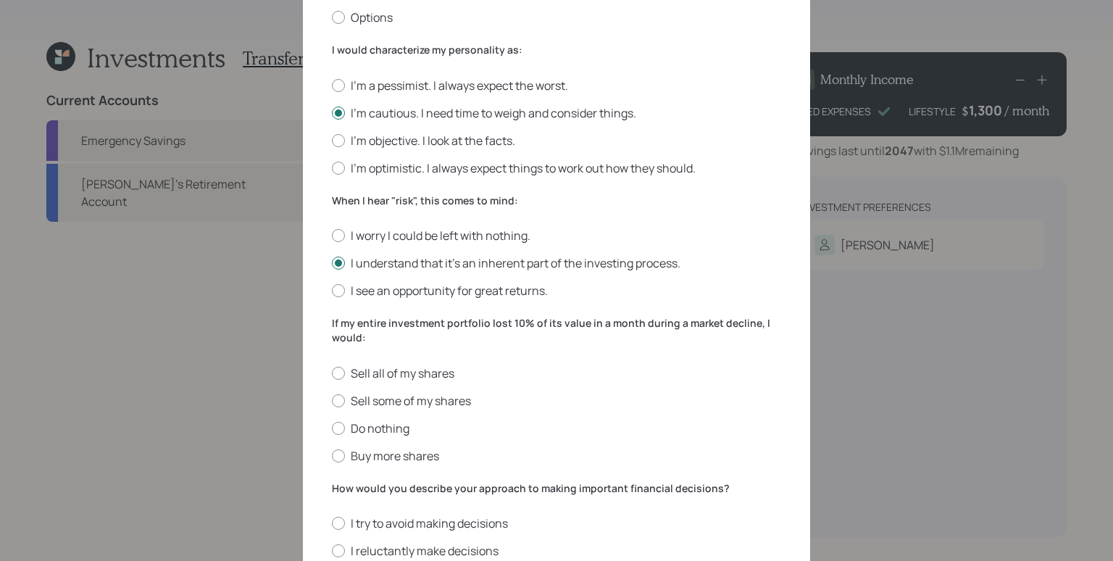
scroll to position [409, 0]
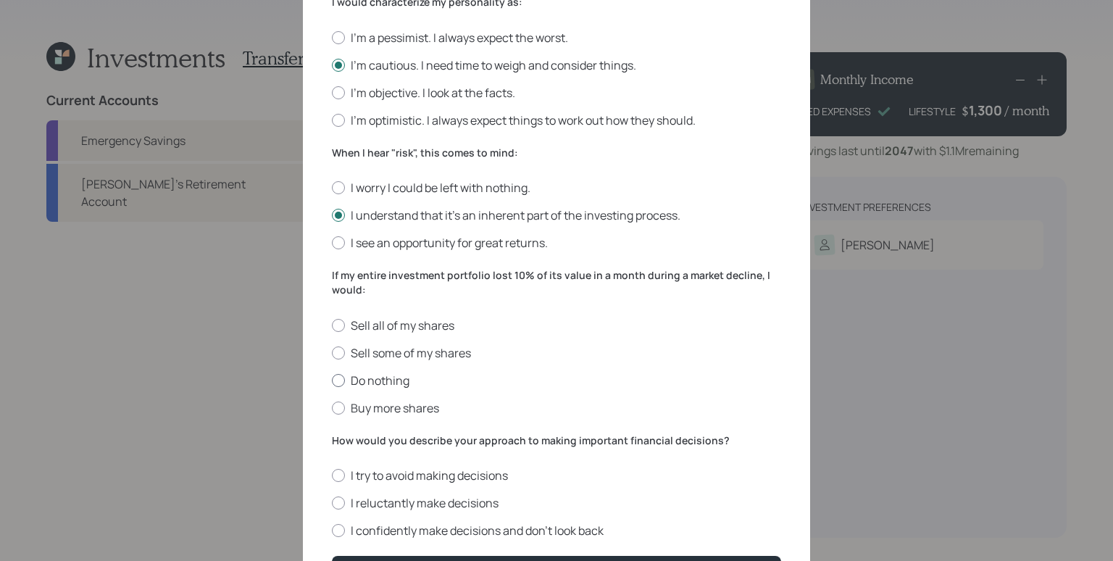
click at [401, 377] on label "Do nothing" at bounding box center [556, 380] width 449 height 16
click at [332, 380] on input "Do nothing" at bounding box center [331, 380] width 1 height 1
radio input "true"
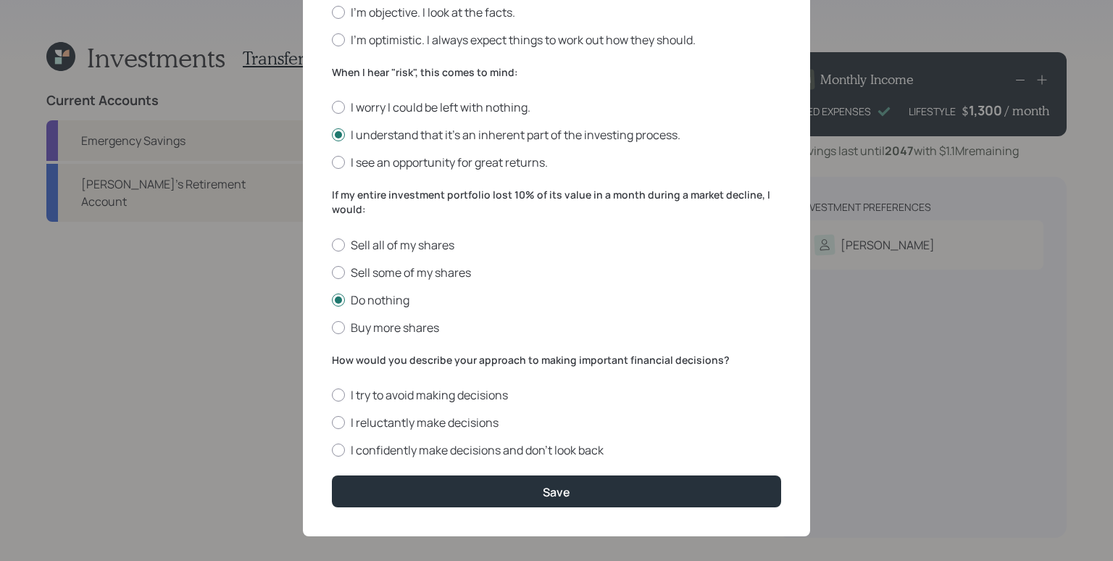
scroll to position [500, 0]
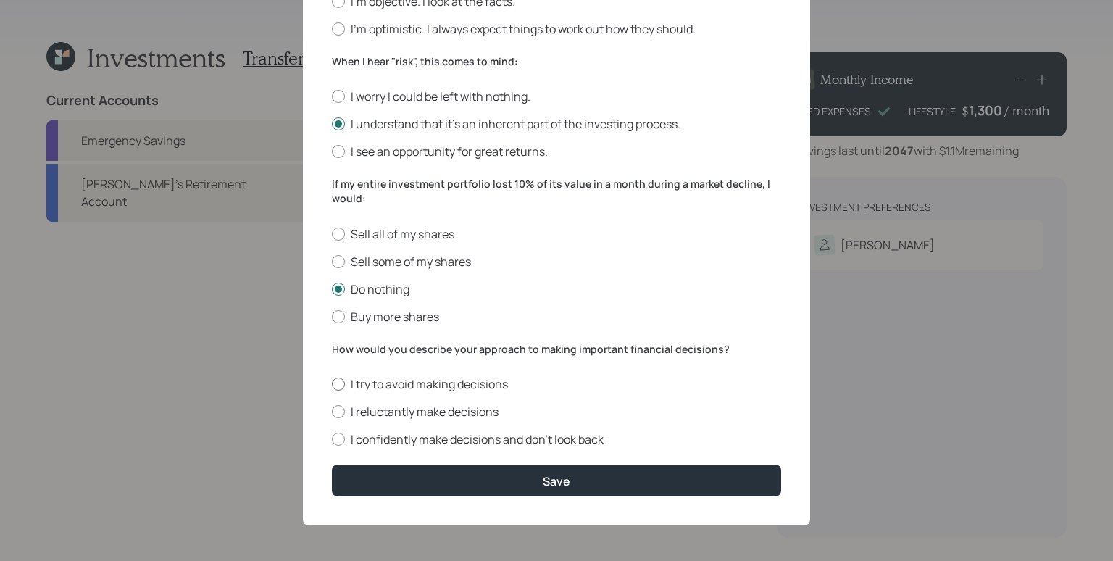
click at [427, 386] on label "I try to avoid making decisions" at bounding box center [556, 384] width 449 height 16
click at [332, 385] on input "I try to avoid making decisions" at bounding box center [331, 384] width 1 height 1
radio input "true"
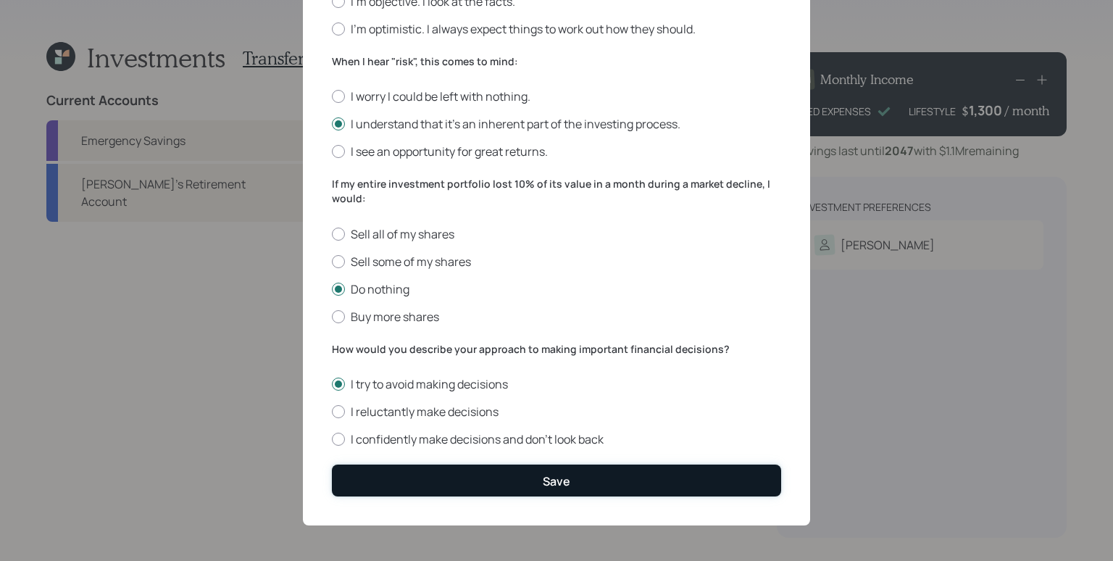
click at [568, 480] on button "Save" at bounding box center [556, 479] width 449 height 31
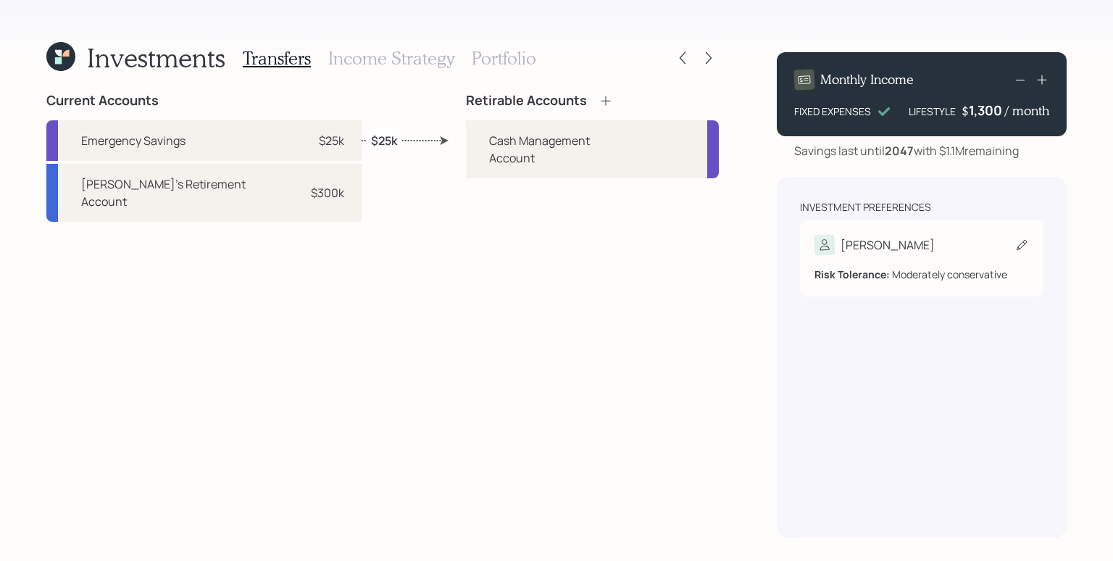
click at [871, 249] on div "[PERSON_NAME]" at bounding box center [887, 244] width 94 height 17
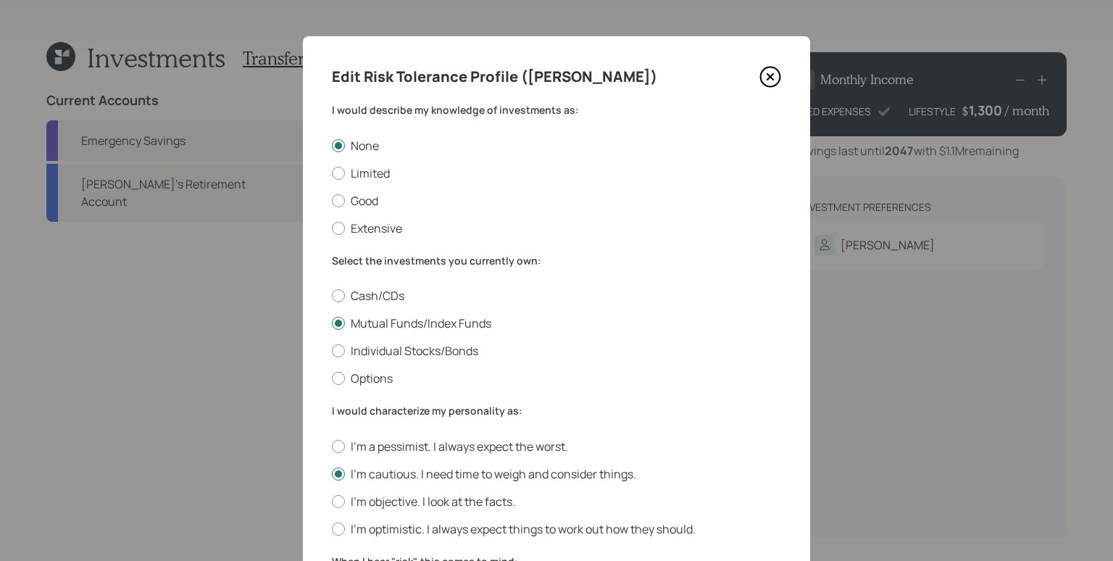
drag, startPoint x: 765, startPoint y: 79, endPoint x: 777, endPoint y: 104, distance: 27.5
click at [766, 79] on icon at bounding box center [770, 77] width 22 height 22
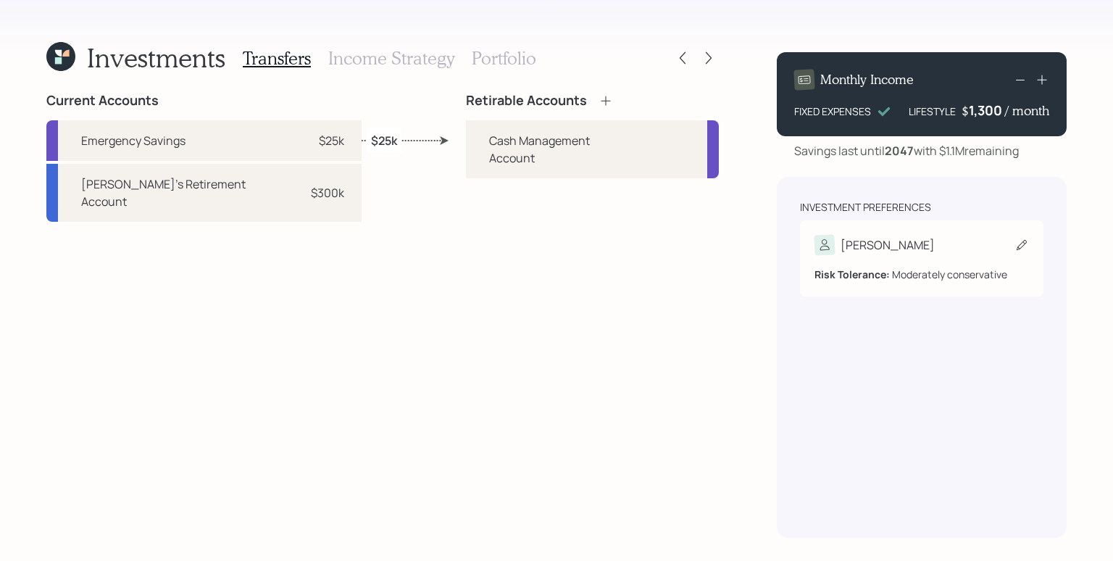
click at [901, 243] on div "[PERSON_NAME]" at bounding box center [921, 245] width 214 height 20
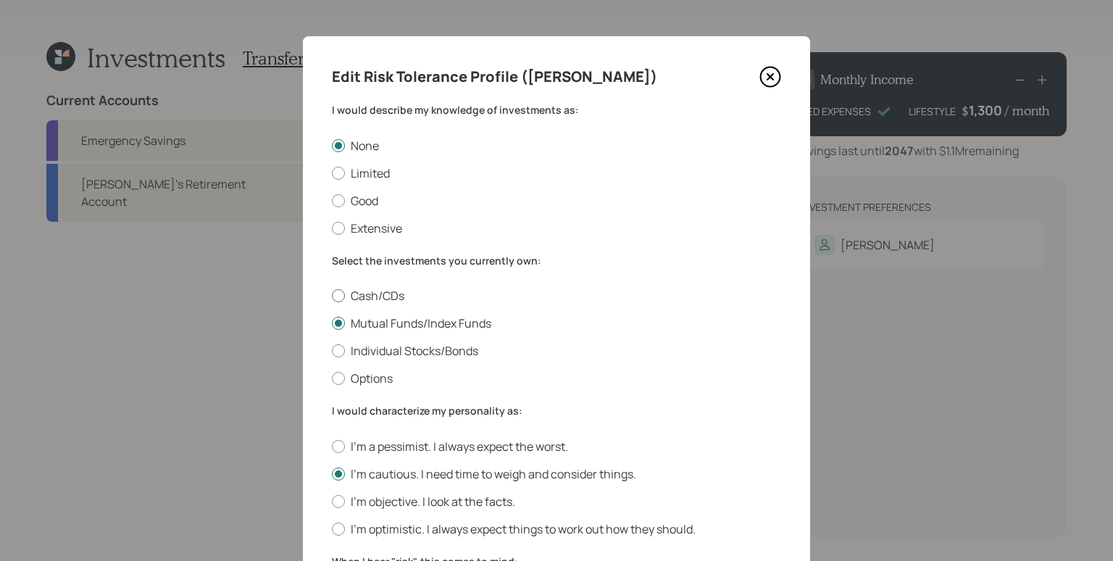
click at [382, 295] on label "Cash/CDs" at bounding box center [556, 296] width 449 height 16
click at [332, 296] on input "Cash/CDs" at bounding box center [331, 296] width 1 height 1
radio input "true"
click at [405, 449] on label "I'm a pessimist. I always expect the worst." at bounding box center [556, 446] width 449 height 16
click at [332, 446] on input "I'm a pessimist. I always expect the worst." at bounding box center [331, 445] width 1 height 1
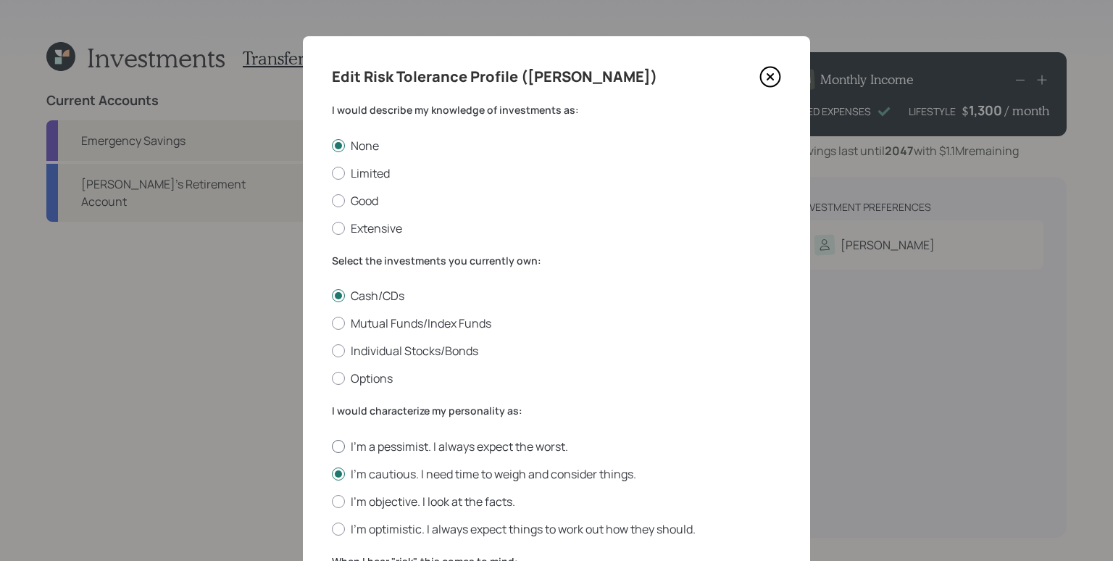
radio input "true"
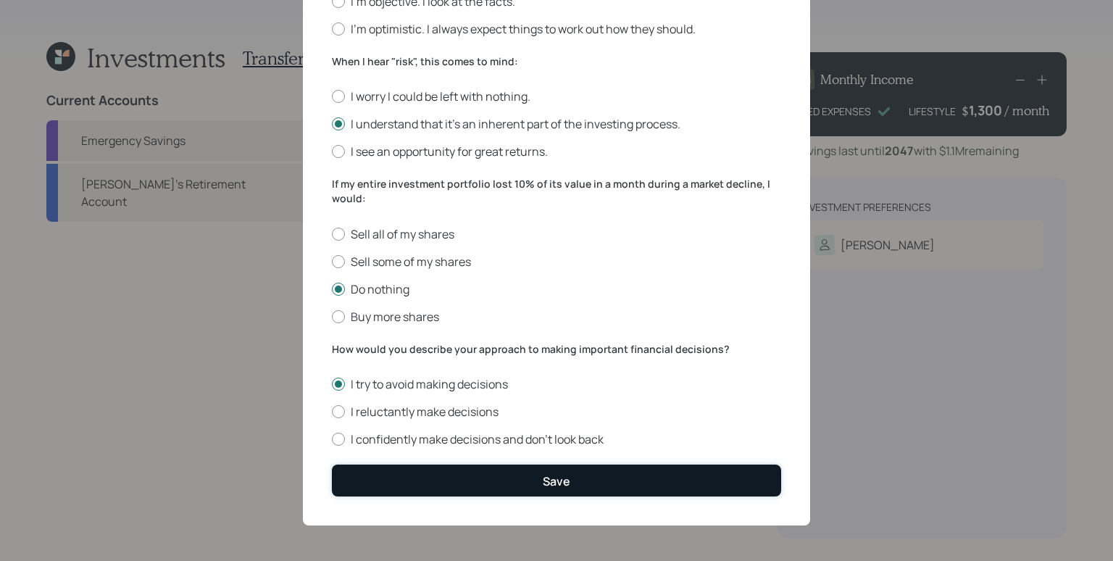
click at [503, 480] on button "Save" at bounding box center [556, 479] width 449 height 31
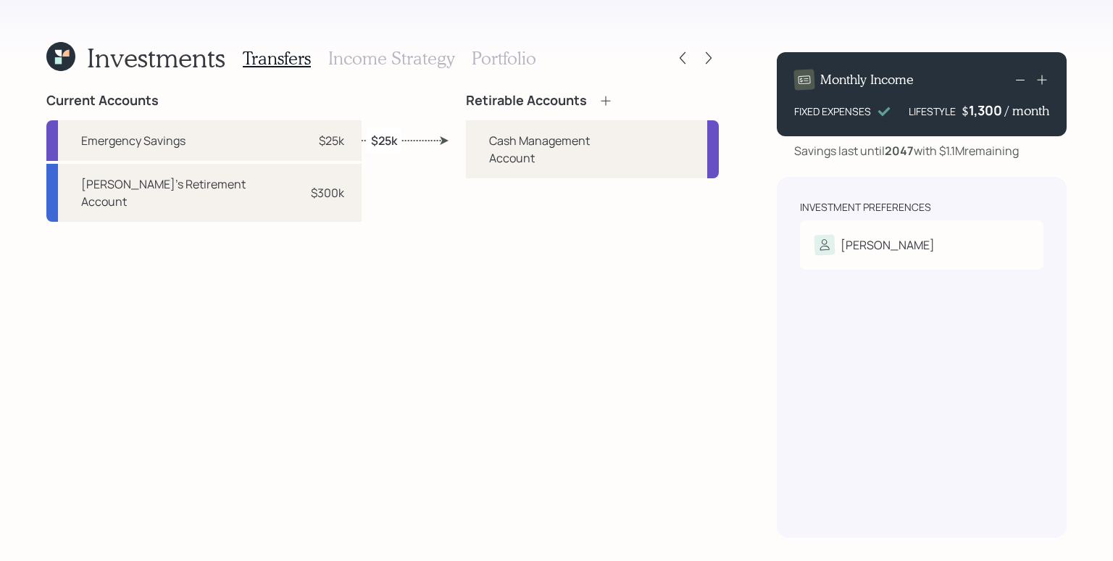
click at [598, 103] on icon at bounding box center [605, 100] width 14 height 14
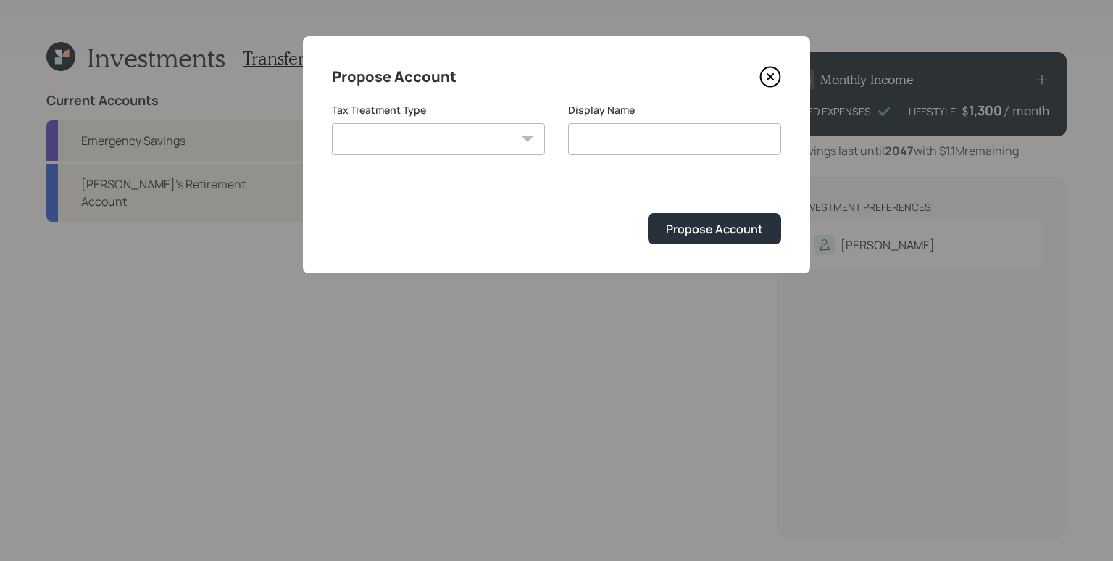
click at [436, 129] on select "[PERSON_NAME] Taxable Traditional" at bounding box center [438, 139] width 213 height 32
select select "traditional"
click at [332, 123] on select "[PERSON_NAME] Taxable Traditional" at bounding box center [438, 139] width 213 height 32
click at [643, 138] on input "Traditional" at bounding box center [674, 139] width 213 height 32
type input "Traditional IRA"
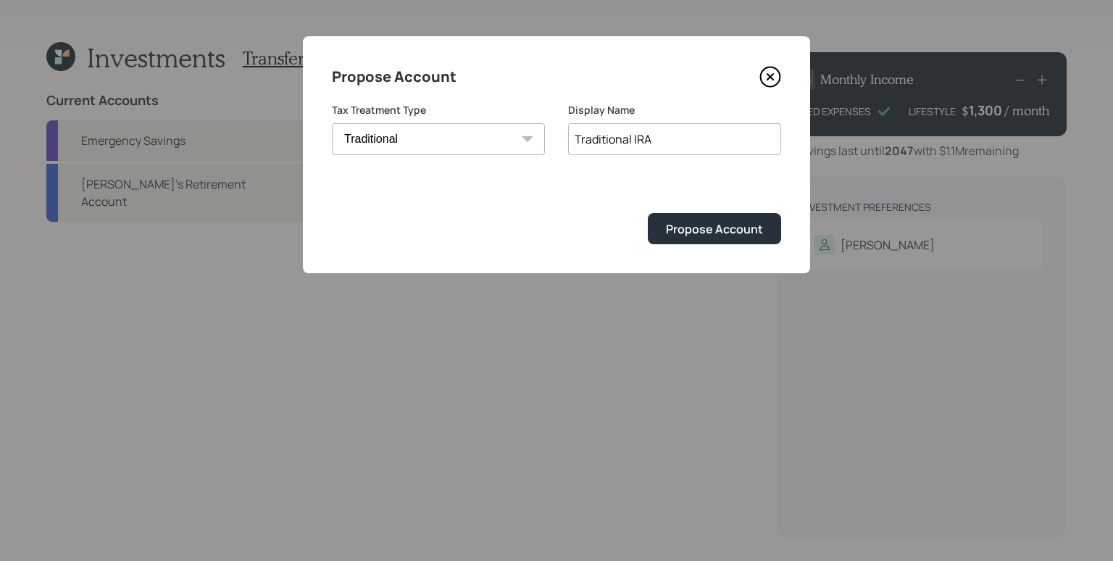
click at [648, 213] on button "Propose Account" at bounding box center [714, 228] width 133 height 31
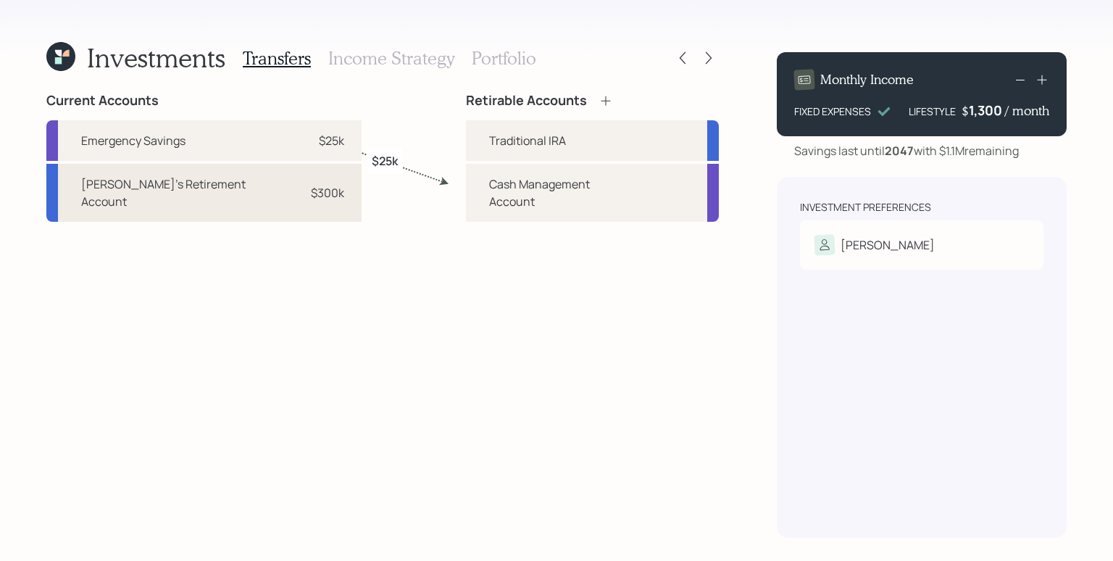
click at [311, 189] on div "$300k" at bounding box center [327, 192] width 33 height 17
click at [498, 143] on div "Traditional IRA" at bounding box center [527, 140] width 77 height 17
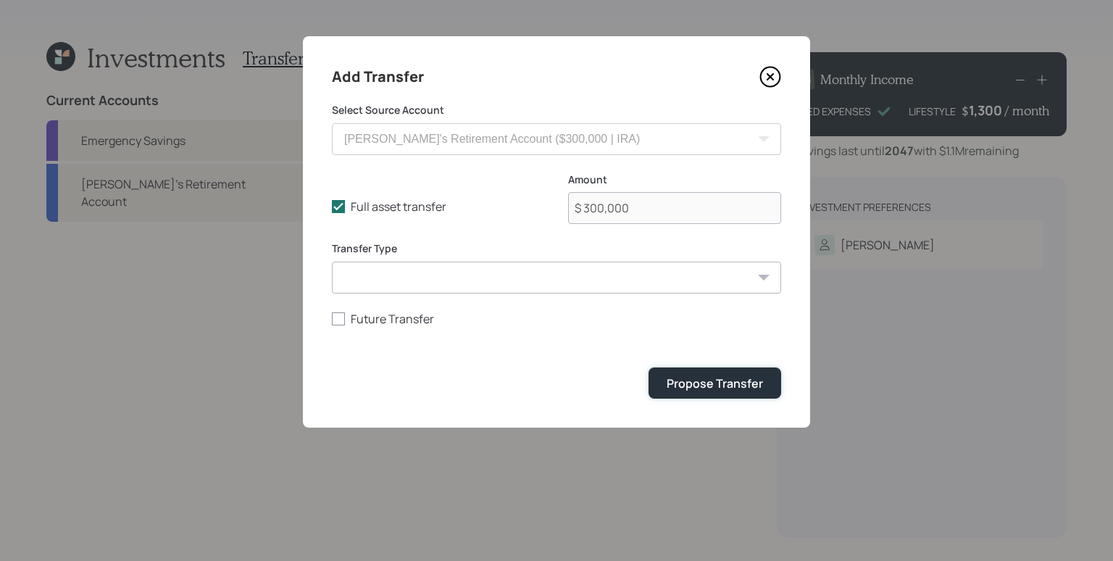
drag, startPoint x: 703, startPoint y: 374, endPoint x: 701, endPoint y: 364, distance: 9.7
click at [703, 374] on button "Propose Transfer" at bounding box center [714, 382] width 133 height 31
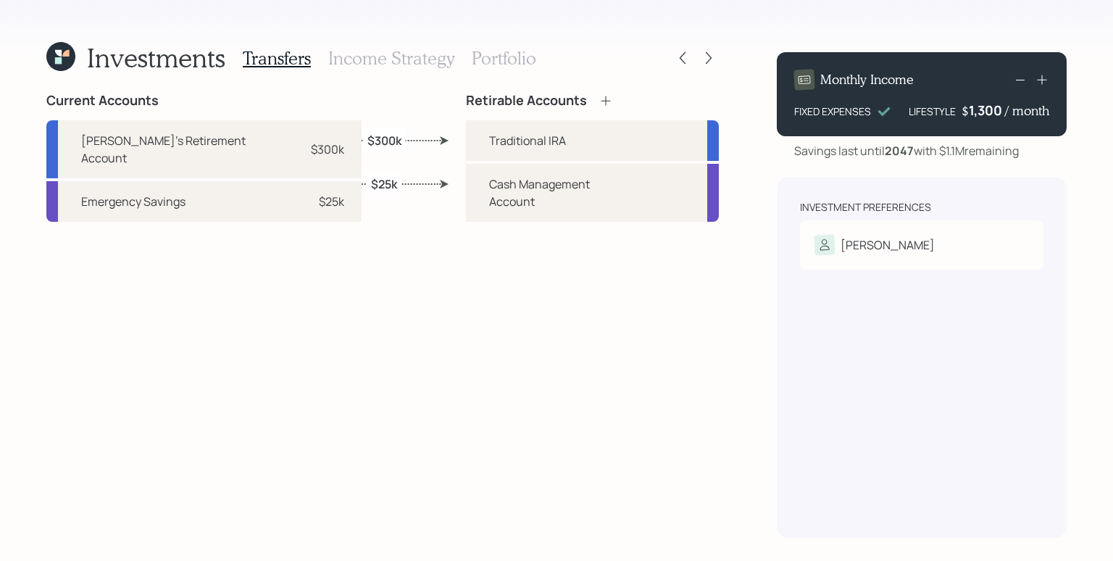
click at [397, 64] on h3 "Income Strategy" at bounding box center [391, 58] width 126 height 21
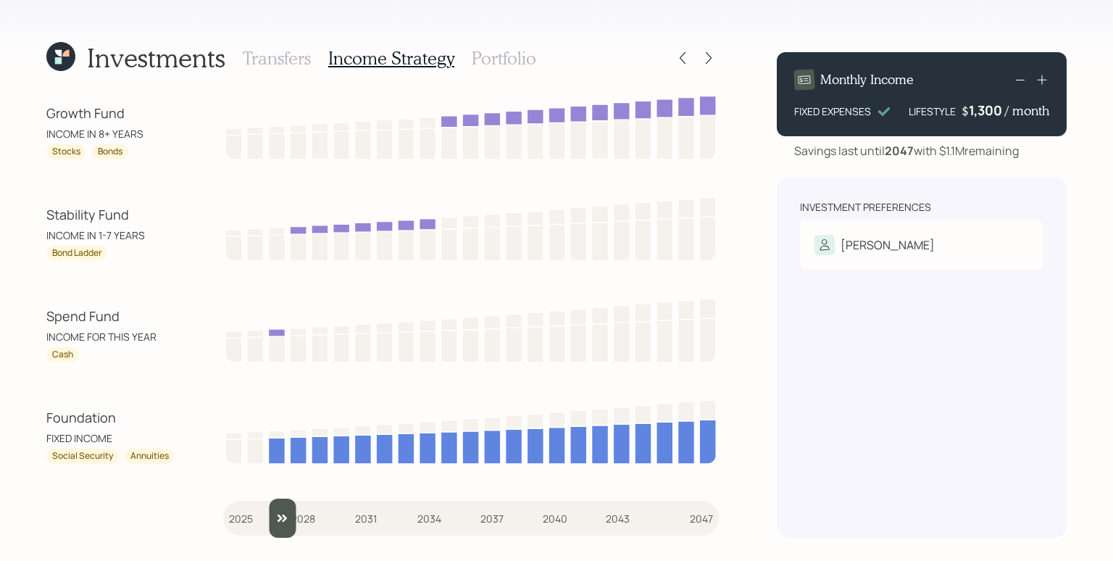
type input "2025"
drag, startPoint x: 235, startPoint y: 524, endPoint x: 175, endPoint y: 511, distance: 61.7
click at [223, 511] on input "slider" at bounding box center [470, 517] width 495 height 39
click at [677, 53] on icon at bounding box center [682, 58] width 14 height 14
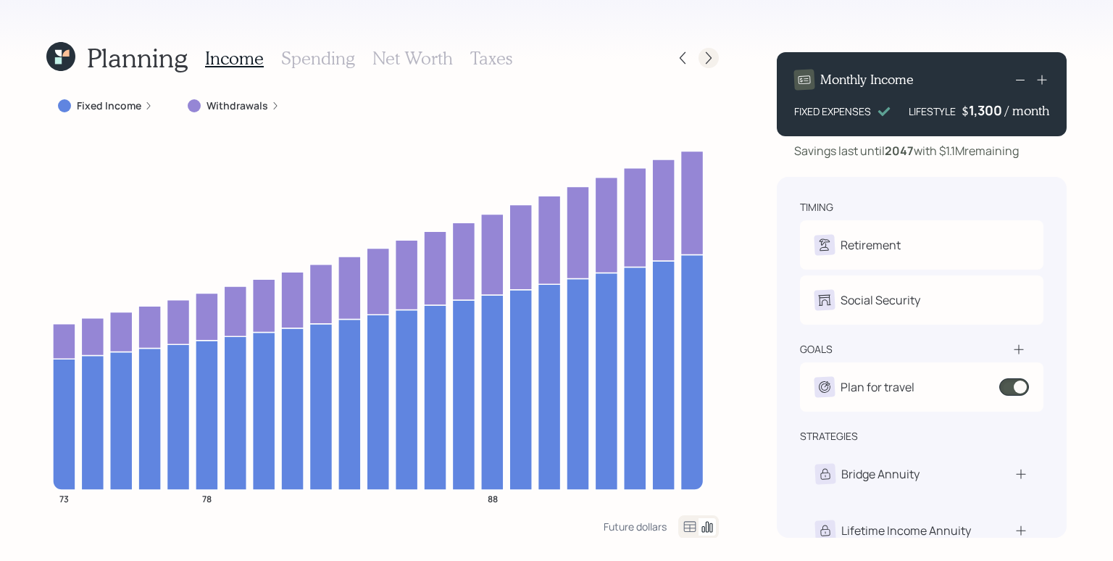
click at [708, 57] on icon at bounding box center [708, 58] width 14 height 14
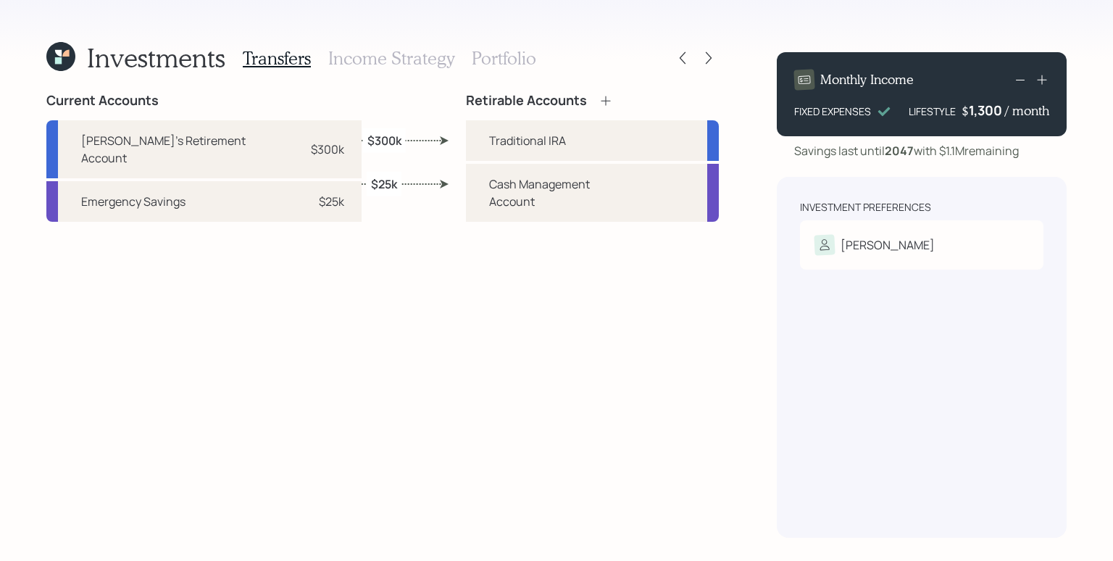
click at [430, 59] on h3 "Income Strategy" at bounding box center [391, 58] width 126 height 21
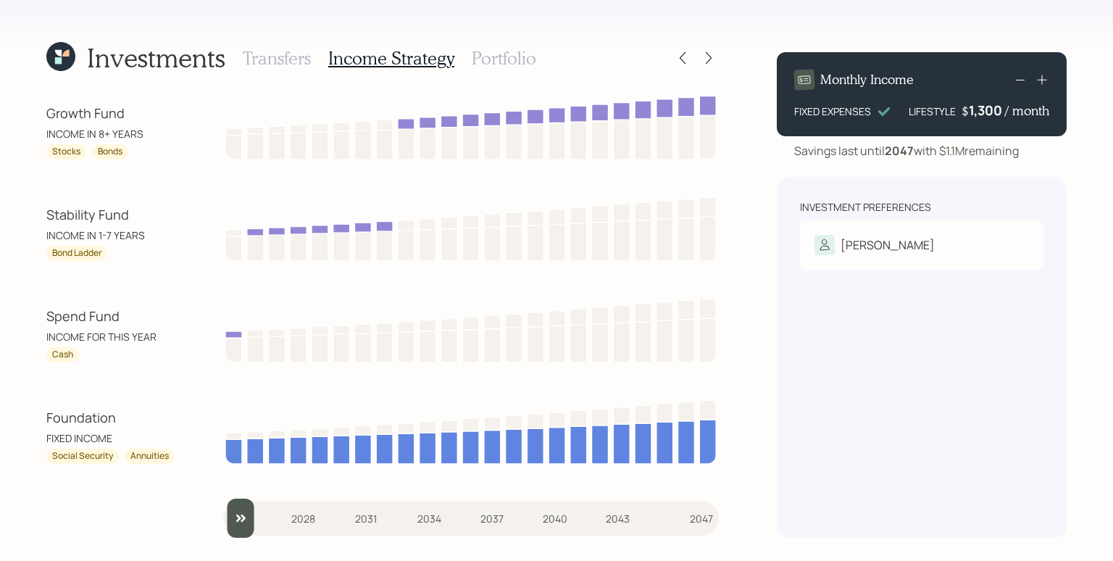
click at [484, 62] on h3 "Portfolio" at bounding box center [504, 58] width 64 height 21
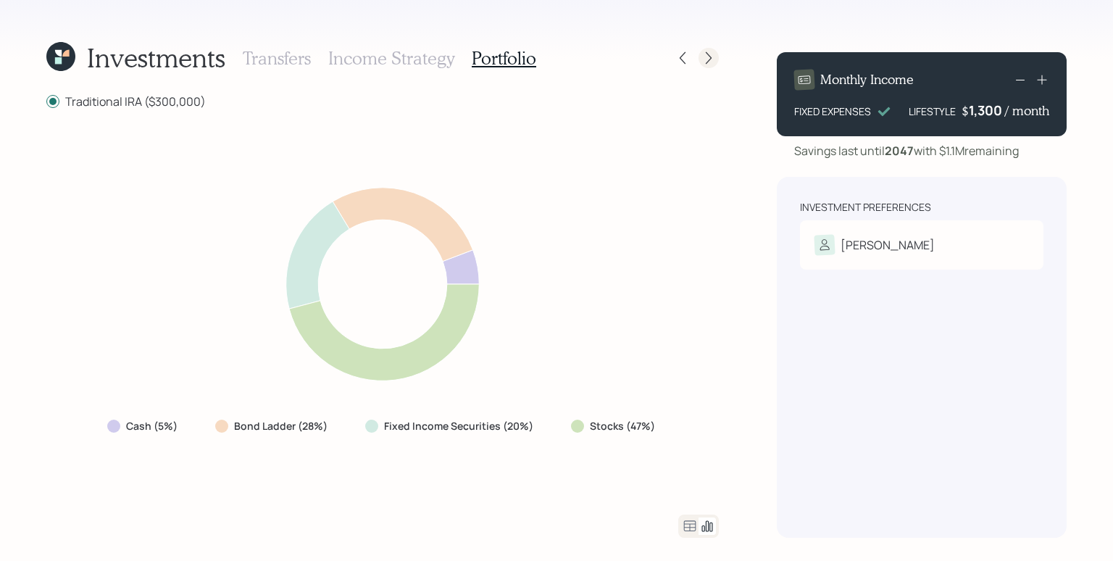
click at [706, 57] on icon at bounding box center [708, 58] width 14 height 14
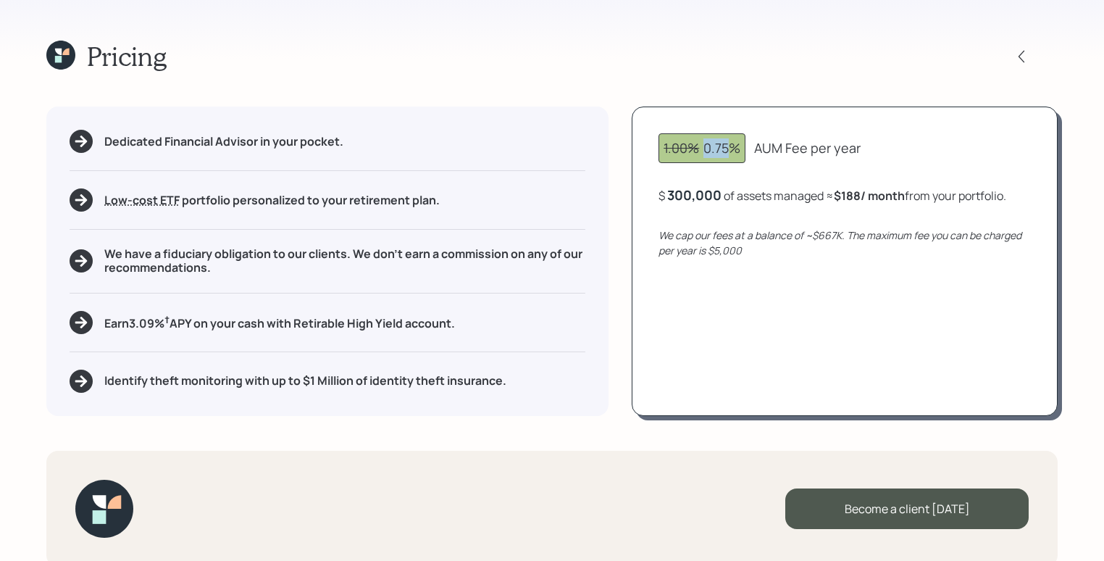
drag, startPoint x: 704, startPoint y: 148, endPoint x: 729, endPoint y: 149, distance: 24.6
click at [729, 149] on div "1.00% 0.75%" at bounding box center [702, 148] width 77 height 20
click at [737, 185] on div "1.00% 0.75% AUM Fee per year $ 300,000 of assets managed ≈ $188 / month from yo…" at bounding box center [845, 260] width 426 height 309
click at [850, 198] on b "$188 / month" at bounding box center [869, 196] width 71 height 16
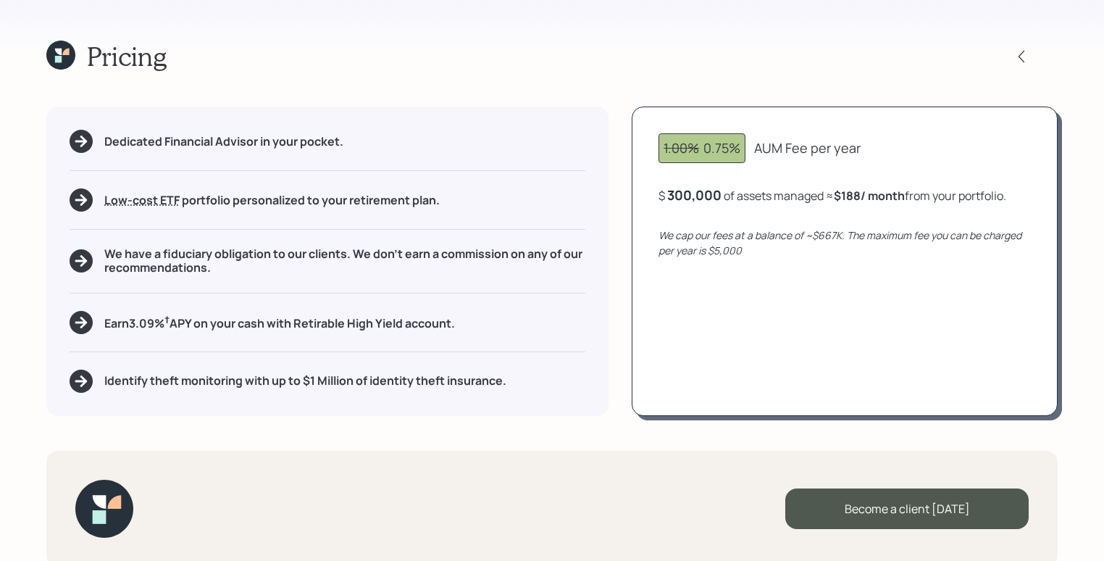
click at [695, 197] on div "300,000" at bounding box center [694, 194] width 54 height 17
click at [692, 196] on div "300000" at bounding box center [692, 194] width 51 height 17
click at [695, 201] on div "290000" at bounding box center [692, 194] width 51 height 17
click at [697, 201] on div "290000" at bounding box center [692, 194] width 51 height 17
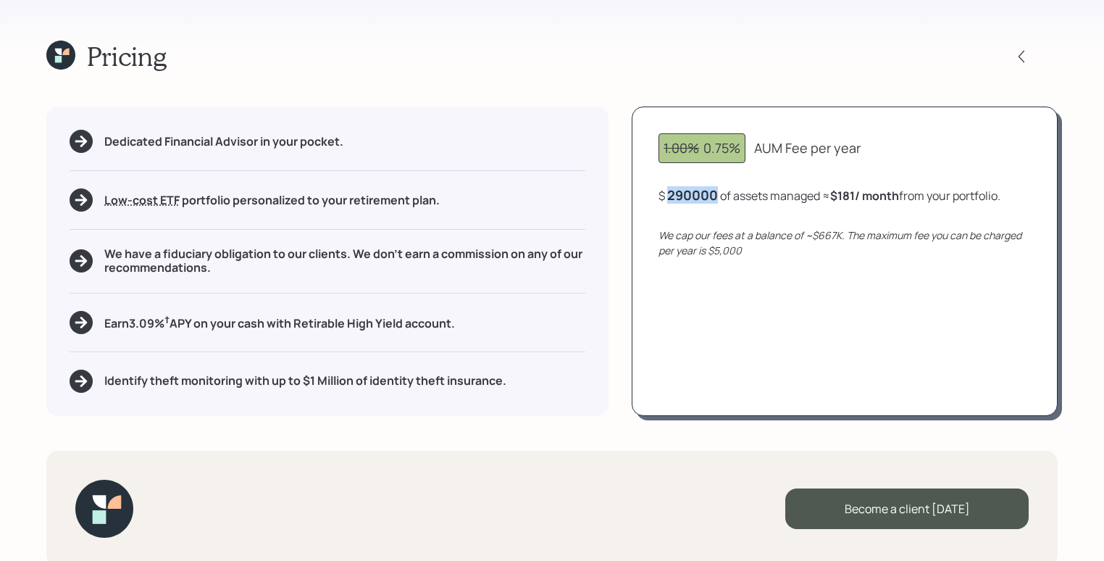
click at [697, 201] on div "290000" at bounding box center [692, 194] width 51 height 17
click at [682, 193] on div "310000" at bounding box center [691, 194] width 48 height 17
click at [900, 296] on div "1.00% 0.75% AUM Fee per year $ 300000 of assets managed ≈ $194 / month from you…" at bounding box center [845, 260] width 426 height 309
drag, startPoint x: 703, startPoint y: 153, endPoint x: 745, endPoint y: 153, distance: 42.7
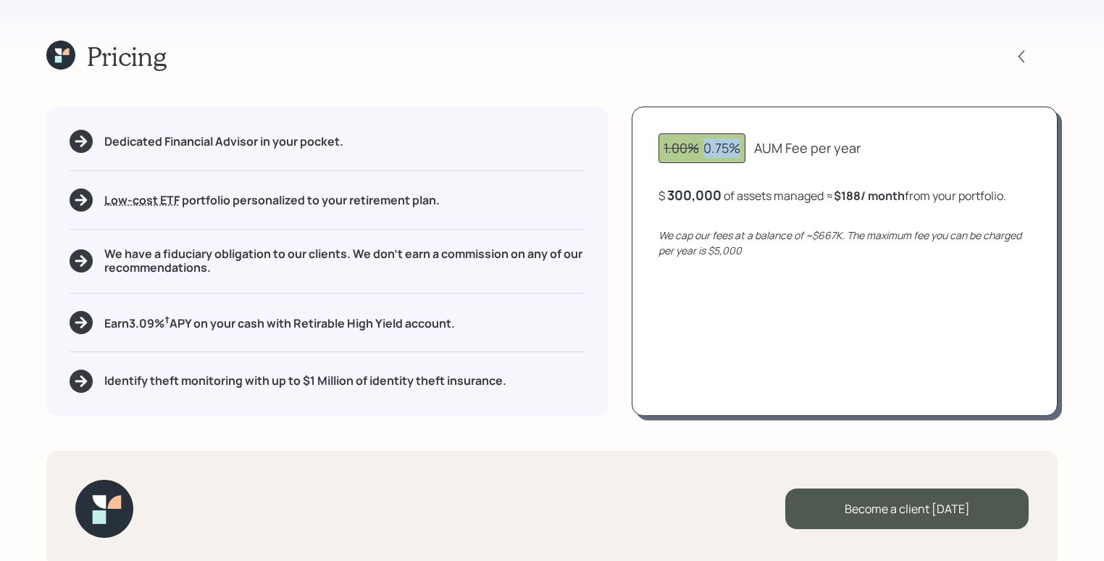
click at [745, 153] on div "1.00% 0.75%" at bounding box center [701, 148] width 87 height 30
click at [895, 133] on div "1.00% 0.75% AUM Fee per year $ 300,000 of assets managed ≈ $188 / month from yo…" at bounding box center [845, 260] width 426 height 309
click at [445, 351] on div at bounding box center [328, 351] width 516 height 1
click at [62, 54] on icon at bounding box center [60, 55] width 29 height 29
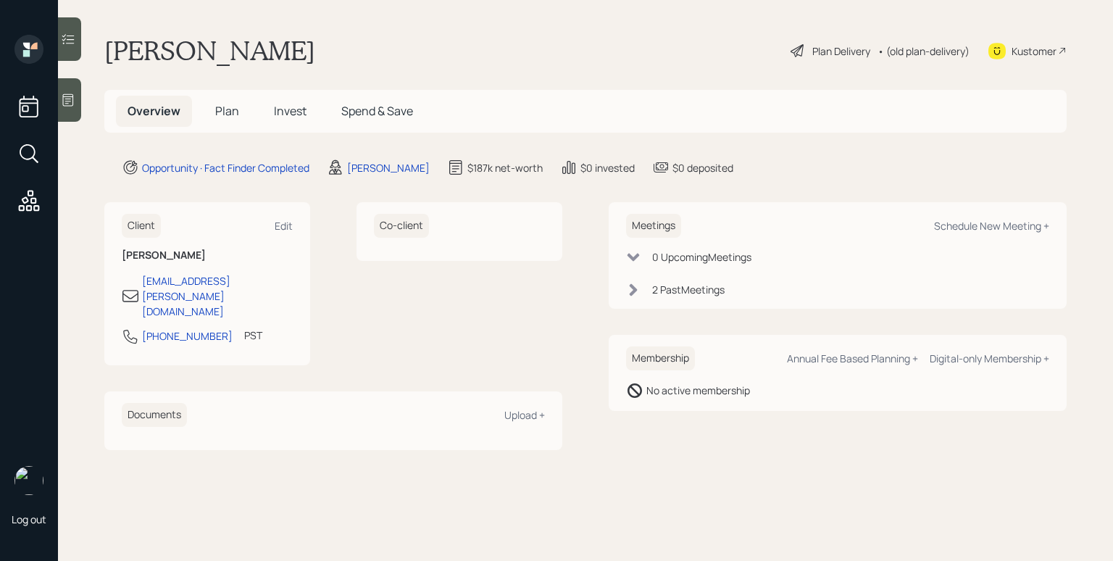
click at [216, 106] on span "Plan" at bounding box center [227, 111] width 24 height 16
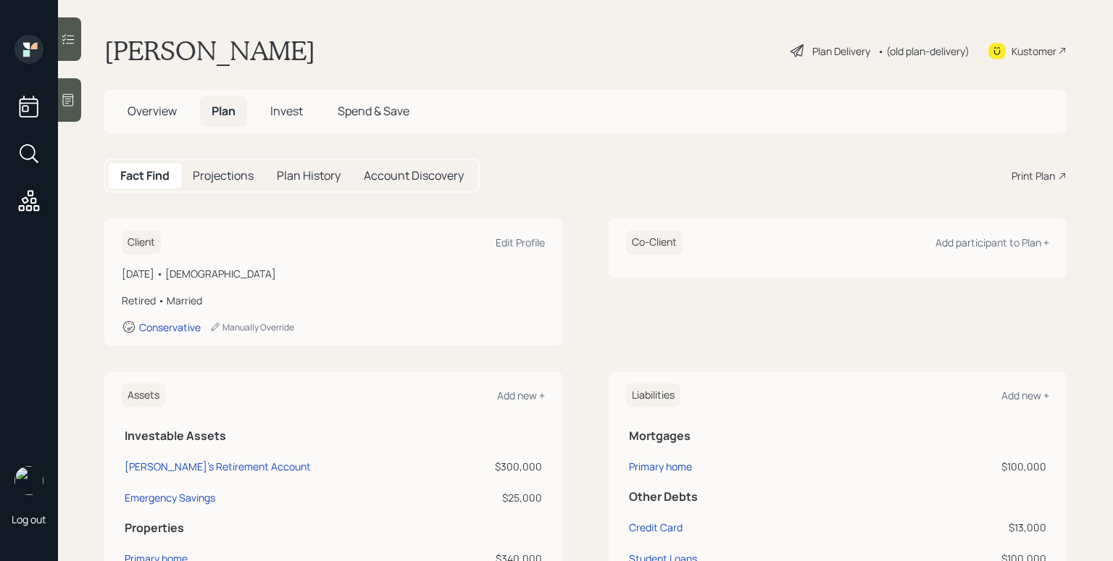
click at [1030, 180] on div "Print Plan" at bounding box center [1032, 175] width 43 height 15
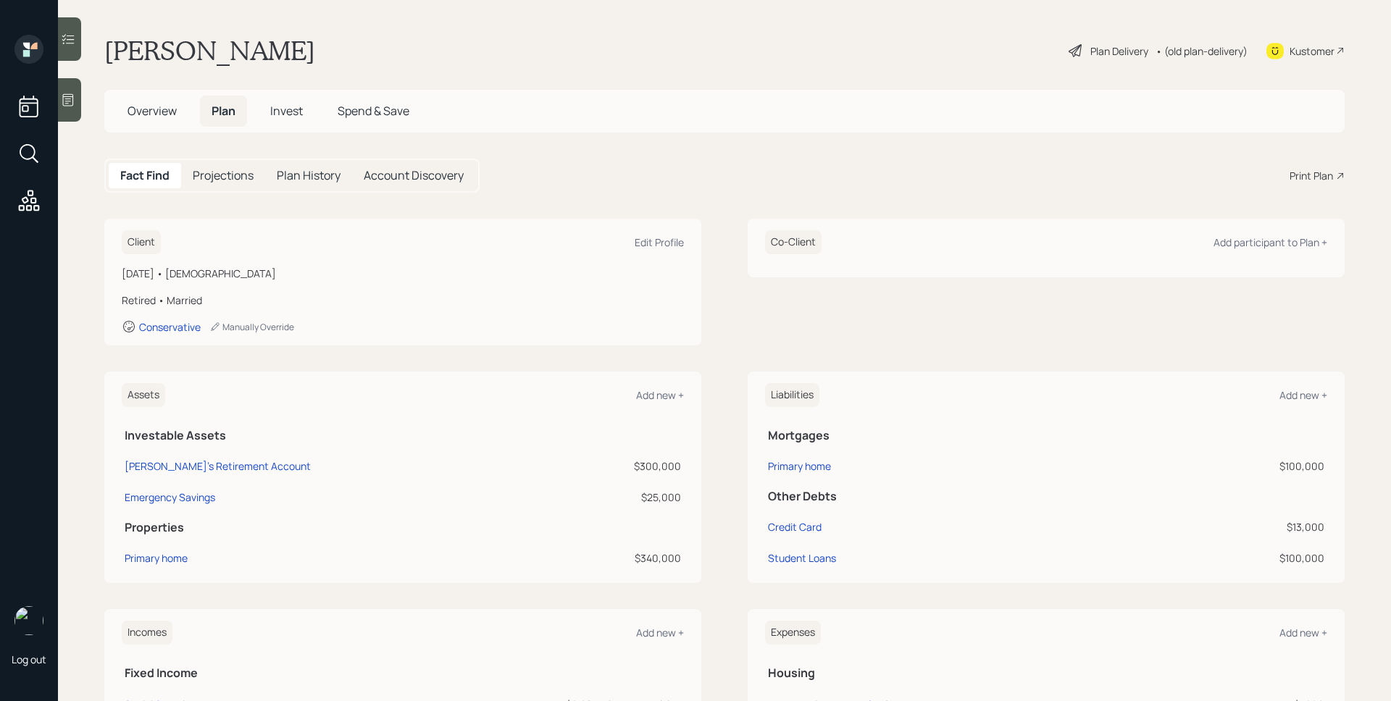
click at [146, 114] on span "Overview" at bounding box center [151, 111] width 49 height 16
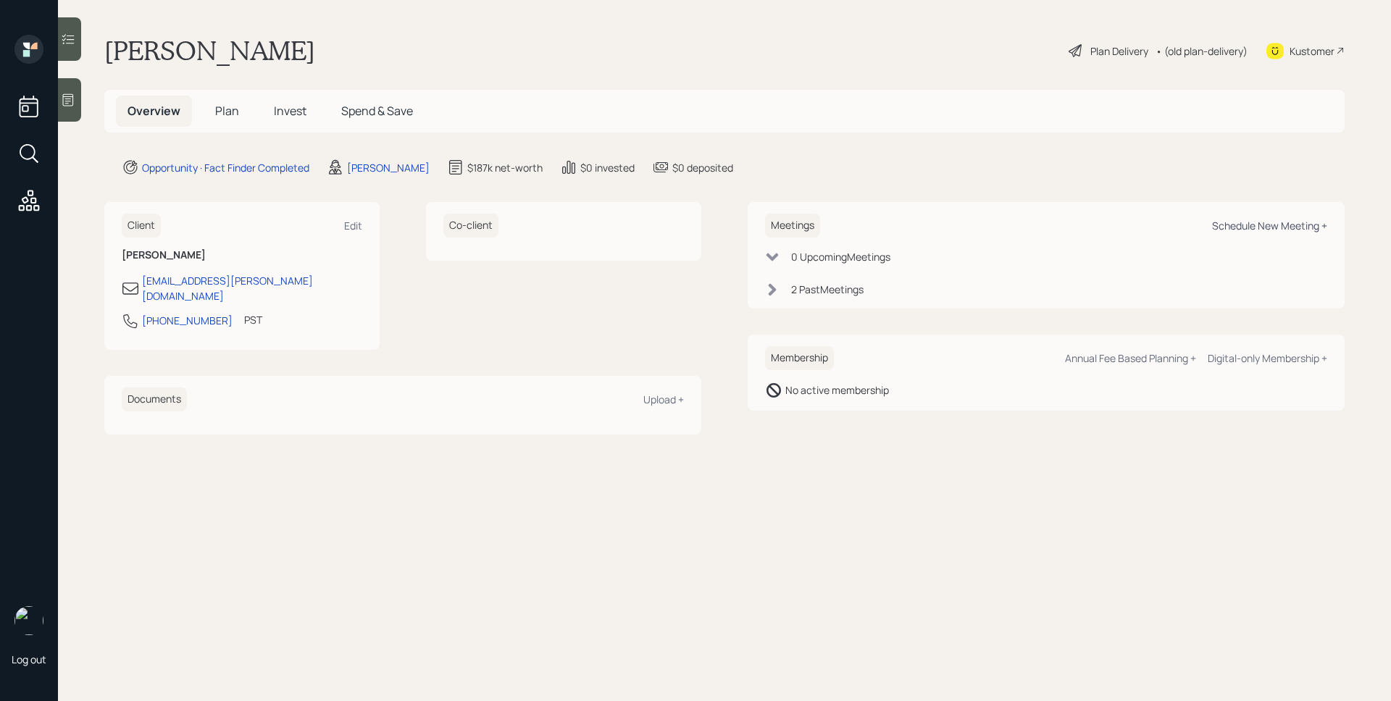
click at [1244, 222] on div "Schedule New Meeting +" at bounding box center [1269, 226] width 115 height 14
select select "d946c976-65aa-4529-ac9d-02c4f1114fc0"
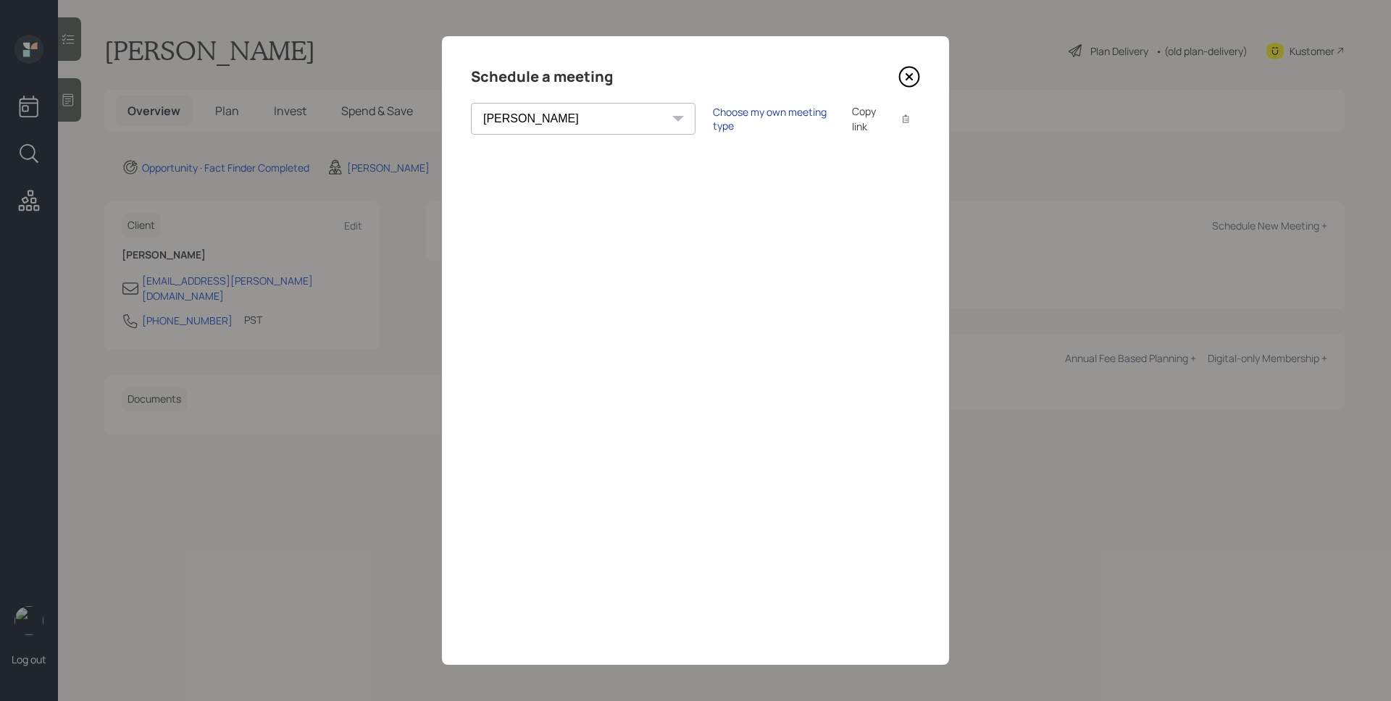
click at [715, 124] on div "Choose my own meeting type" at bounding box center [774, 119] width 122 height 28
click at [911, 77] on icon at bounding box center [909, 77] width 22 height 22
